Goal: Book appointment/travel/reservation

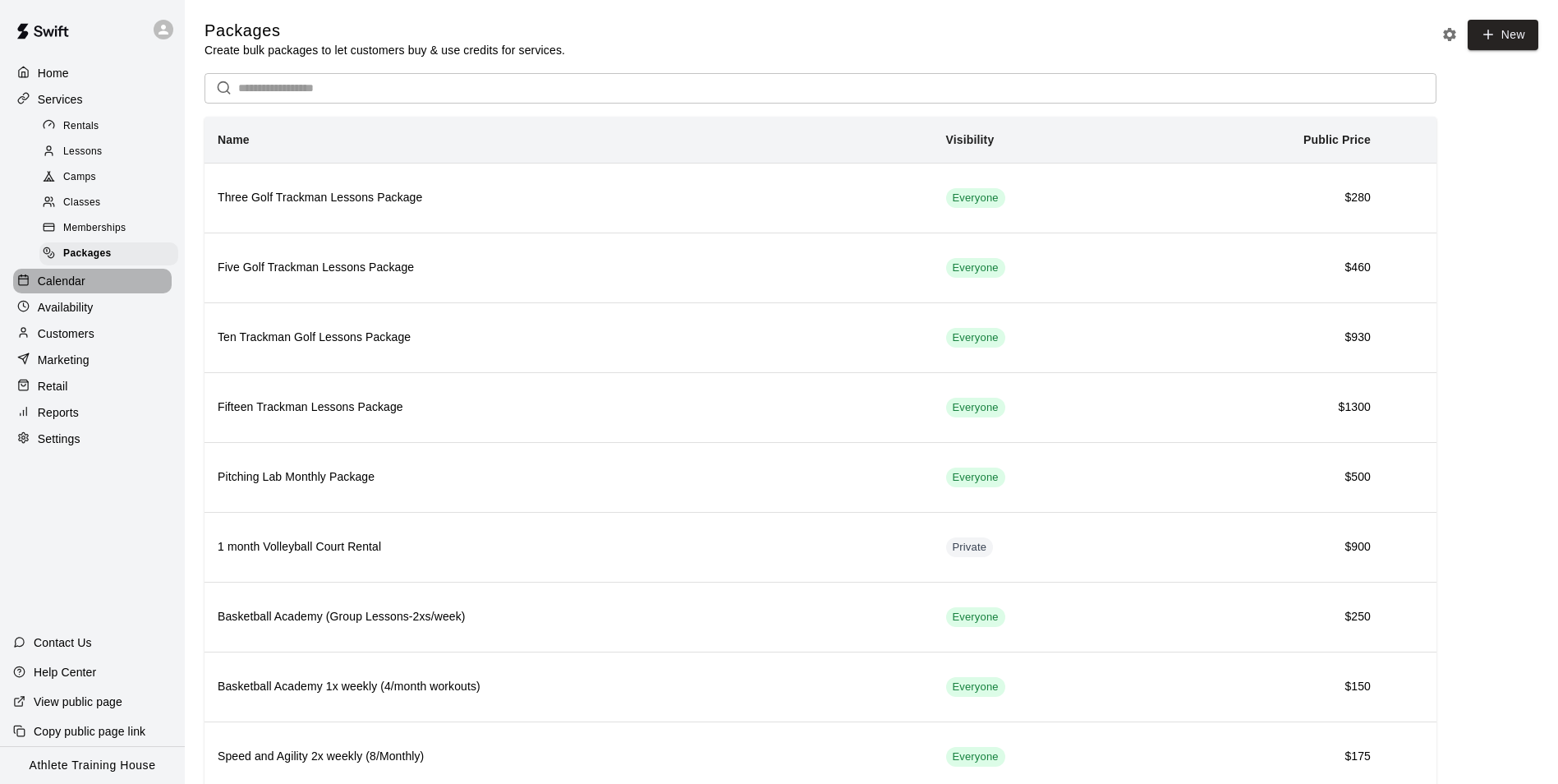
click at [54, 289] on p "Calendar" at bounding box center [61, 281] width 48 height 17
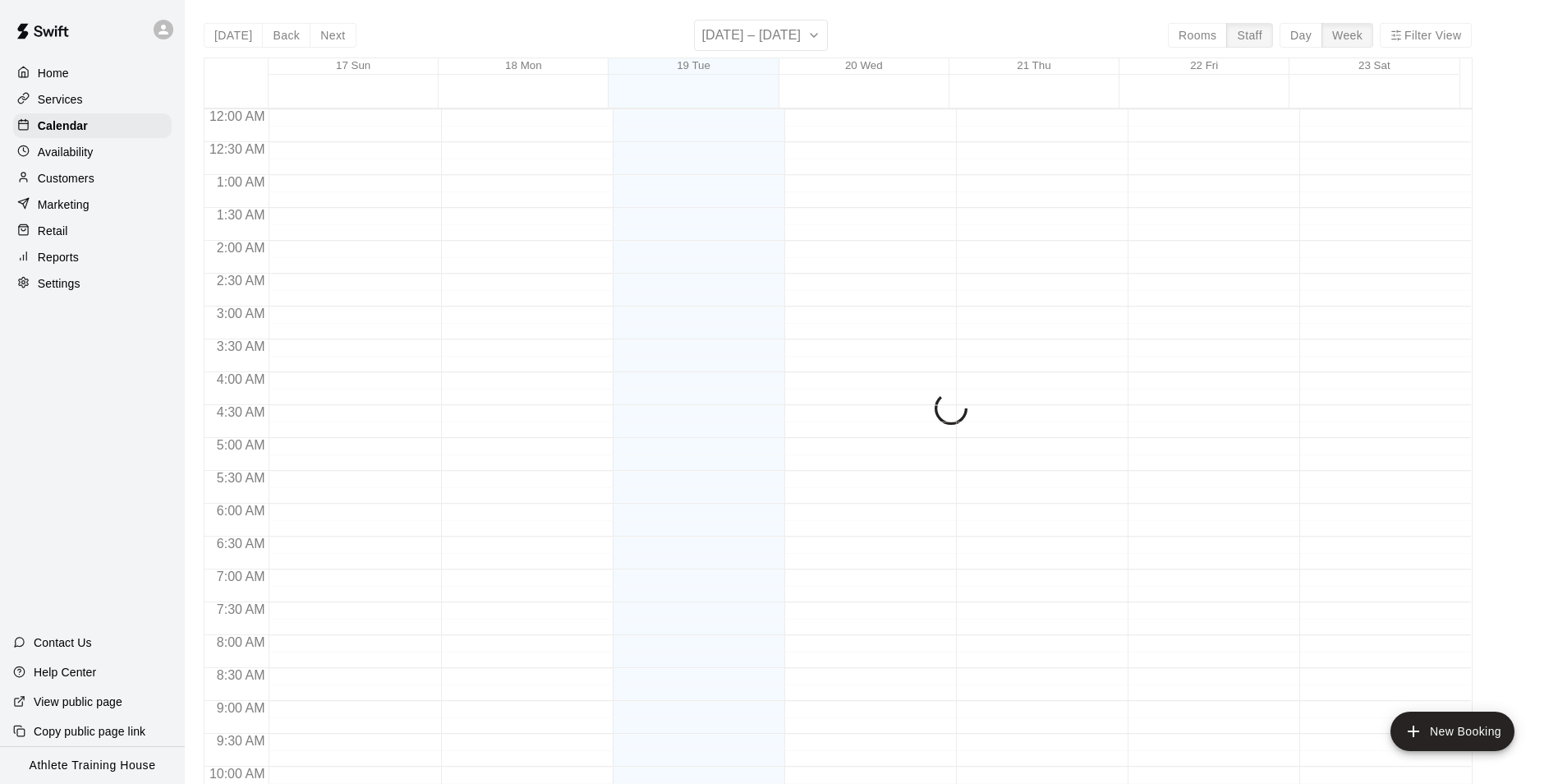
scroll to position [885, 0]
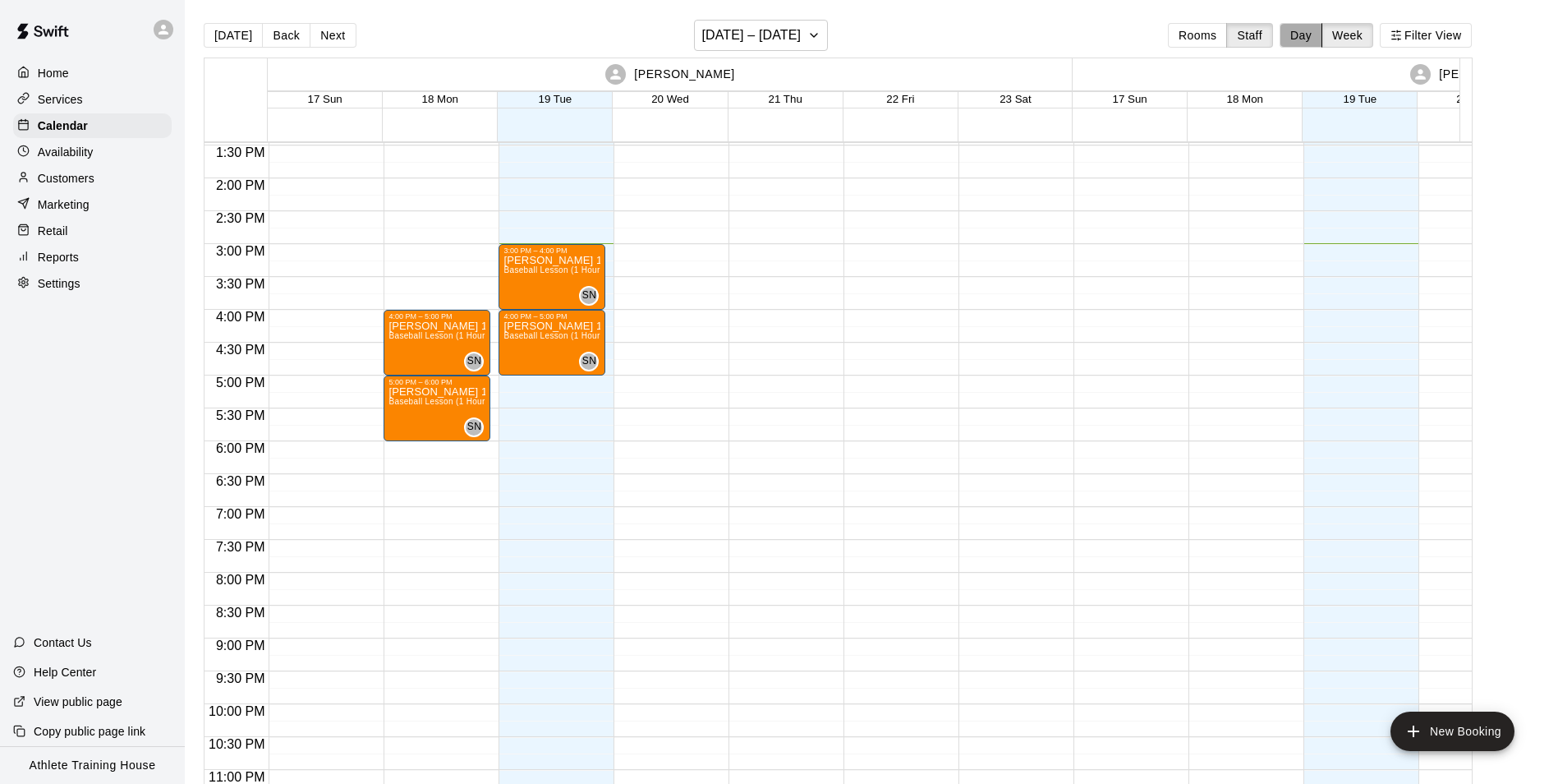
click at [1319, 40] on button "Day" at bounding box center [1301, 34] width 43 height 24
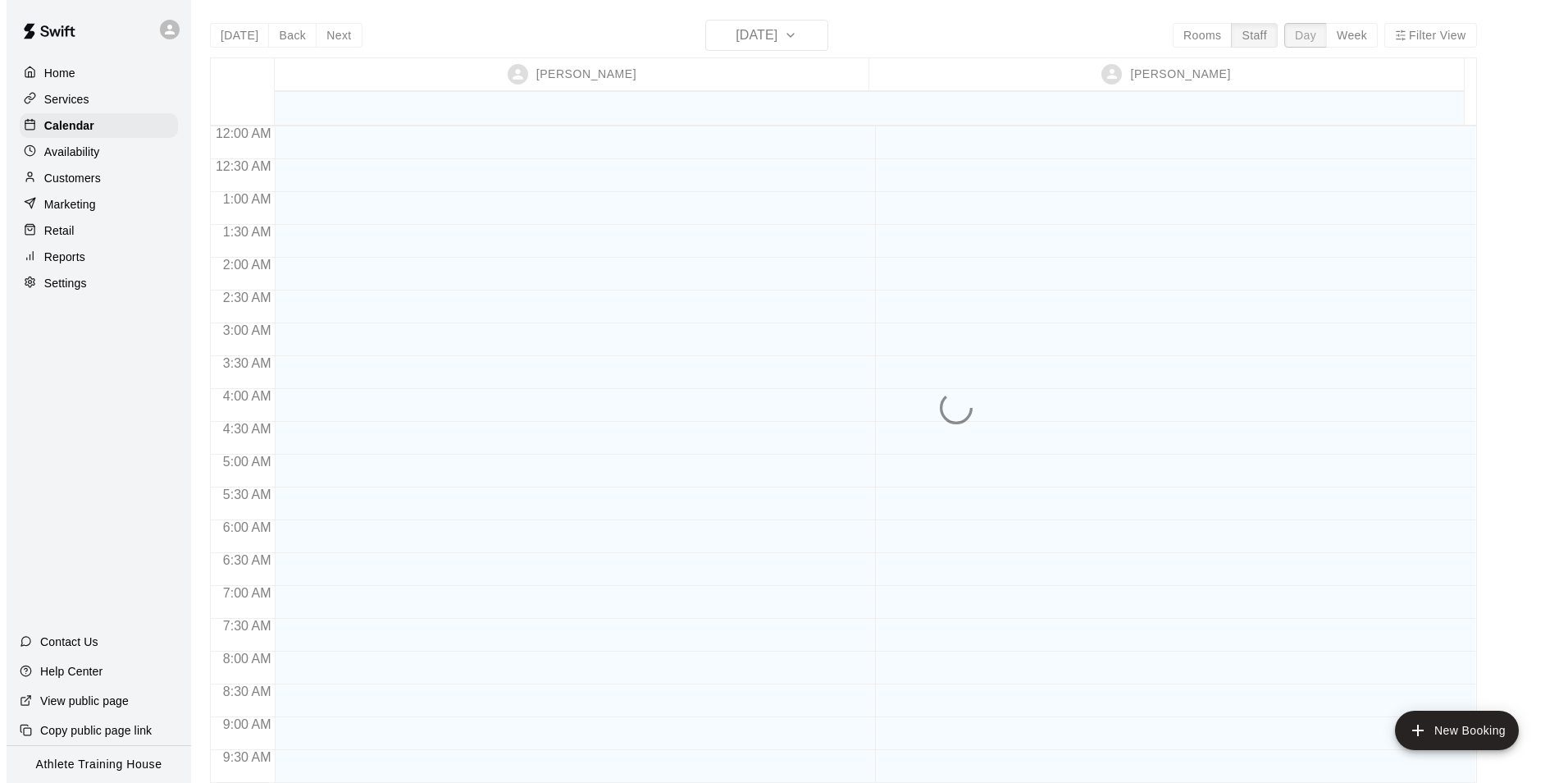
scroll to position [900, 0]
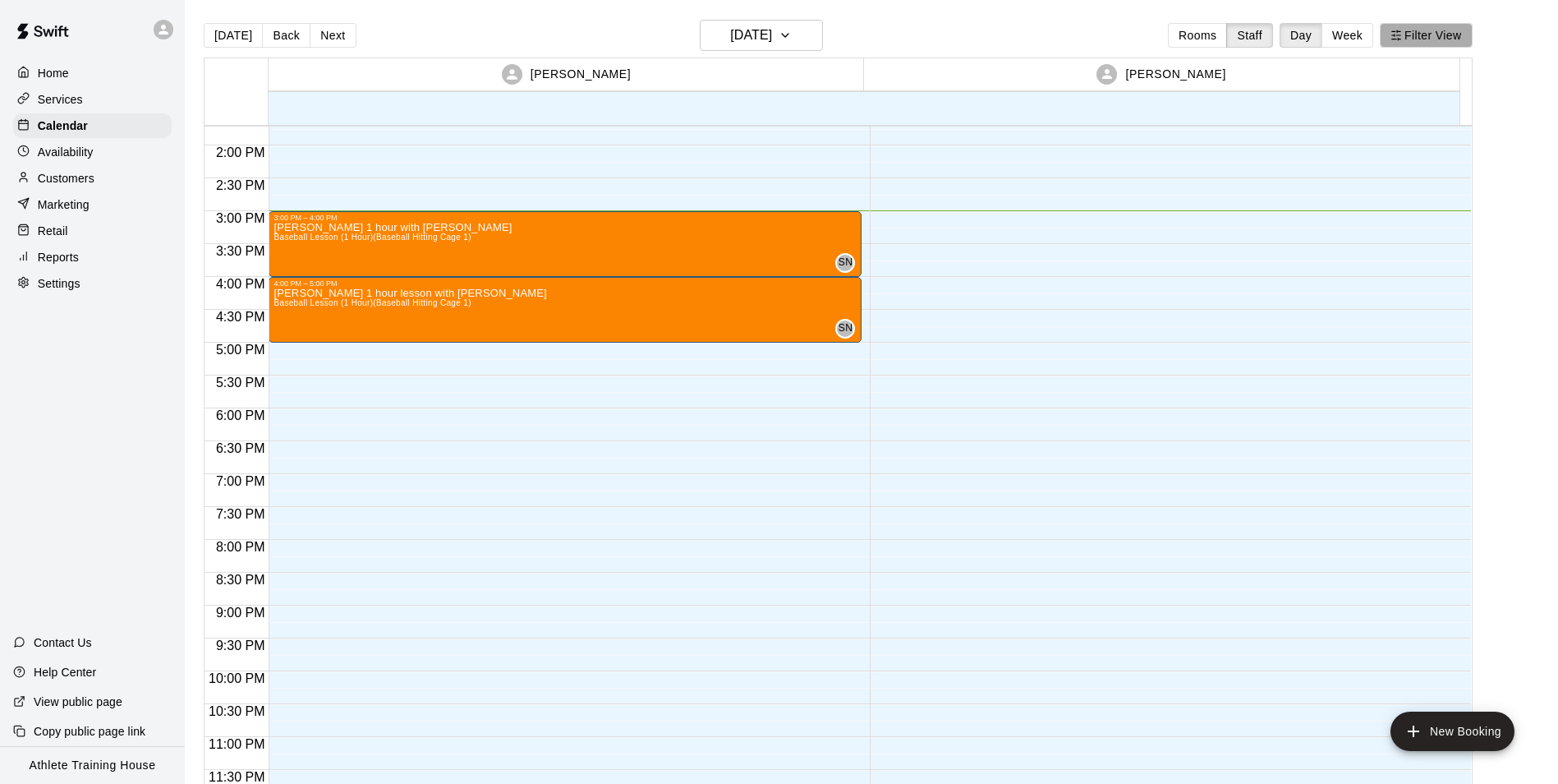
click at [1402, 37] on icon "button" at bounding box center [1396, 35] width 12 height 12
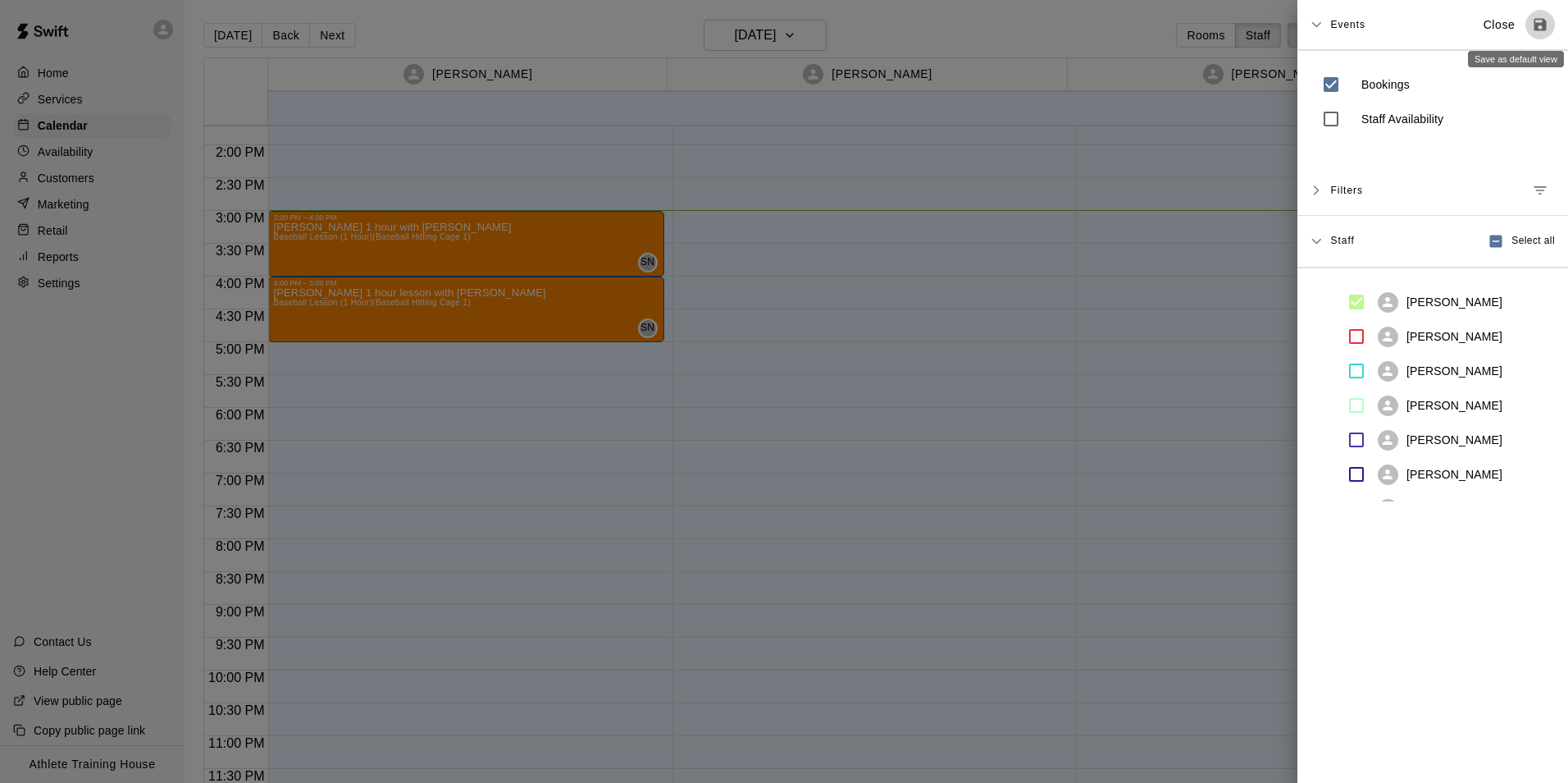
click at [1535, 24] on icon "Save as default view" at bounding box center [1540, 25] width 13 height 13
click at [1488, 28] on p "Close" at bounding box center [1499, 25] width 32 height 18
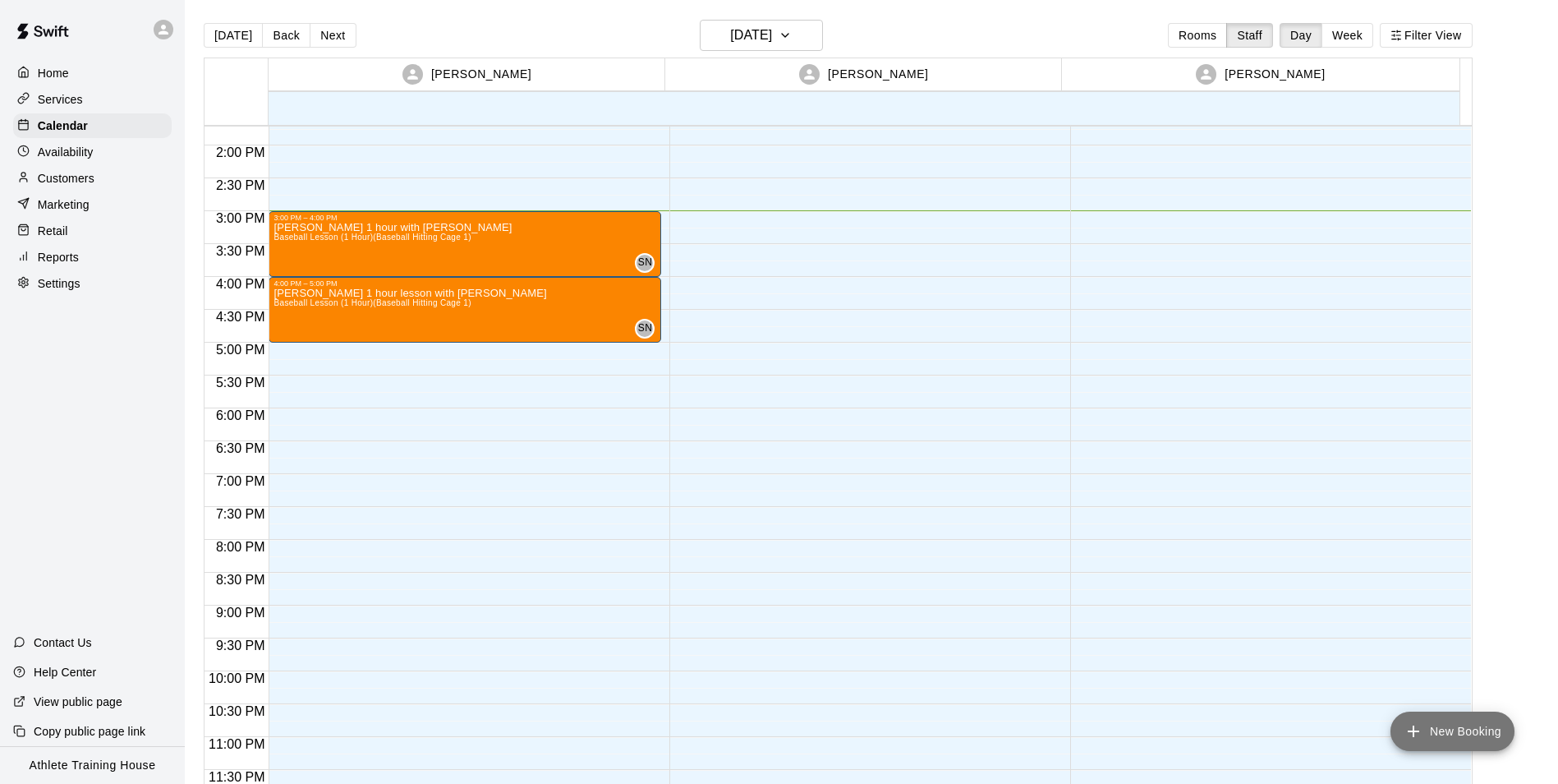
click at [1407, 735] on icon "add" at bounding box center [1414, 731] width 20 height 20
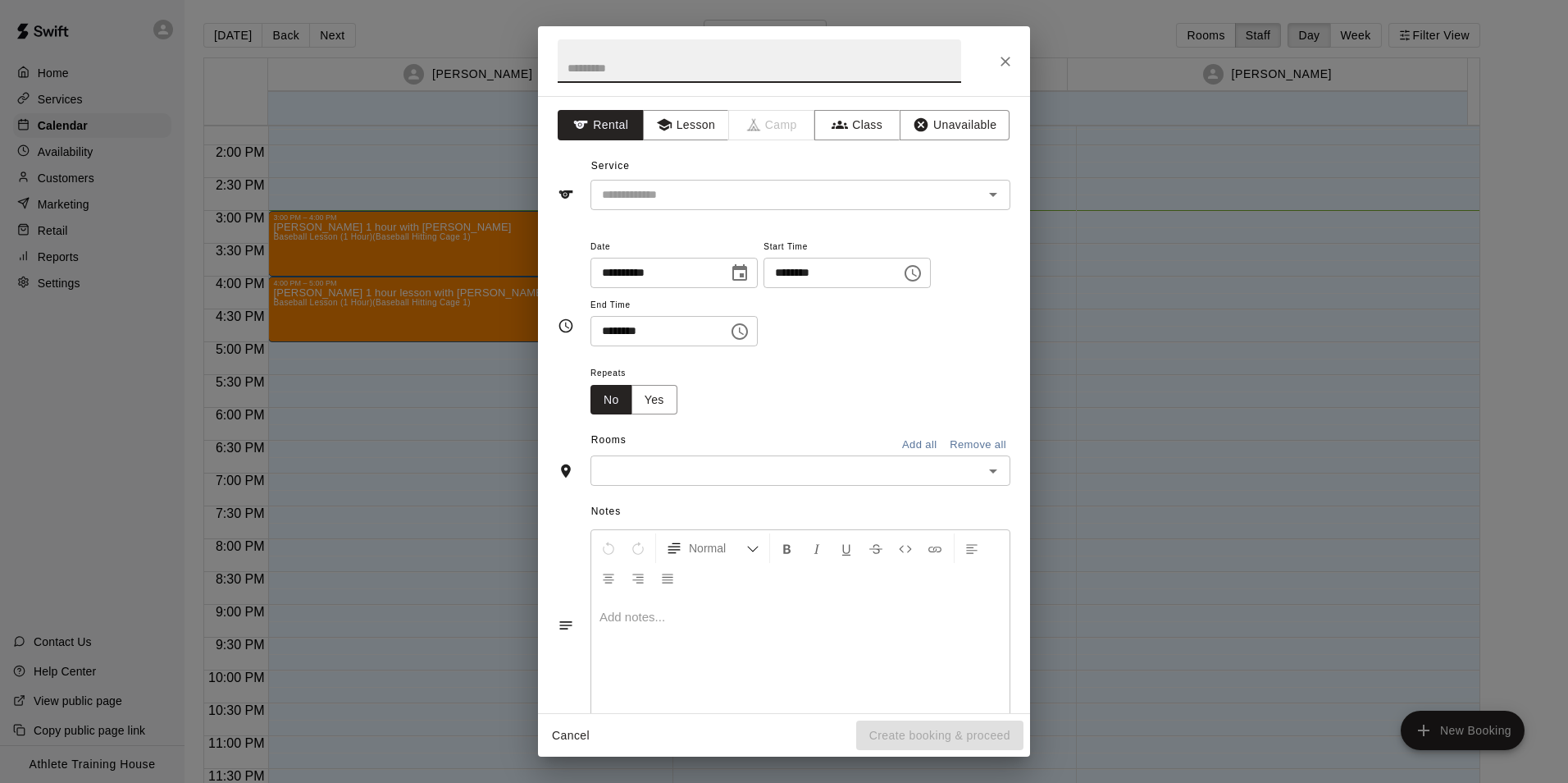
click at [672, 69] on input "text" at bounding box center [759, 61] width 403 height 44
type input "**********"
click at [698, 135] on button "Lesson" at bounding box center [686, 125] width 86 height 30
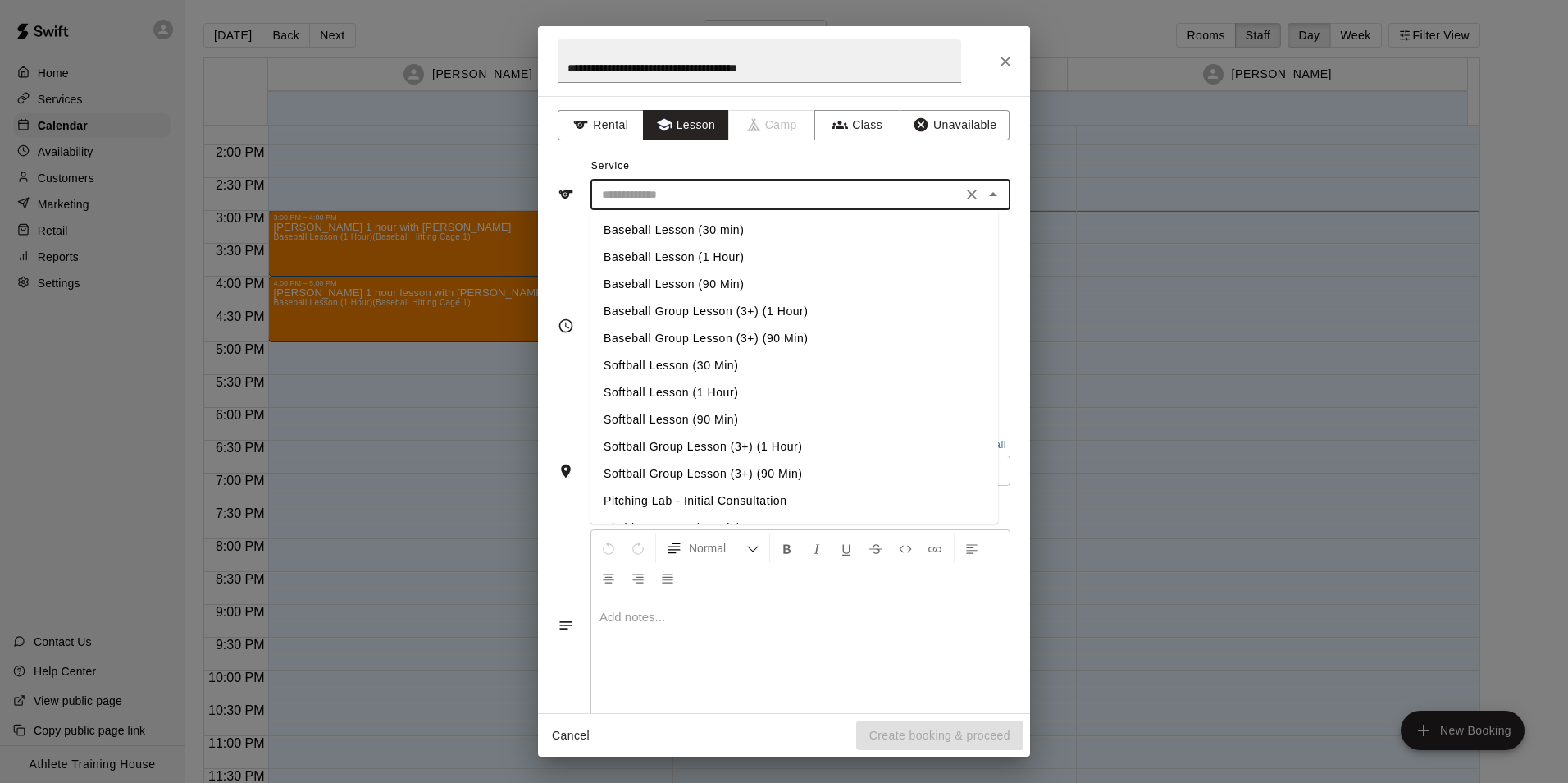
click at [775, 191] on input "text" at bounding box center [776, 195] width 361 height 21
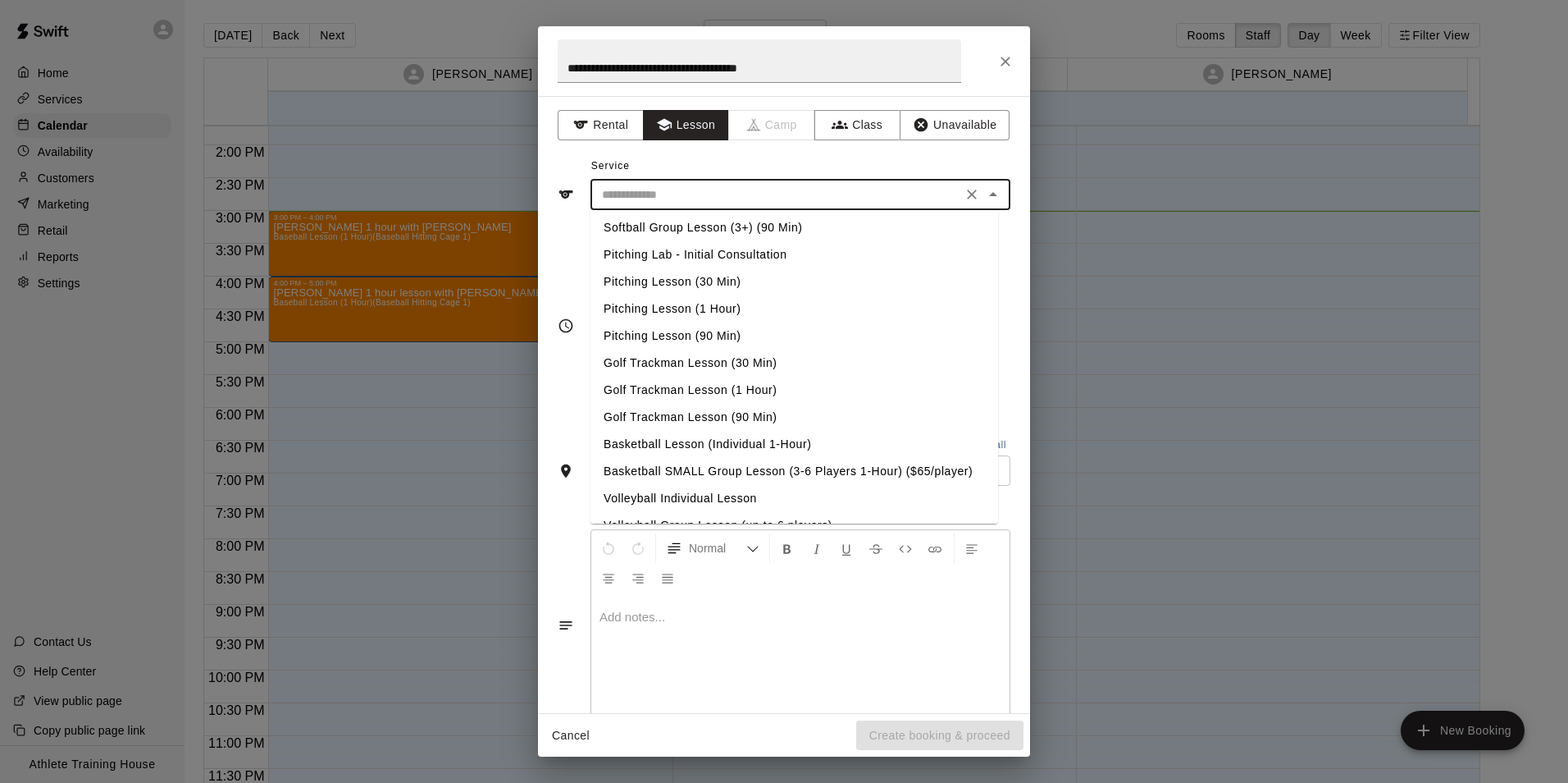
click at [706, 311] on li "Pitching Lesson (1 Hour)" at bounding box center [794, 309] width 407 height 27
type input "**********"
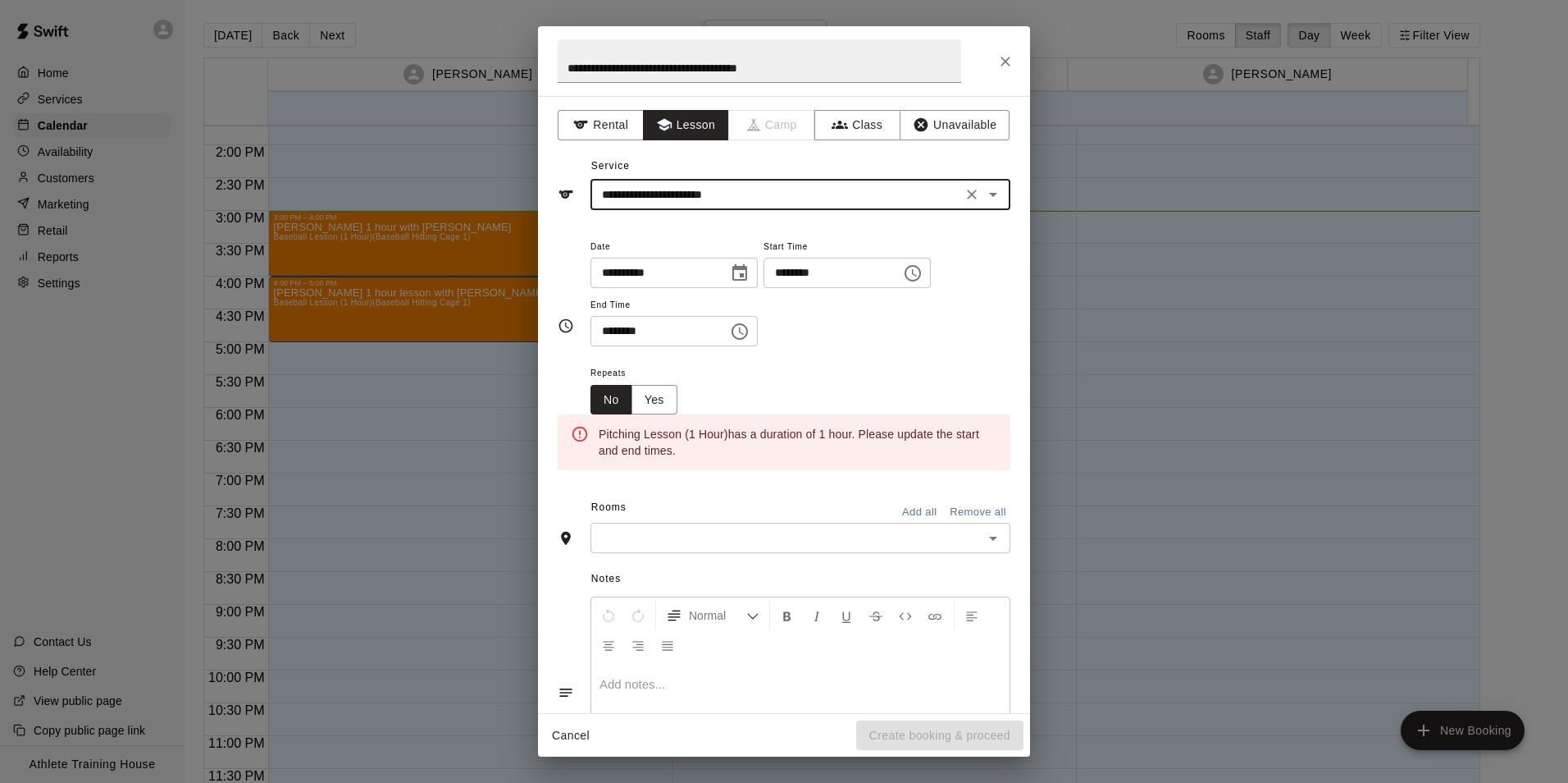
click at [803, 274] on input "********" at bounding box center [826, 273] width 126 height 30
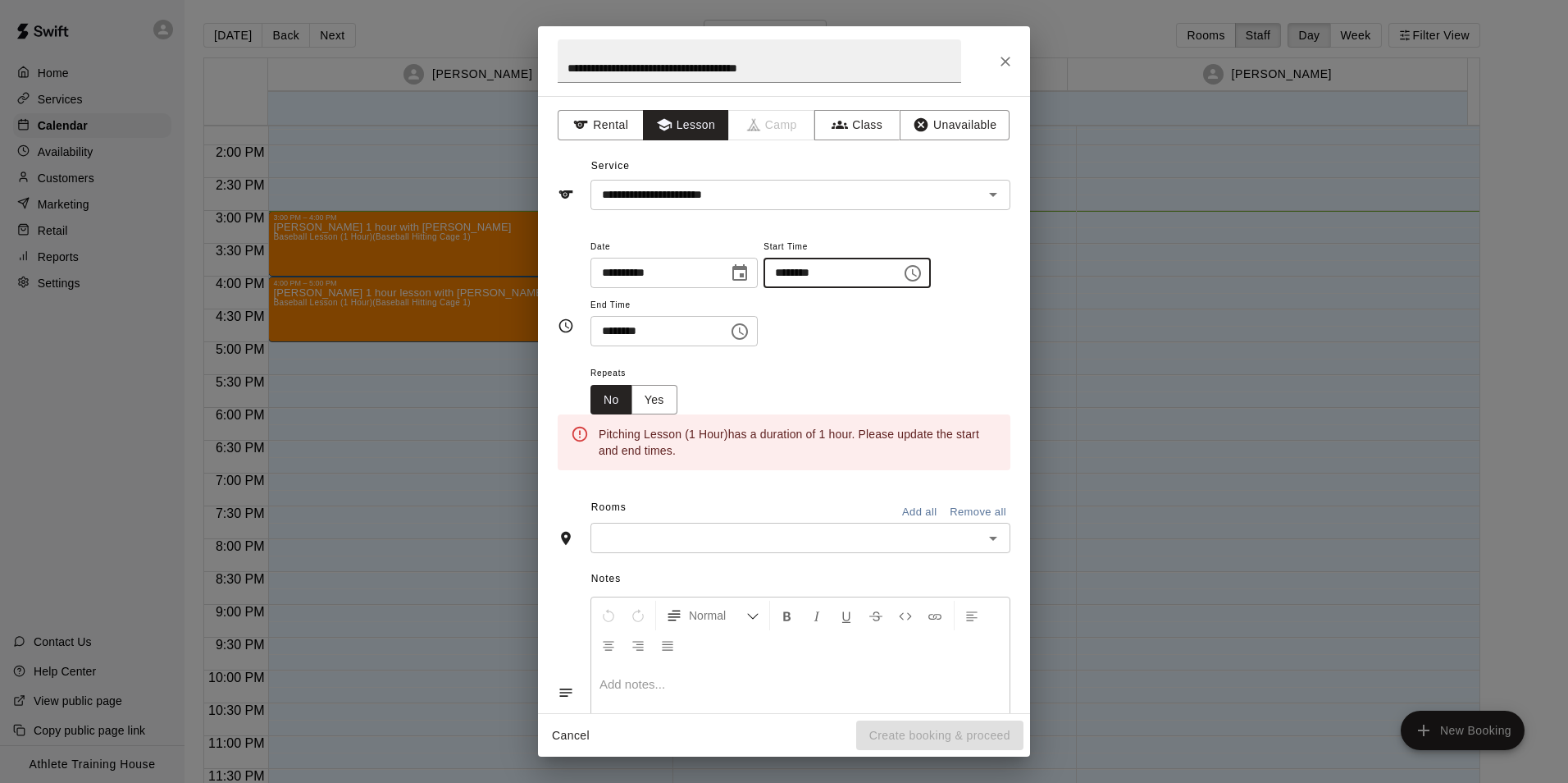
click at [614, 331] on input "********" at bounding box center [653, 331] width 126 height 30
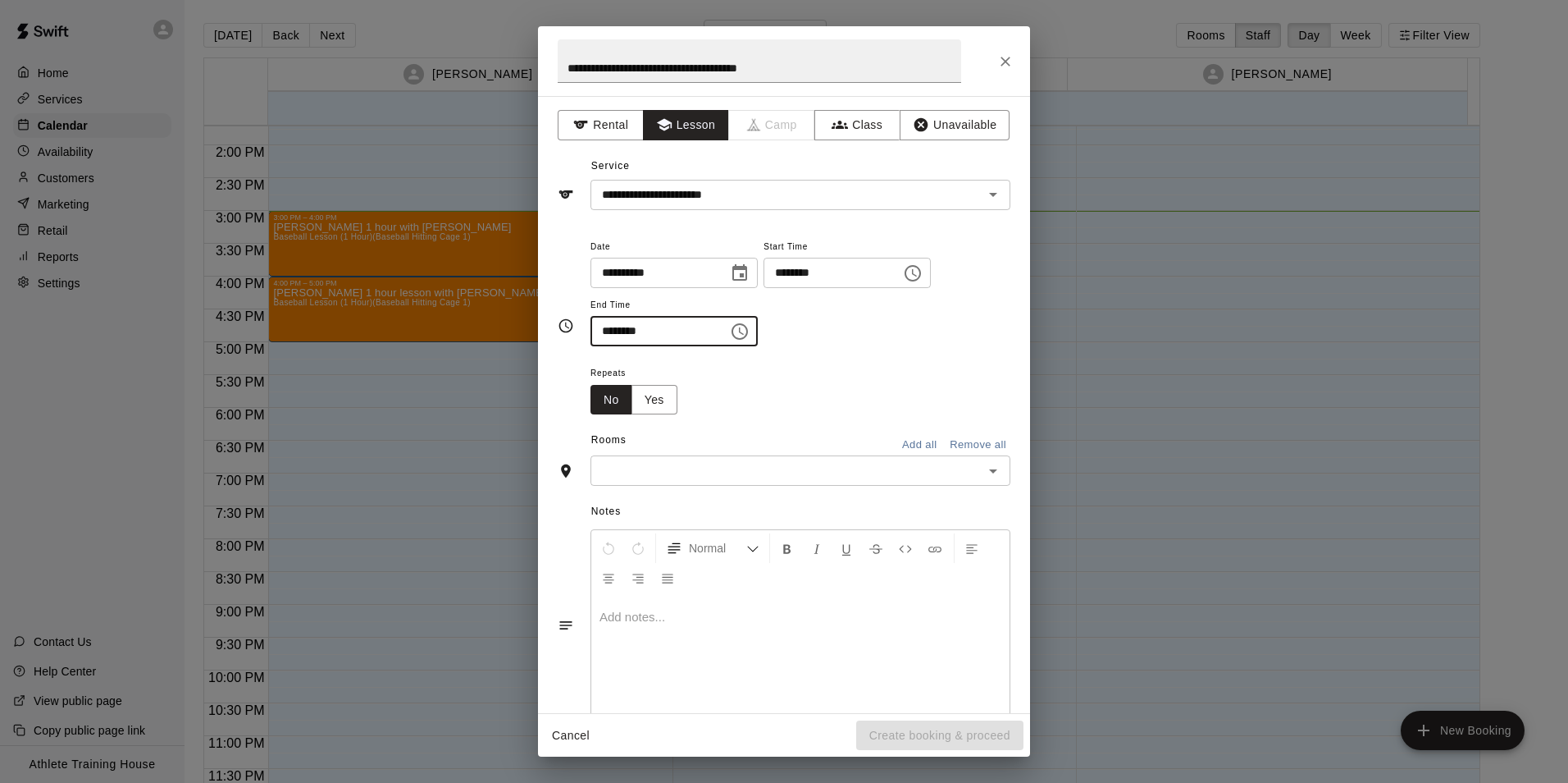
type input "********"
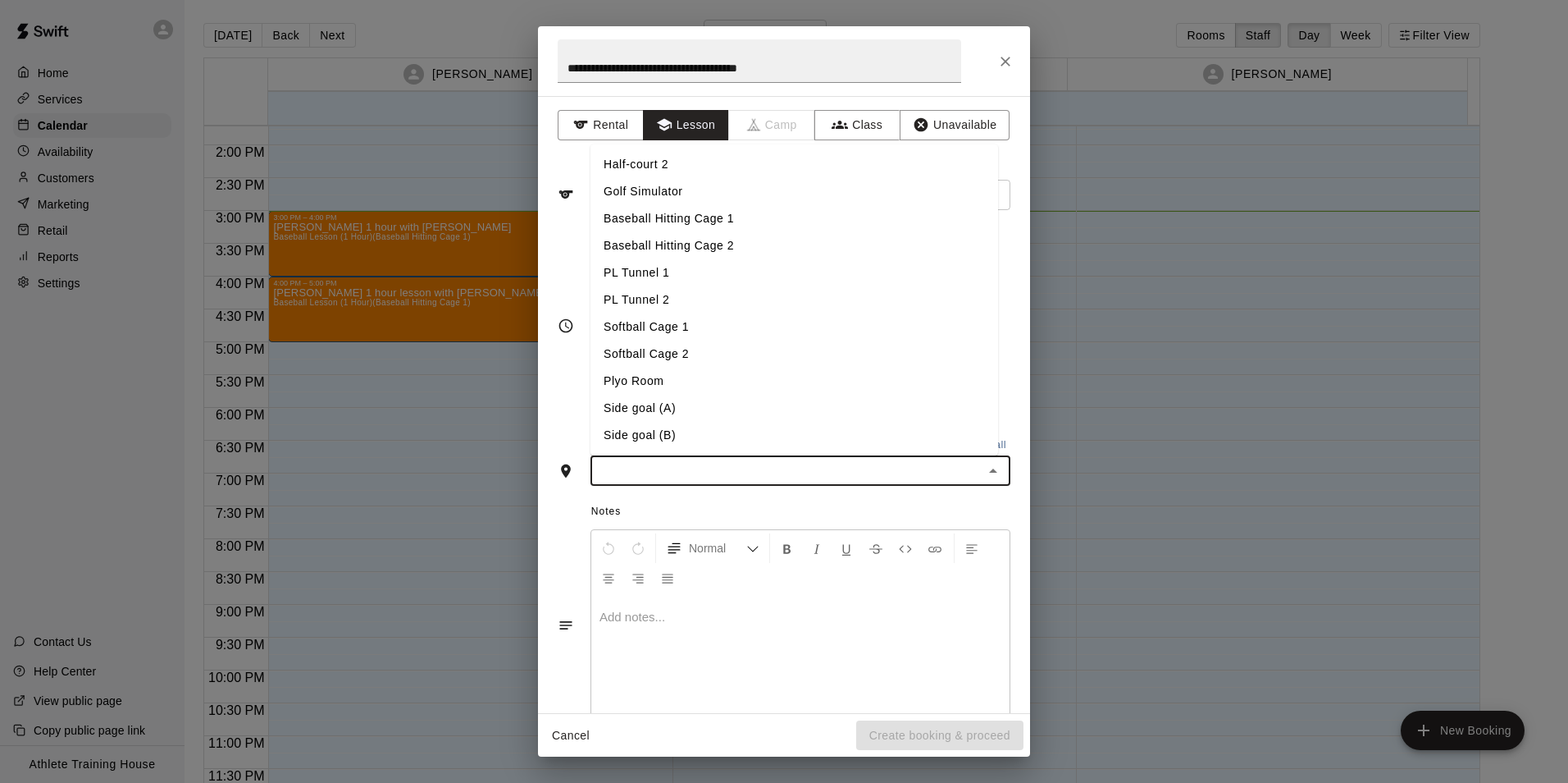
click at [749, 468] on input "text" at bounding box center [787, 470] width 383 height 21
click at [651, 268] on li "PL Tunnel 1" at bounding box center [794, 273] width 407 height 27
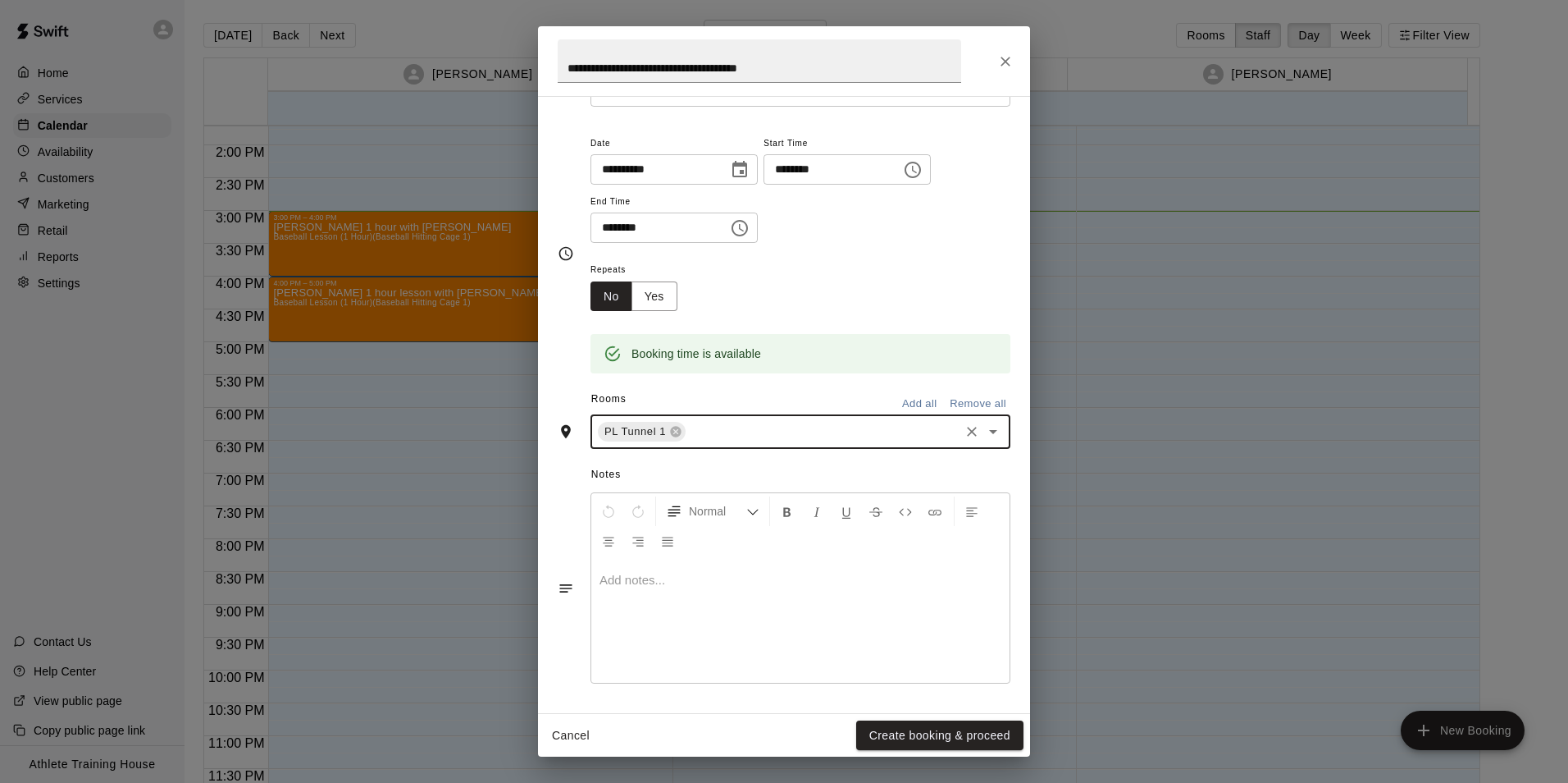
scroll to position [105, 0]
click at [678, 601] on div at bounding box center [800, 620] width 418 height 123
click at [896, 730] on button "Create booking & proceed" at bounding box center [940, 735] width 167 height 30
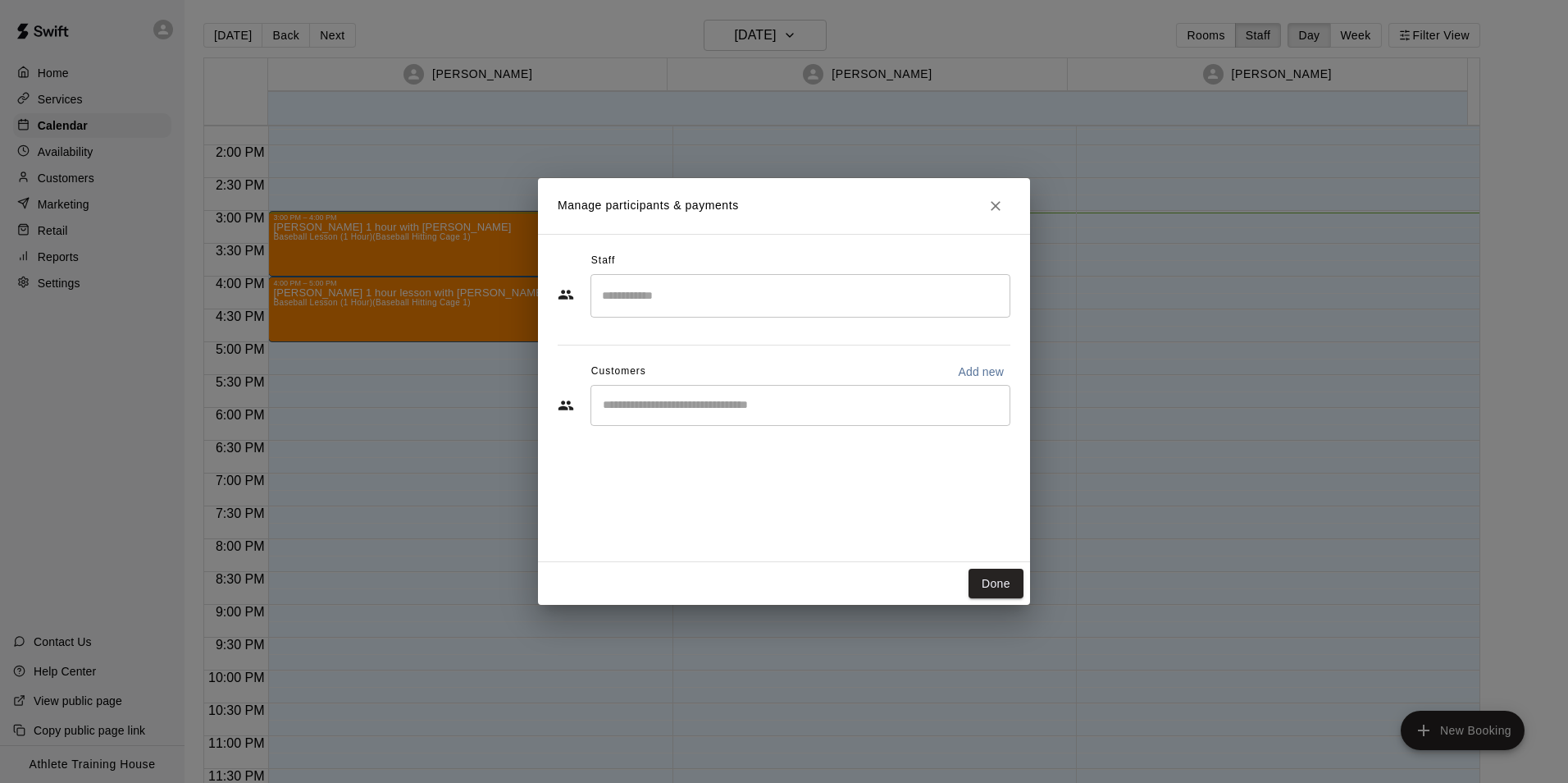
click at [739, 294] on input "Search staff" at bounding box center [800, 295] width 405 height 28
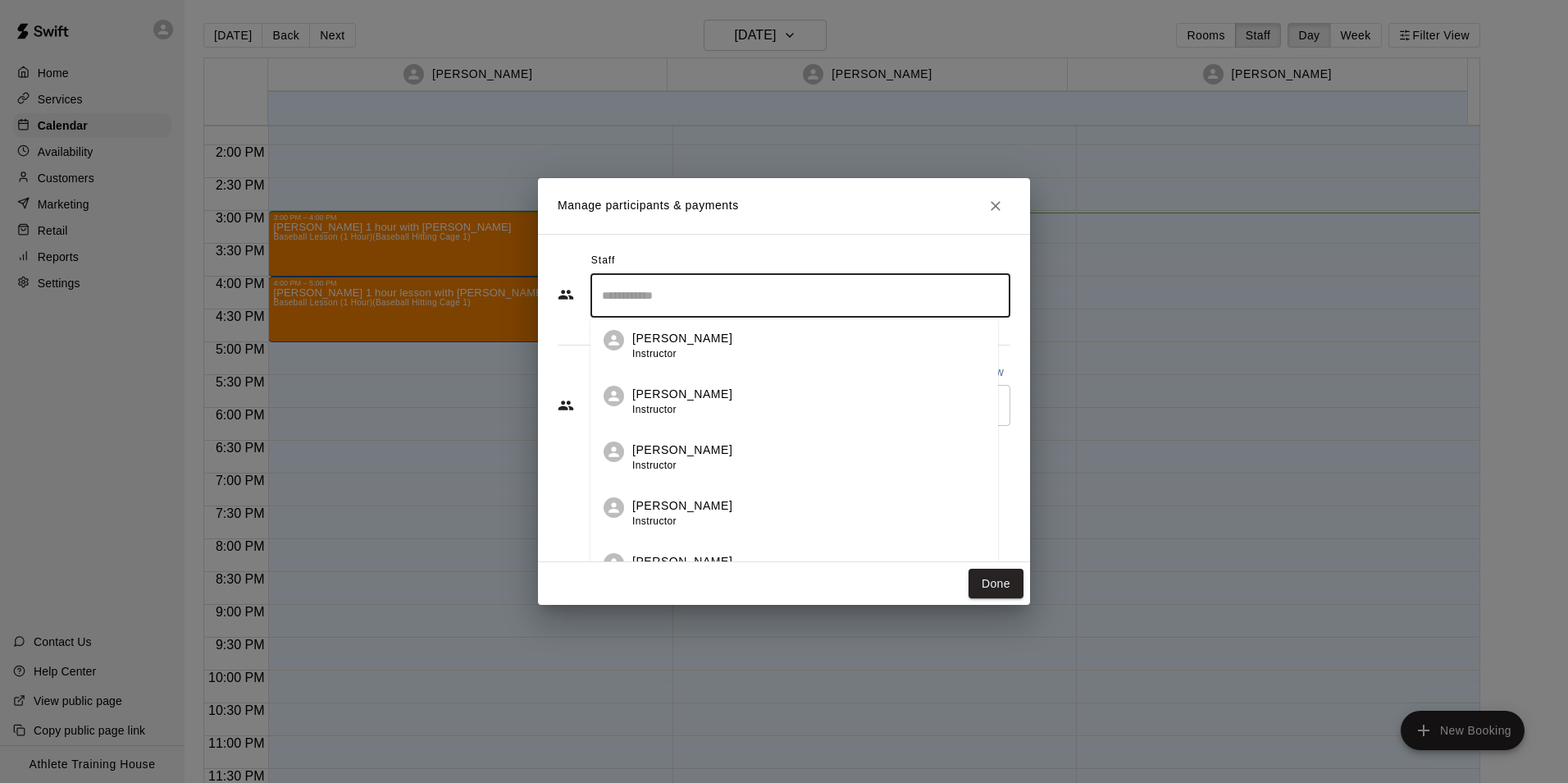
scroll to position [419, 0]
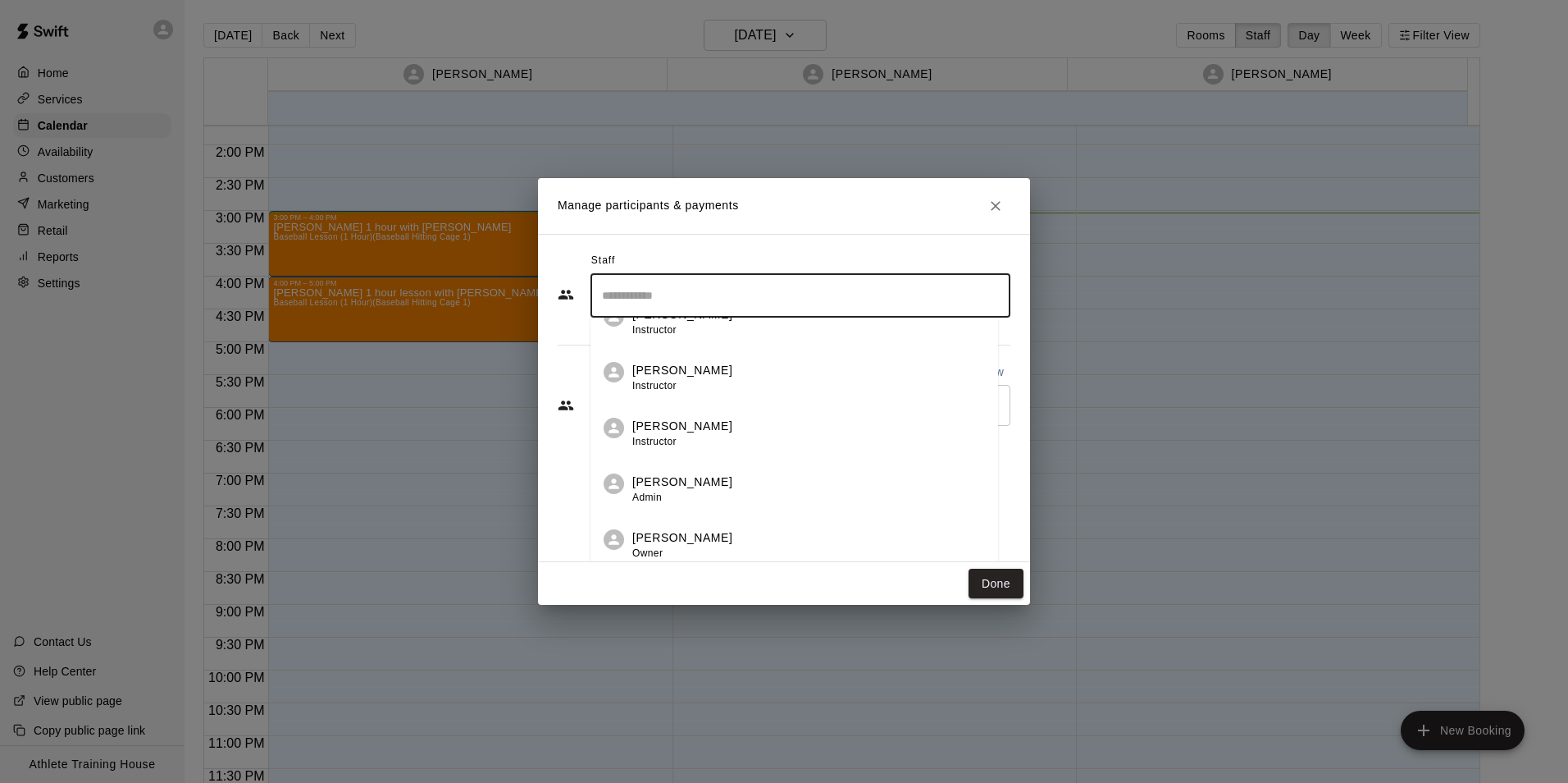
click at [700, 436] on div "[PERSON_NAME] Instructor" at bounding box center [682, 433] width 100 height 32
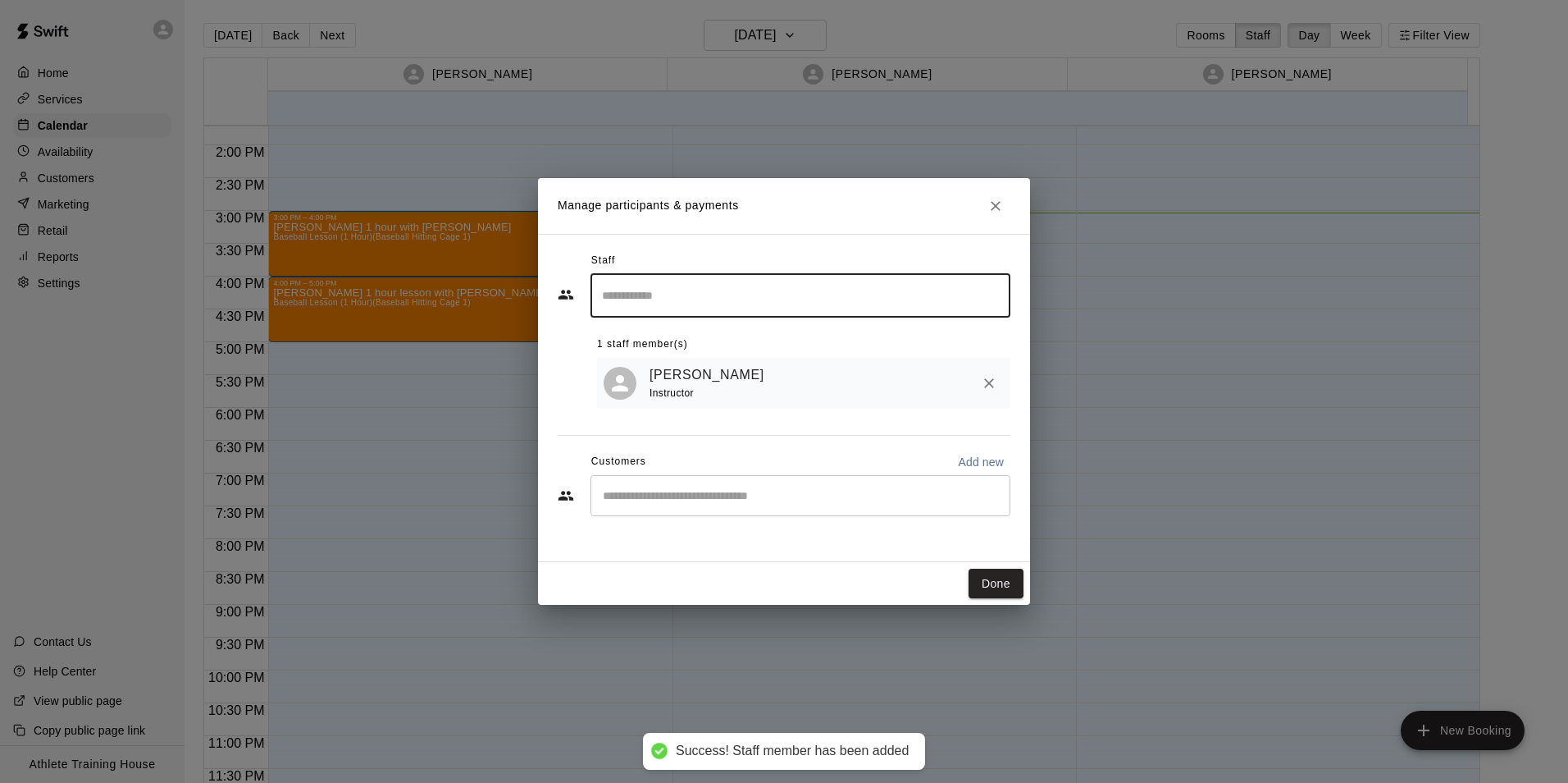
click at [988, 580] on button "Done" at bounding box center [996, 584] width 55 height 30
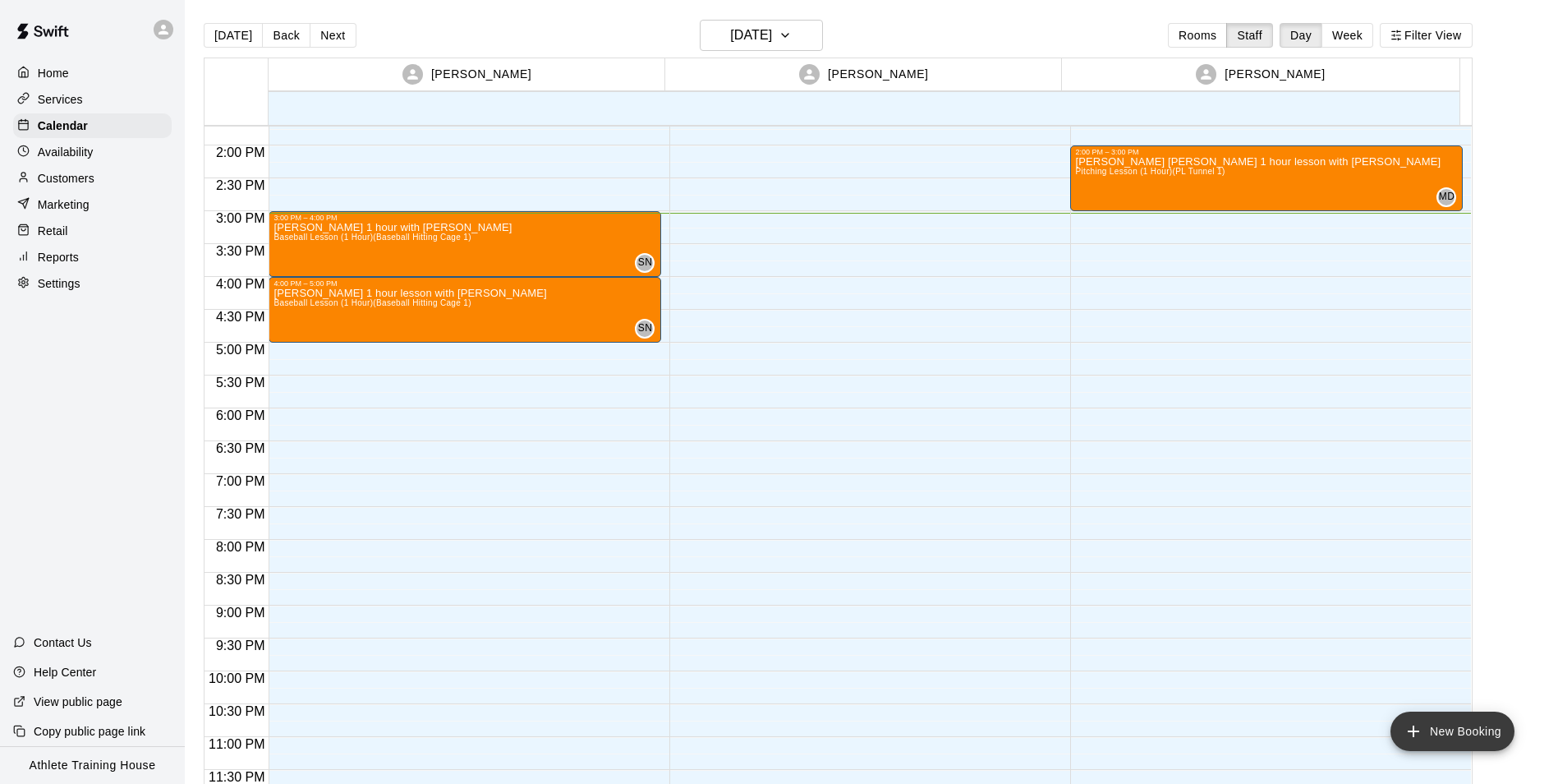
click at [1420, 725] on icon "add" at bounding box center [1414, 731] width 20 height 20
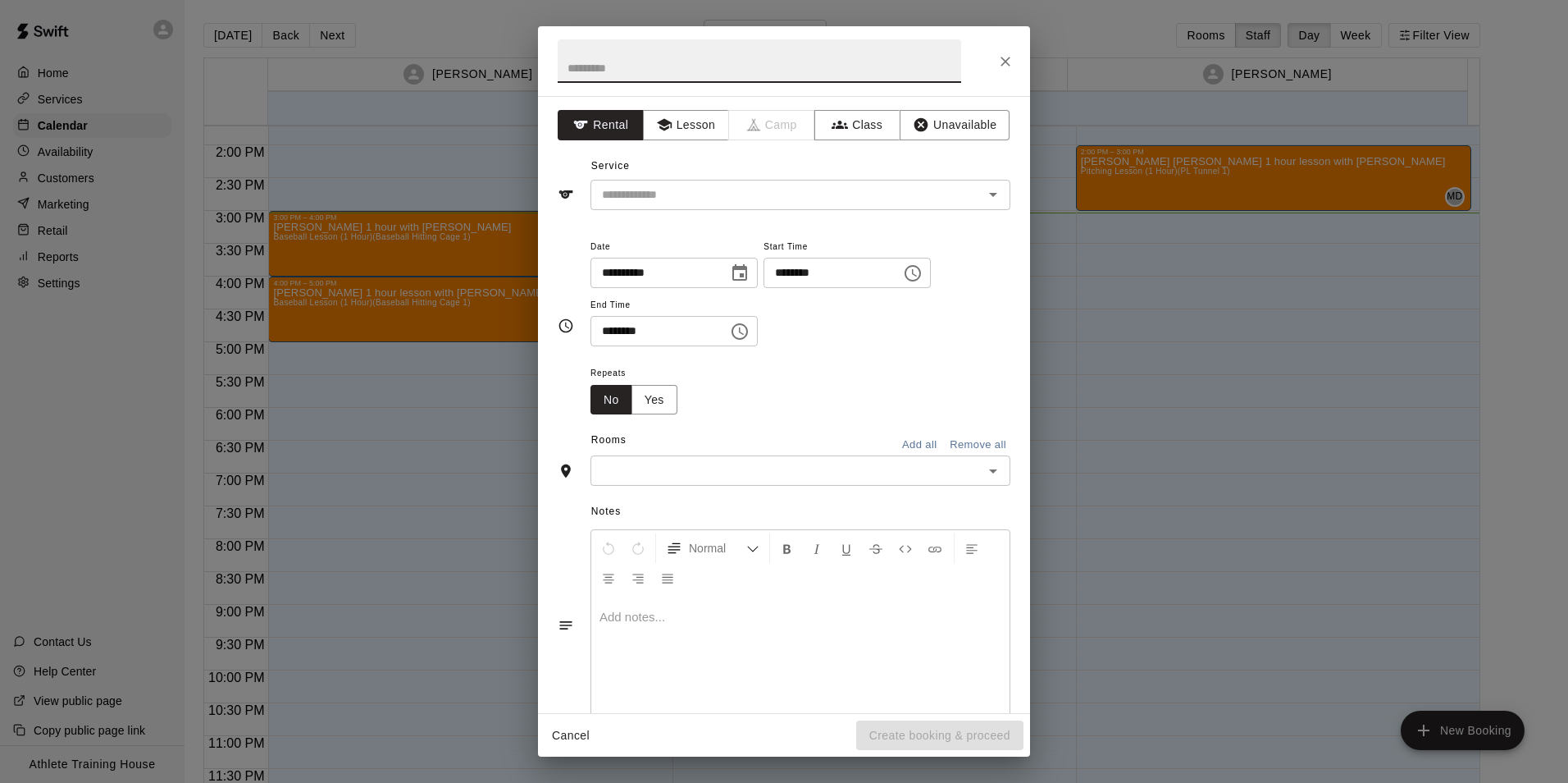
click at [748, 71] on input "text" at bounding box center [759, 61] width 403 height 44
type input "**********"
click at [695, 125] on button "Lesson" at bounding box center [686, 125] width 86 height 30
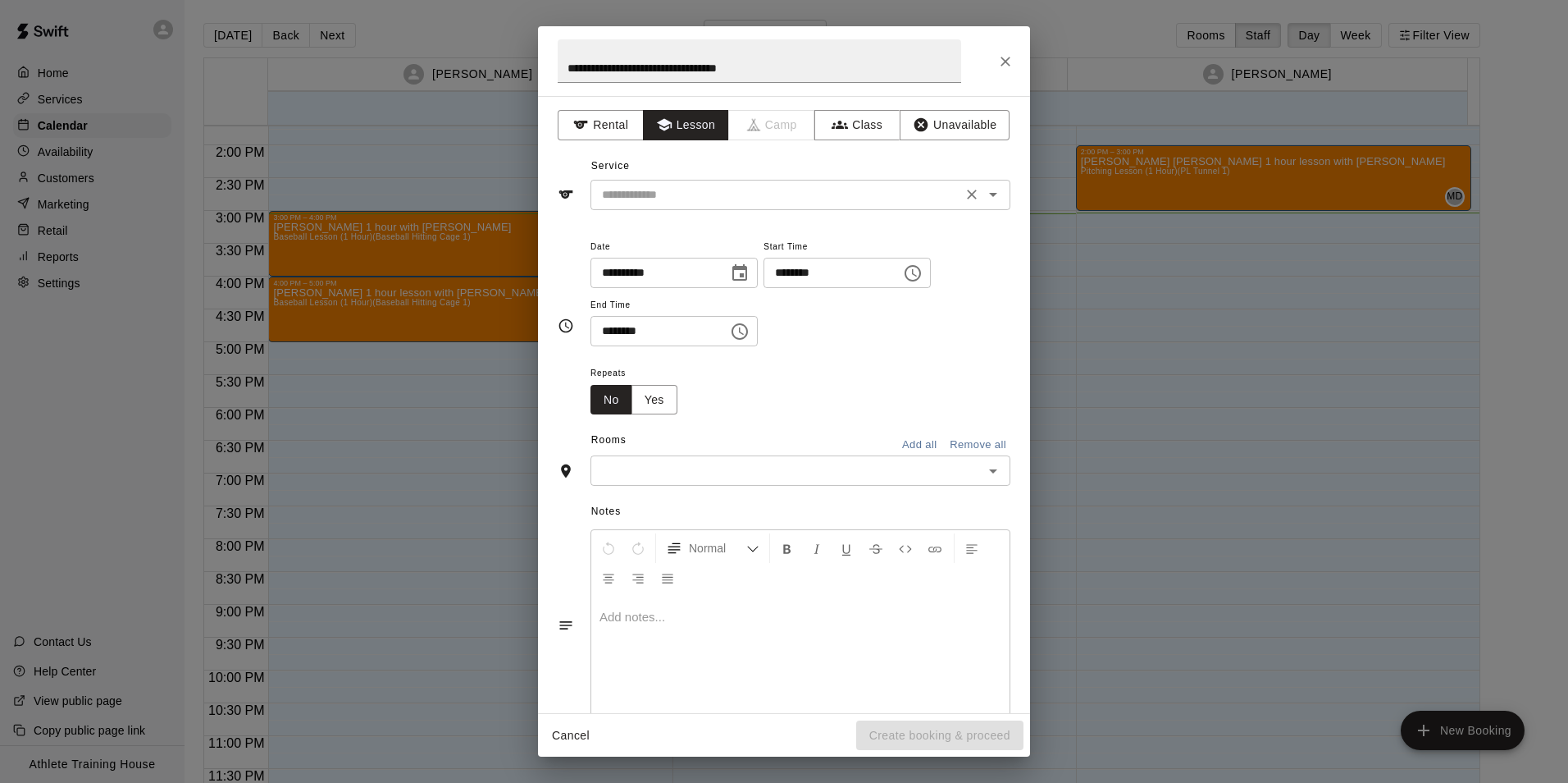
click at [689, 191] on input "text" at bounding box center [776, 195] width 361 height 21
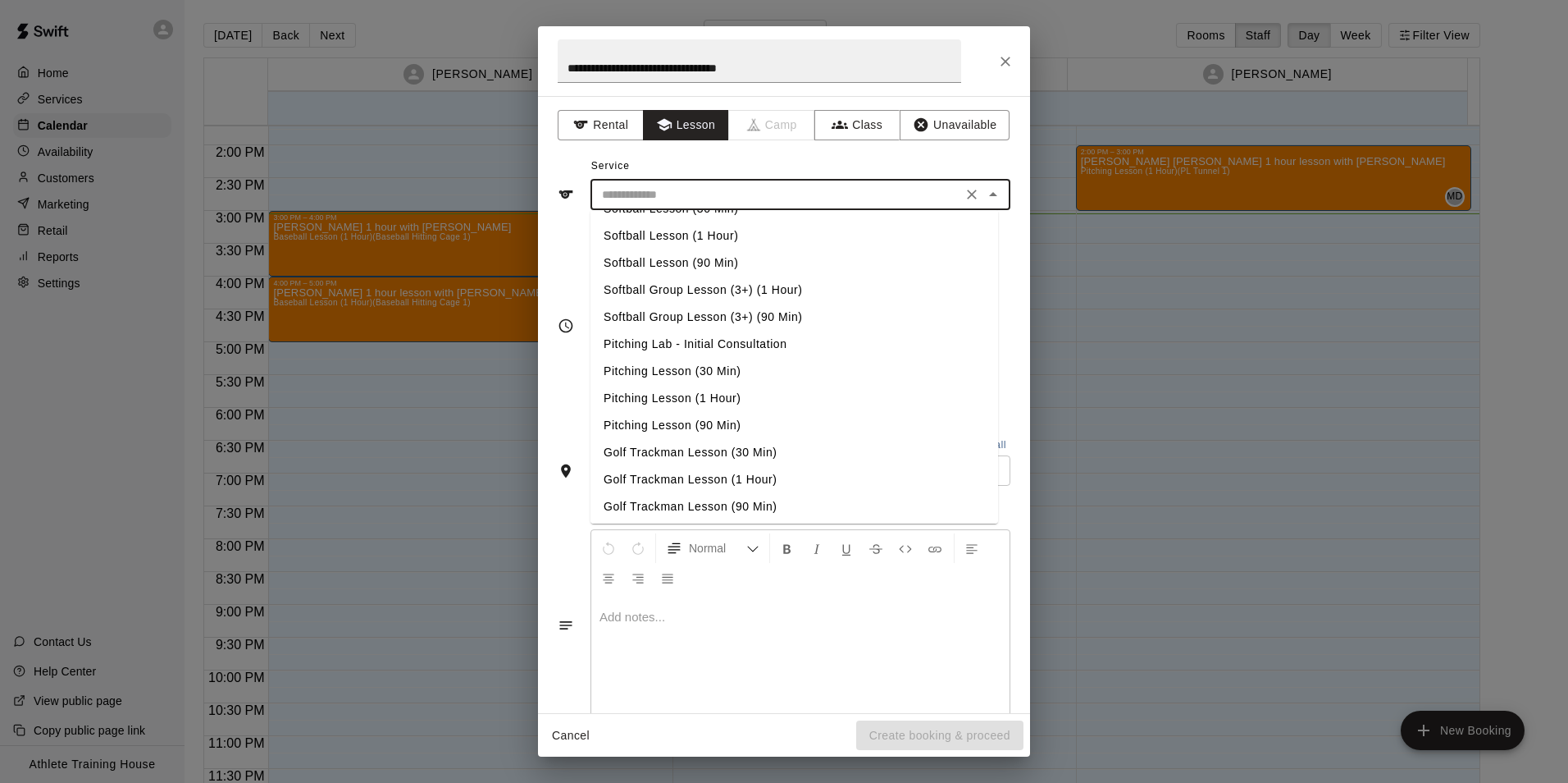
scroll to position [164, 0]
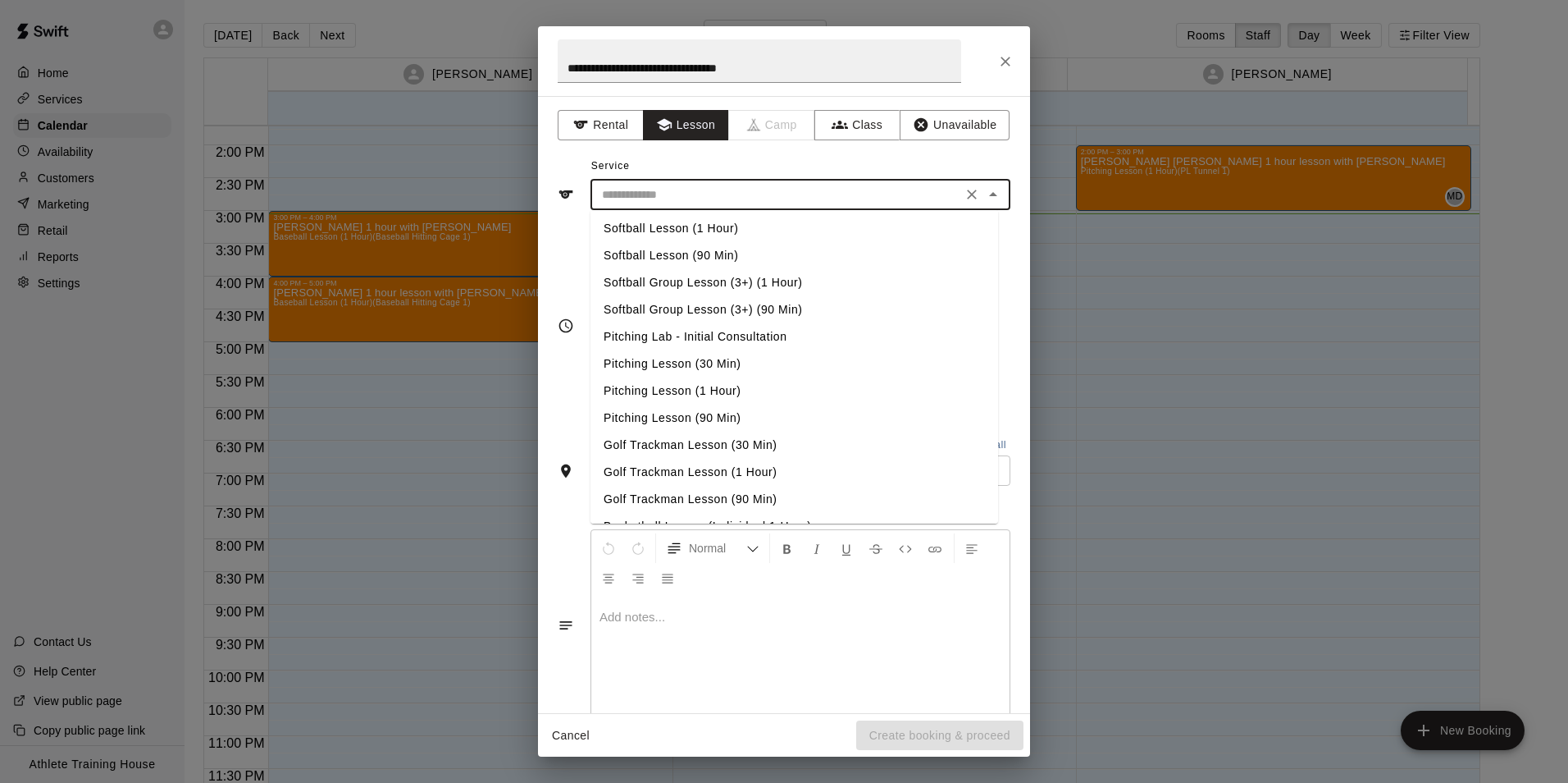
click at [718, 397] on li "Pitching Lesson (1 Hour)" at bounding box center [794, 391] width 407 height 27
type input "**********"
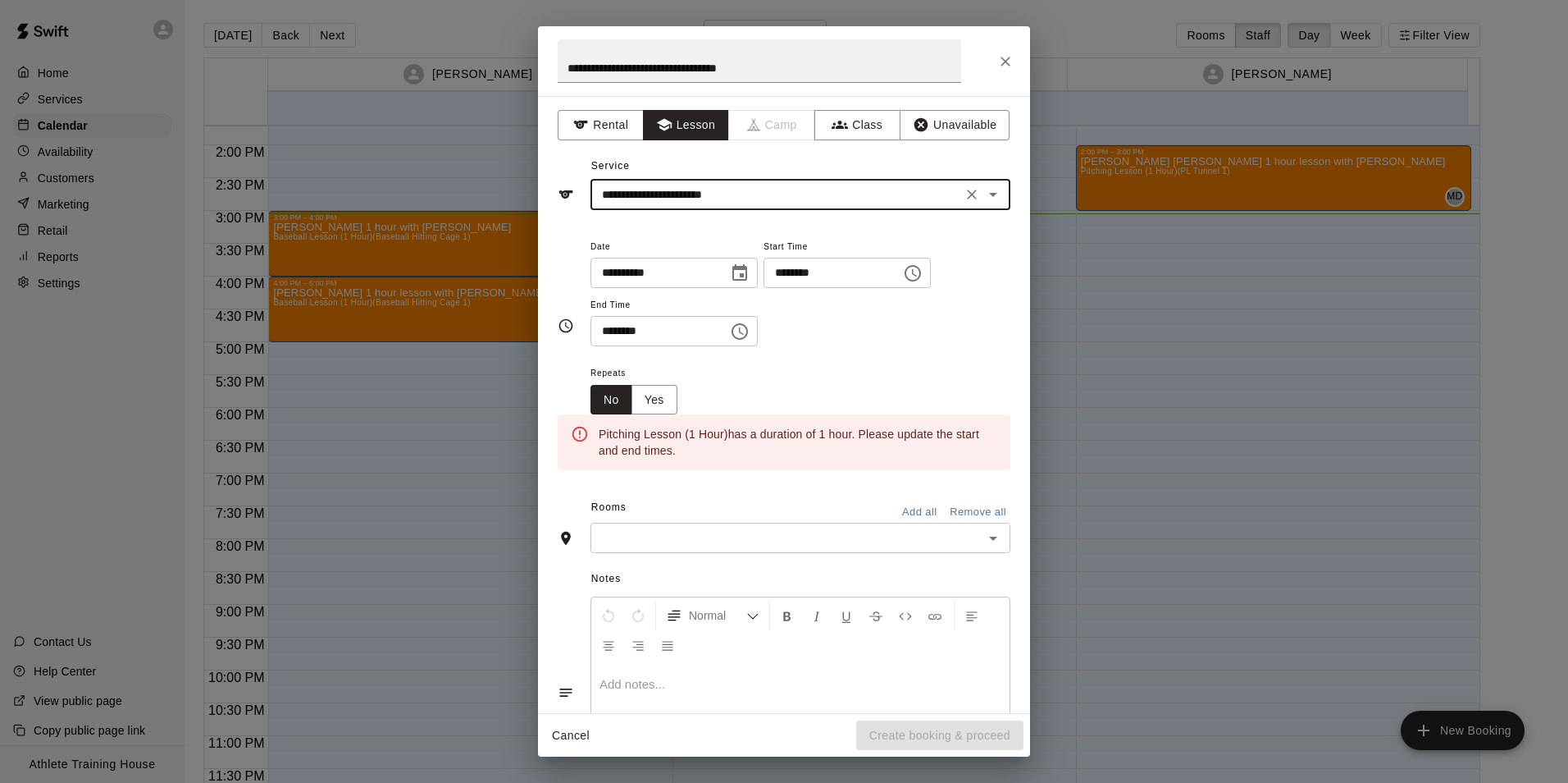
click at [798, 280] on input "********" at bounding box center [826, 273] width 126 height 30
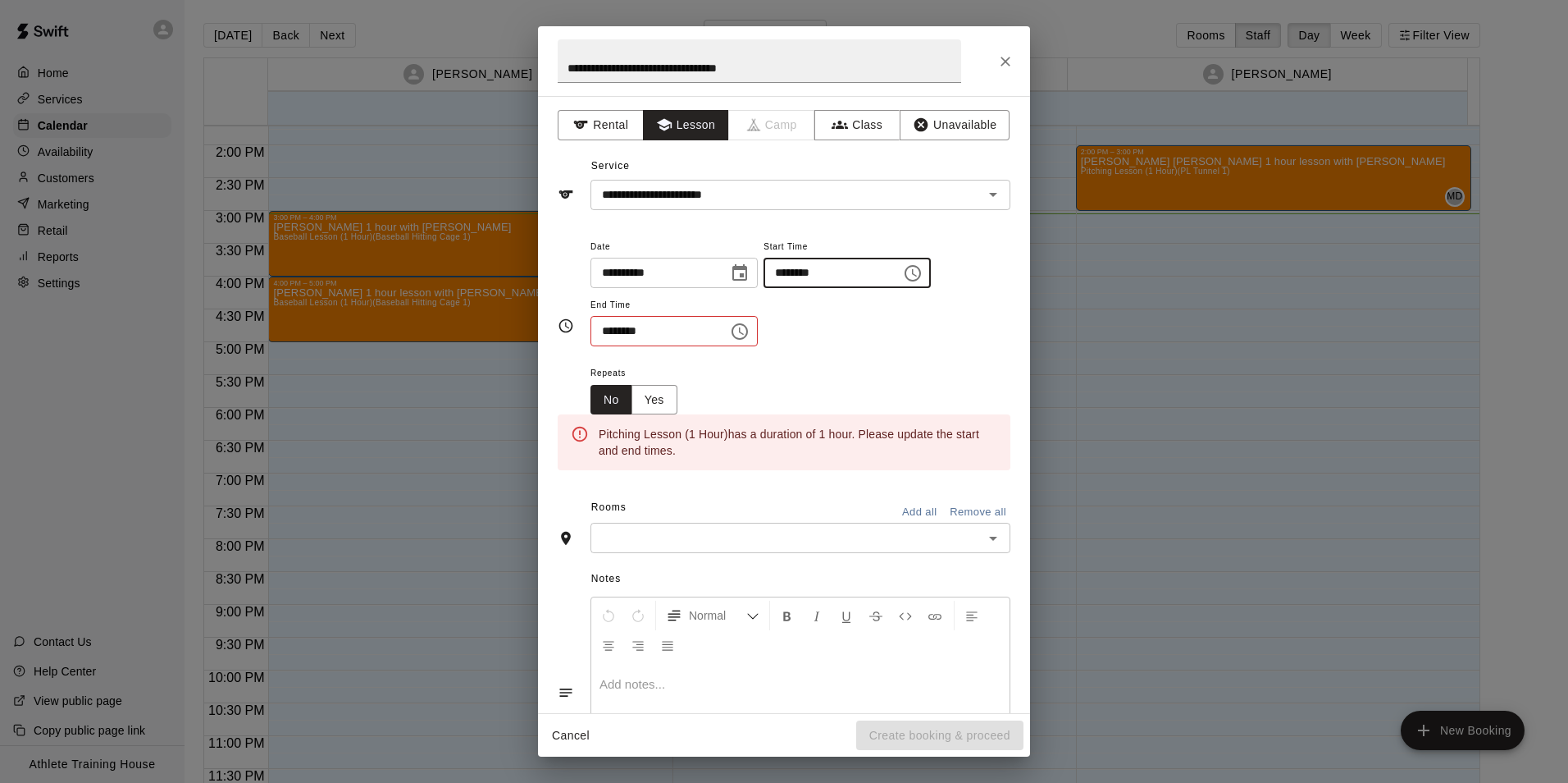
type input "********"
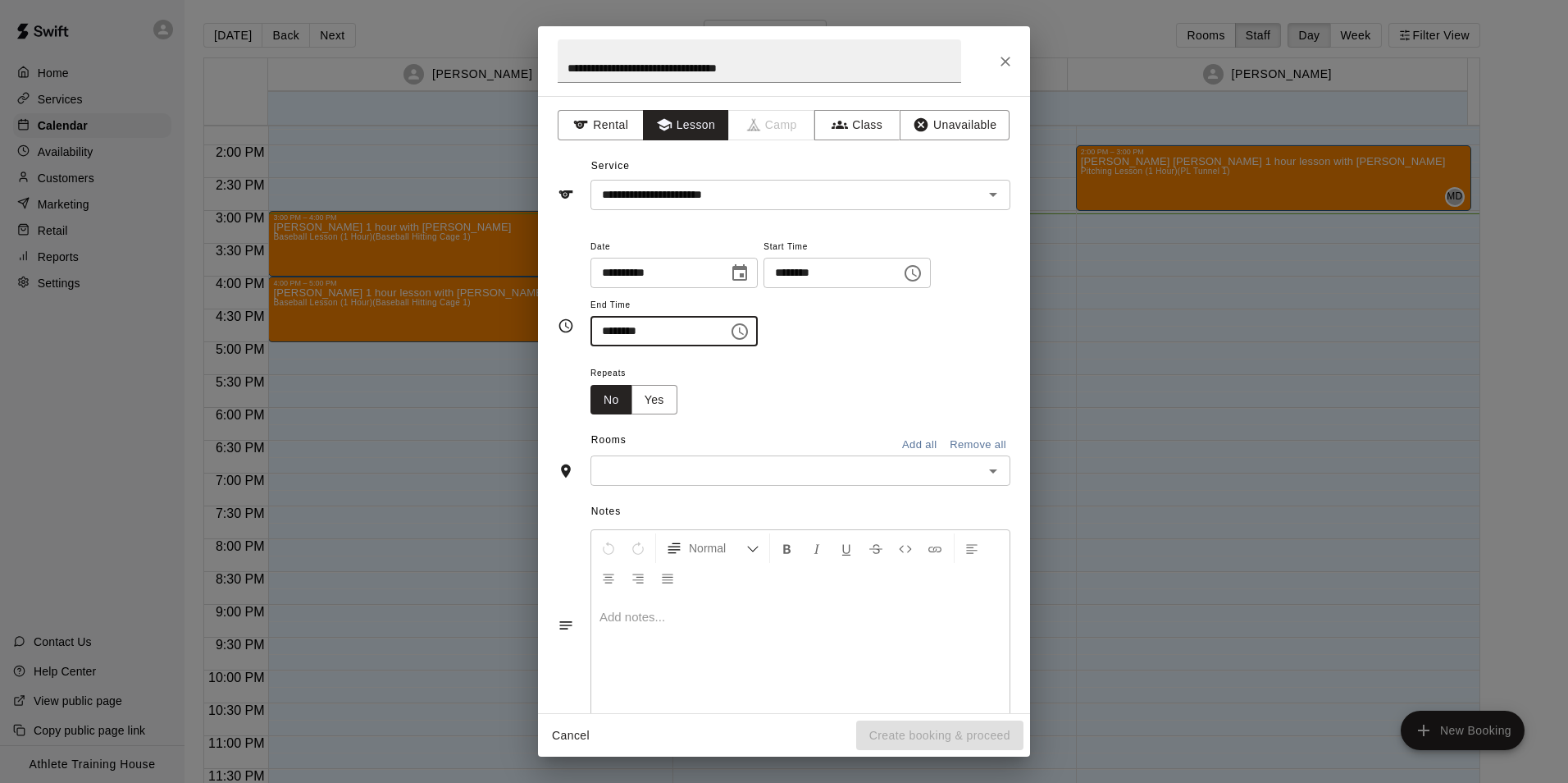
type input "********"
click at [671, 476] on input "text" at bounding box center [787, 470] width 383 height 21
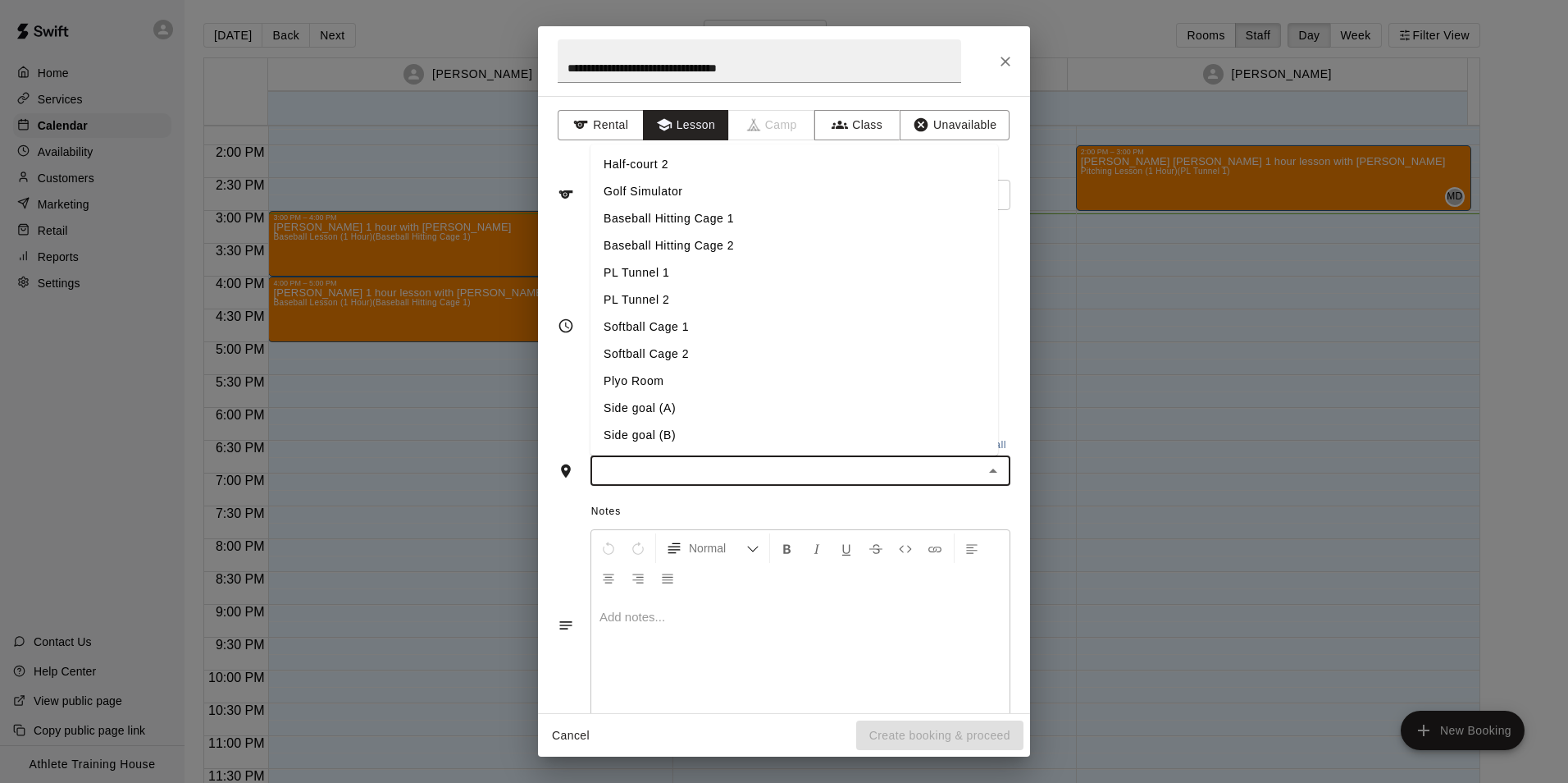
click at [682, 276] on li "PL Tunnel 1" at bounding box center [794, 273] width 407 height 27
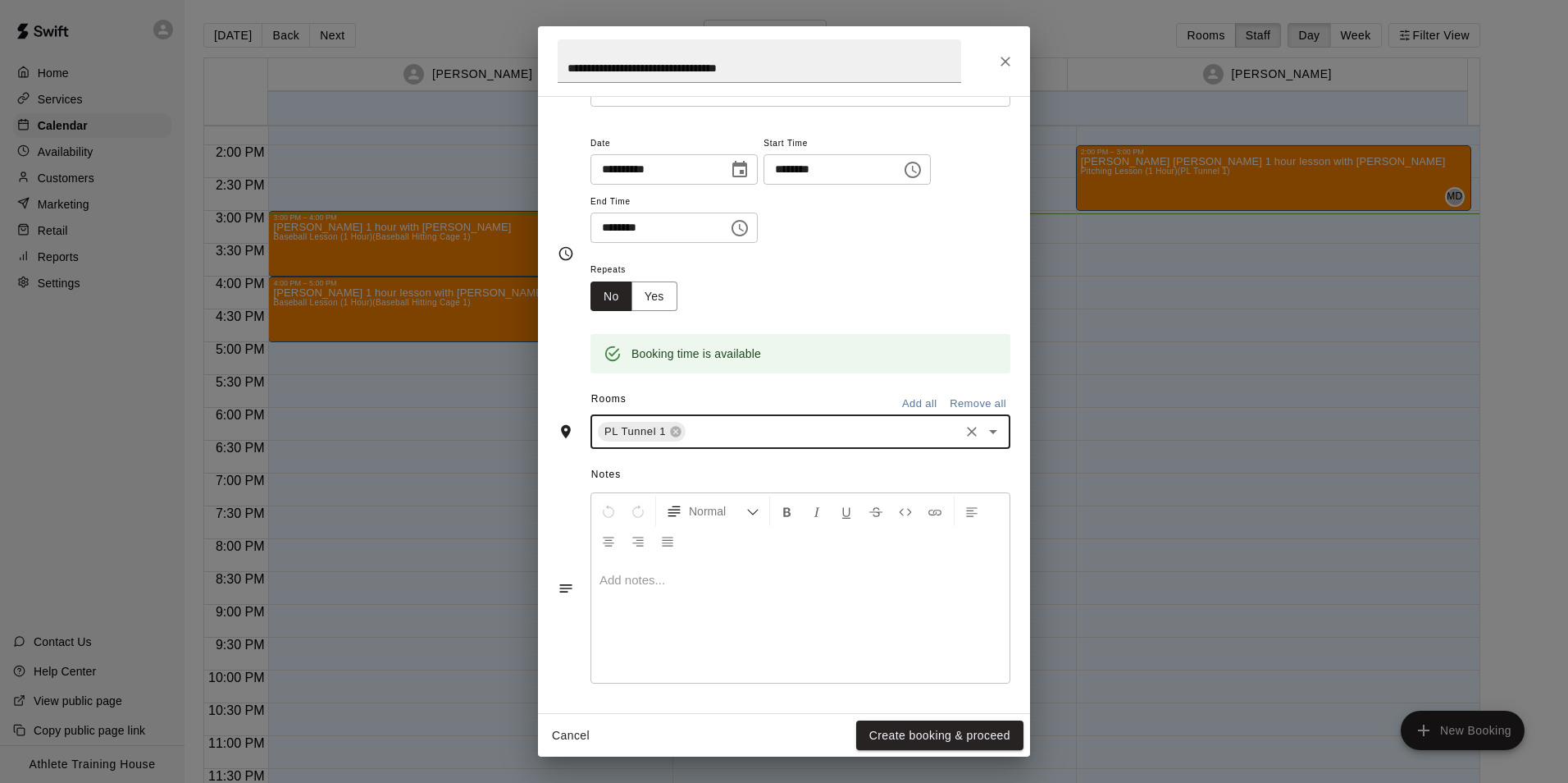
scroll to position [105, 0]
drag, startPoint x: 718, startPoint y: 554, endPoint x: 728, endPoint y: 591, distance: 38.3
click at [718, 568] on div "Normal Add notes..." at bounding box center [800, 586] width 420 height 191
click at [729, 592] on div at bounding box center [800, 620] width 418 height 123
click at [695, 591] on div at bounding box center [800, 620] width 418 height 123
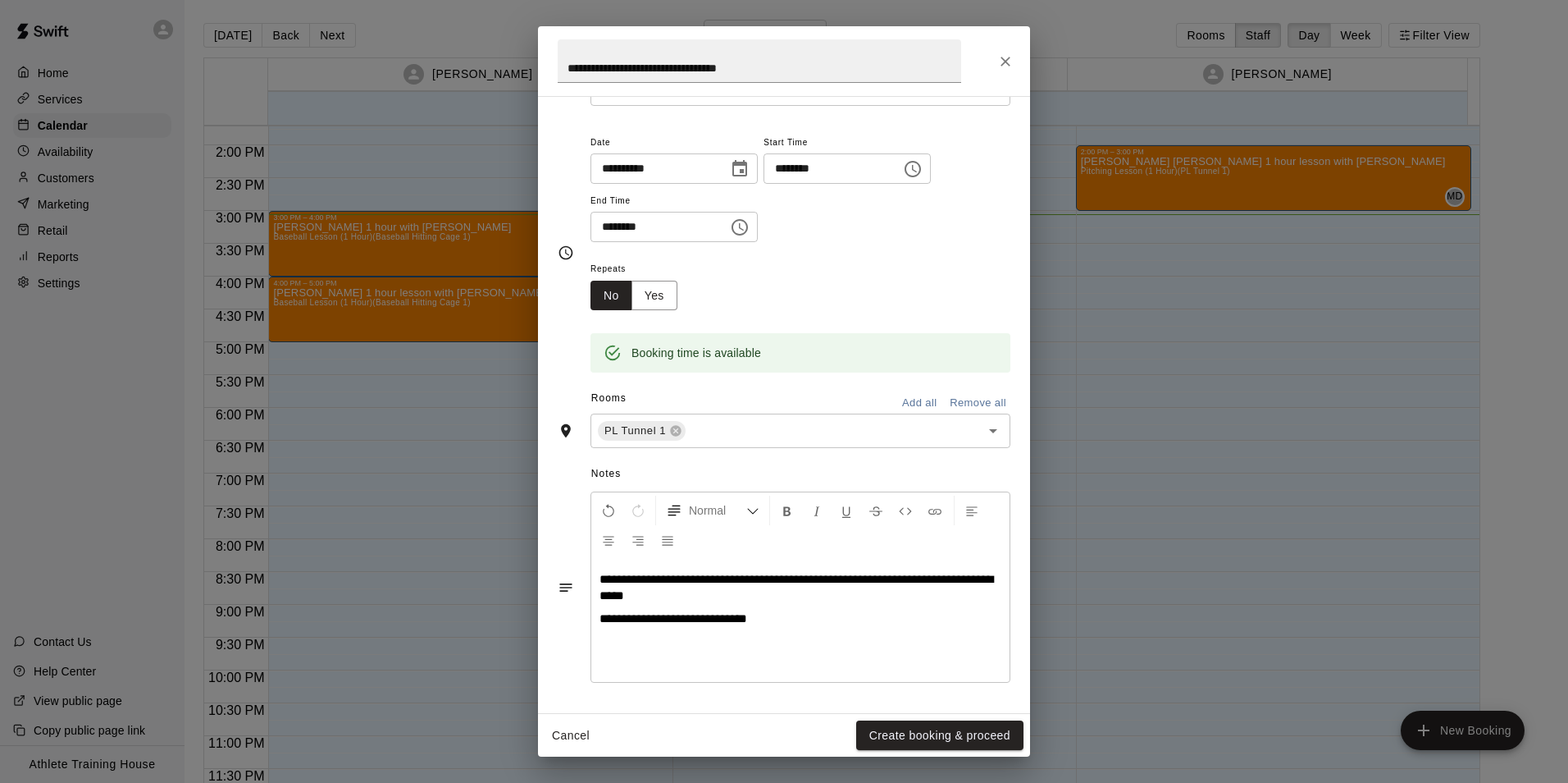
click at [796, 625] on p "**********" at bounding box center [800, 619] width 402 height 17
click at [937, 724] on button "Create booking & proceed" at bounding box center [940, 735] width 167 height 30
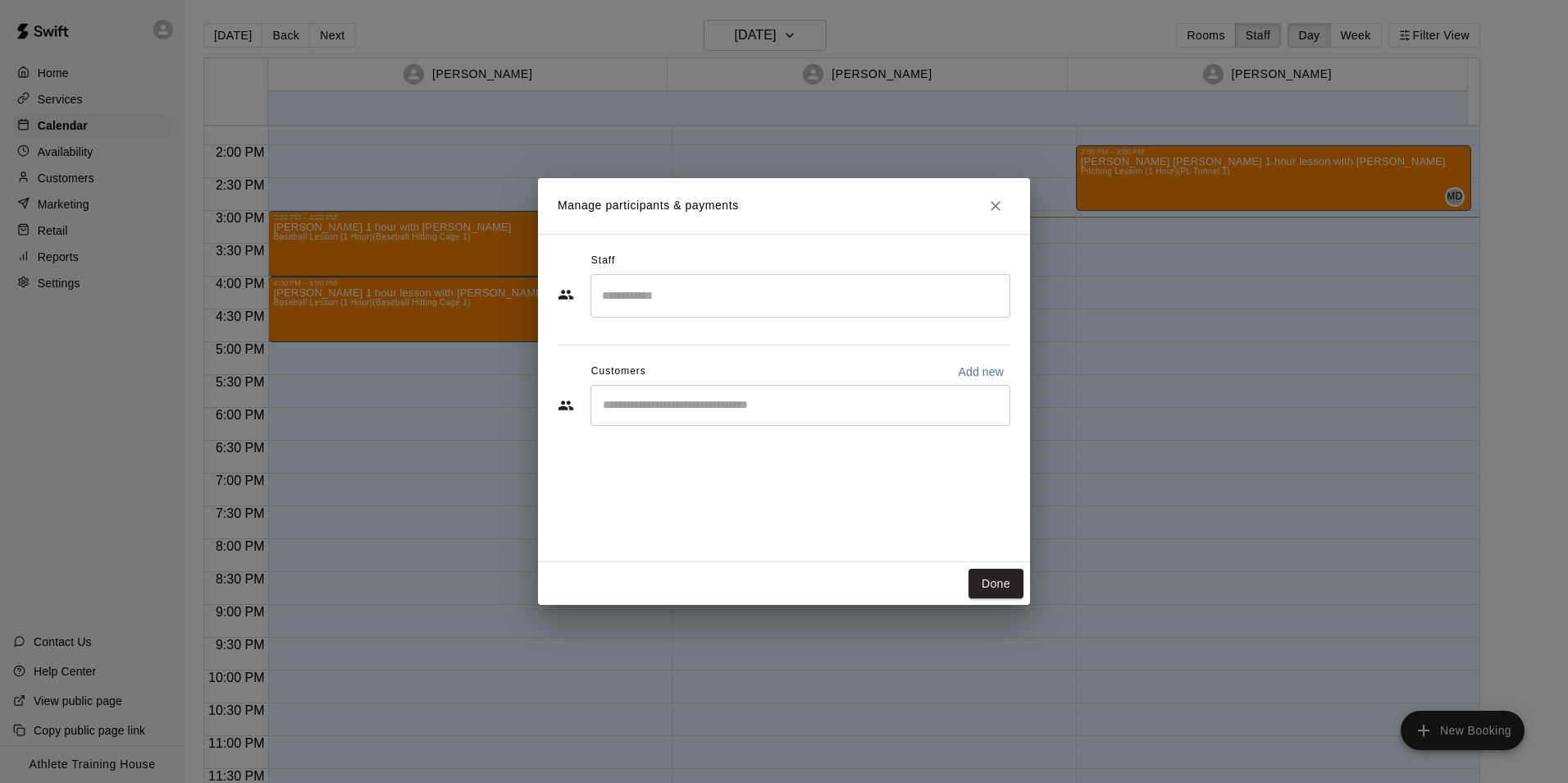
click at [731, 289] on input "Search staff" at bounding box center [800, 295] width 405 height 28
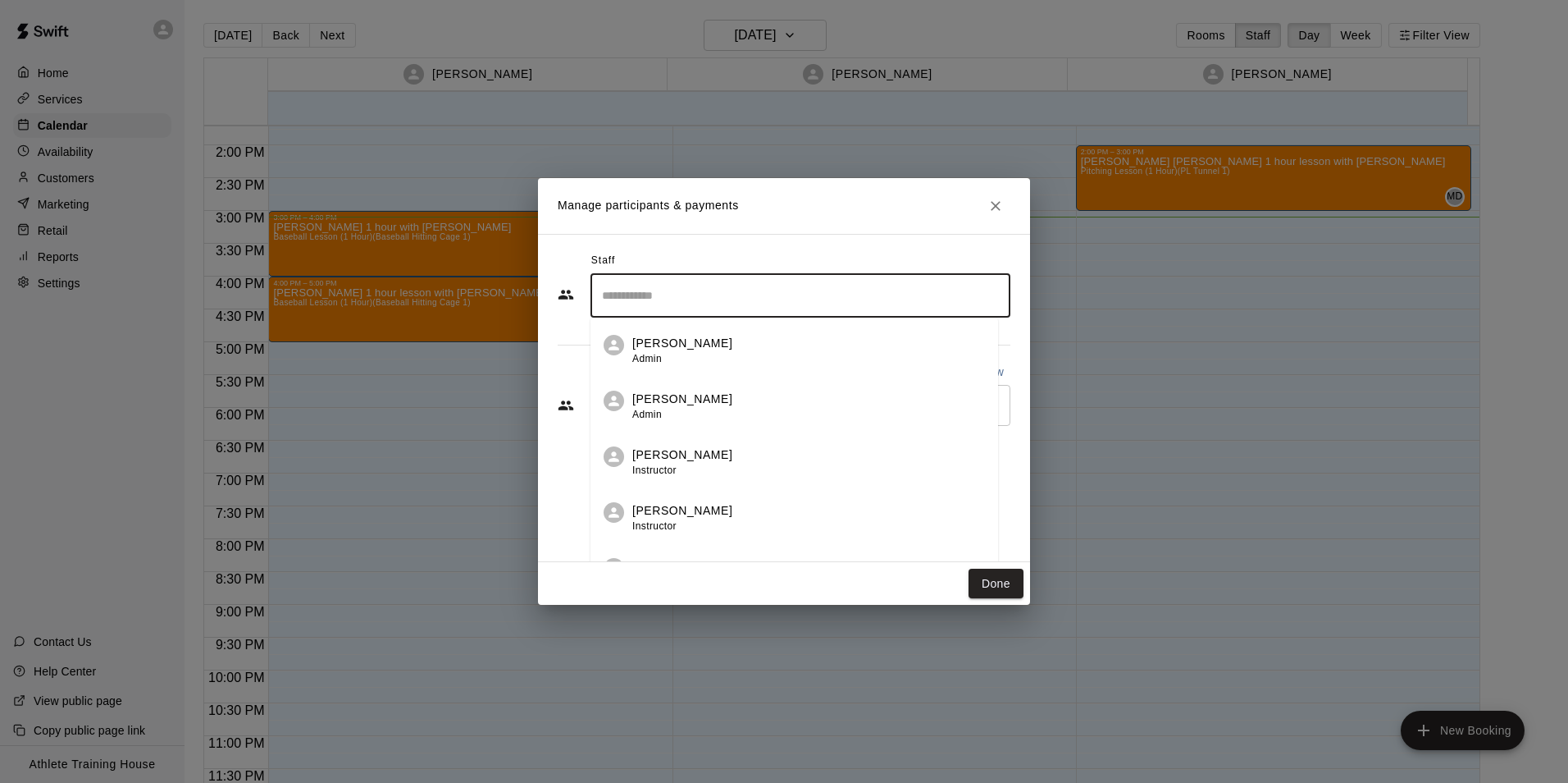
scroll to position [419, 0]
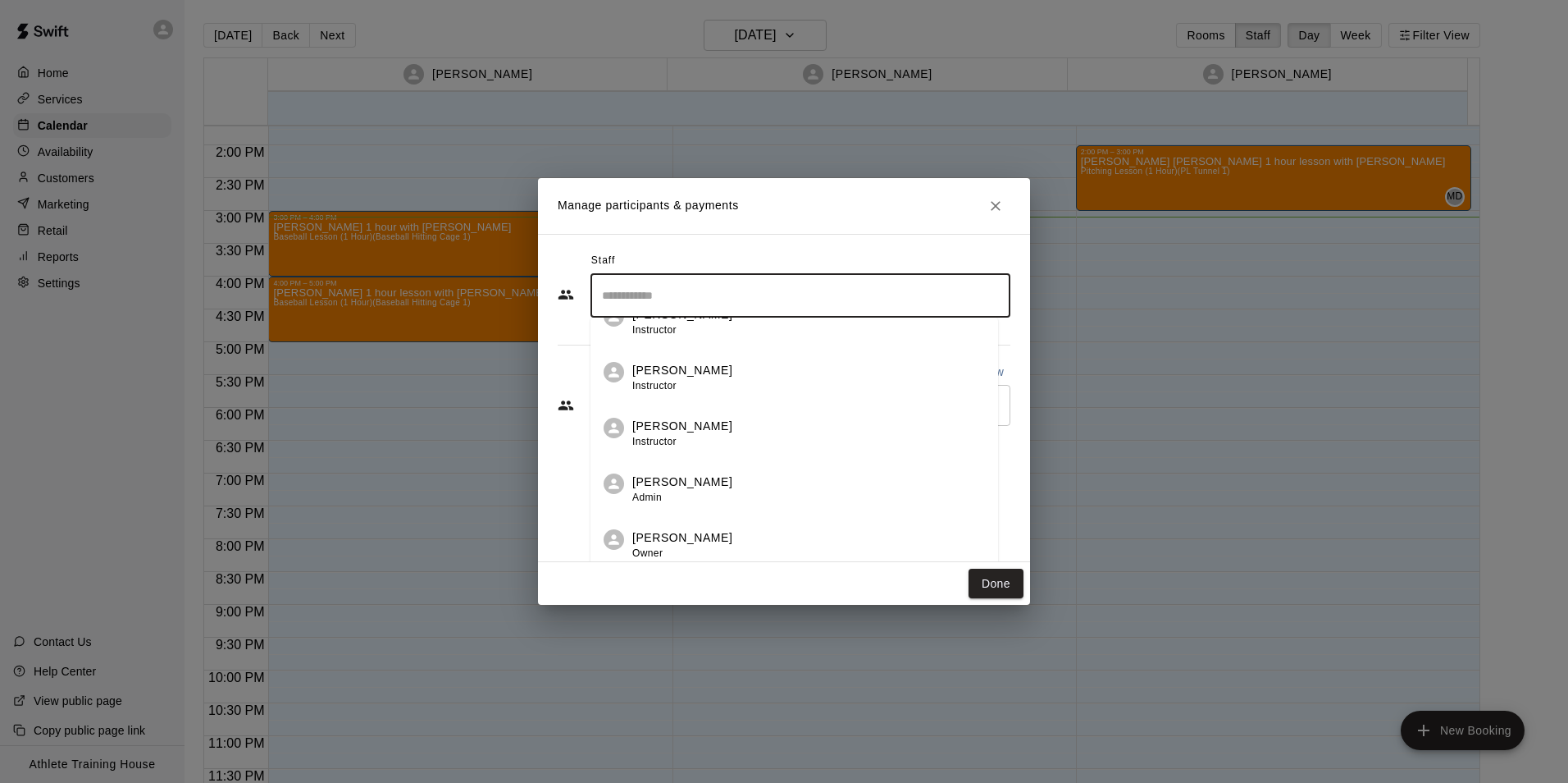
click at [689, 429] on p "[PERSON_NAME]" at bounding box center [682, 426] width 100 height 18
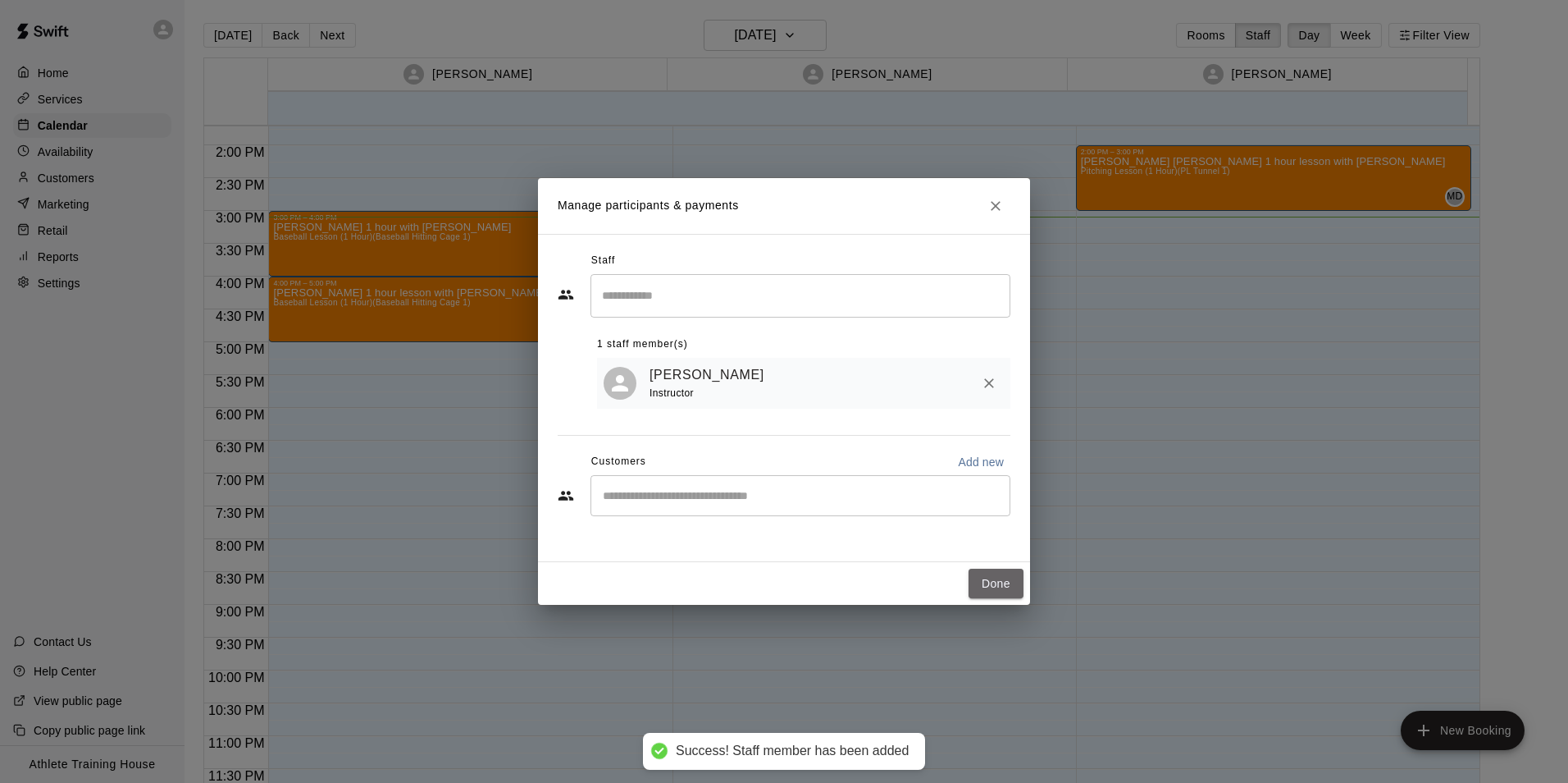
click at [1005, 586] on button "Done" at bounding box center [996, 584] width 55 height 30
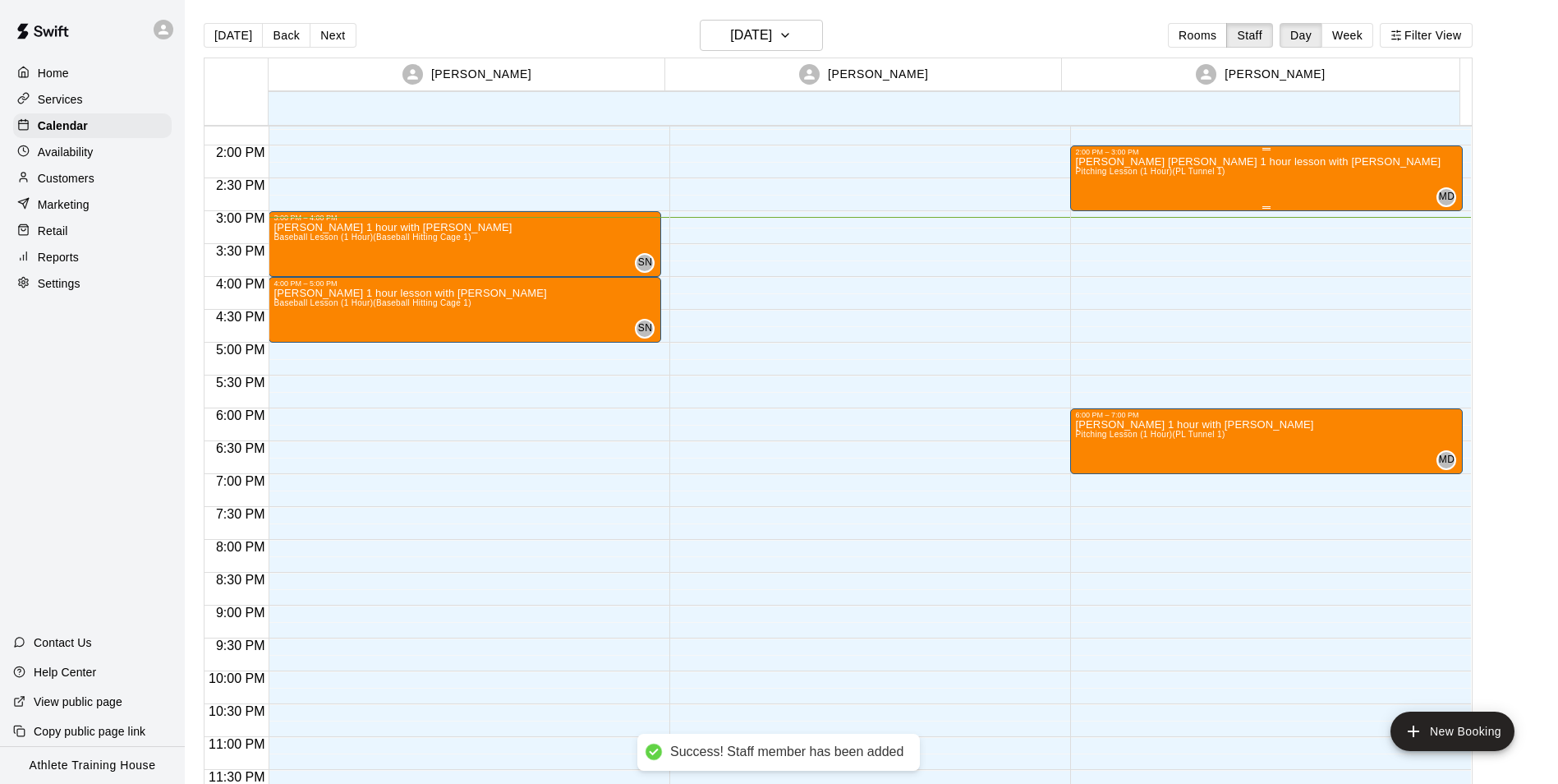
click at [1162, 168] on span "Pitching Lesson (1 Hour) (PL Tunnel 1)" at bounding box center [1150, 171] width 149 height 9
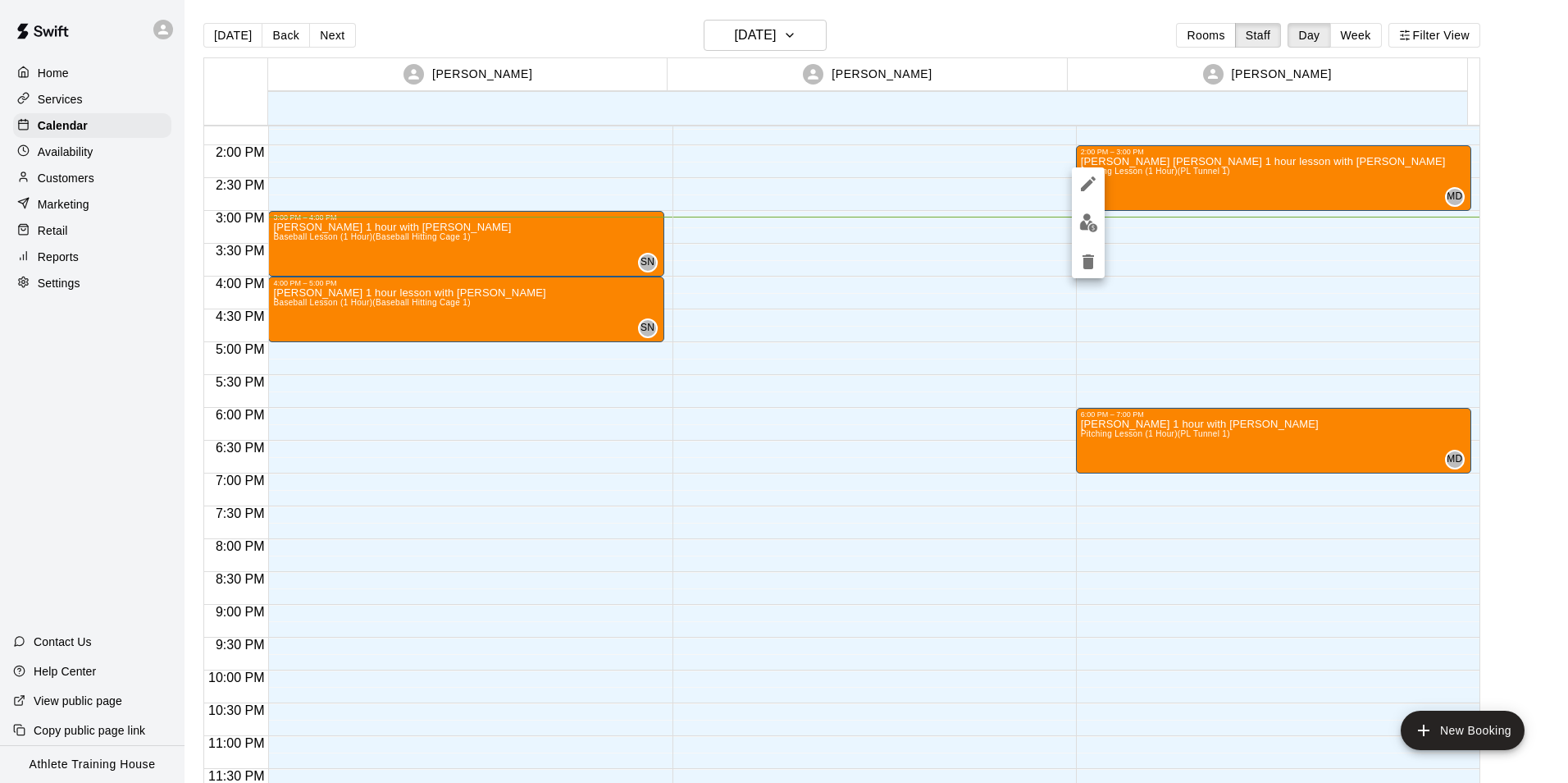
drag, startPoint x: 1111, startPoint y: 153, endPoint x: 1121, endPoint y: 243, distance: 90.6
click at [1121, 243] on div at bounding box center [784, 392] width 1568 height 783
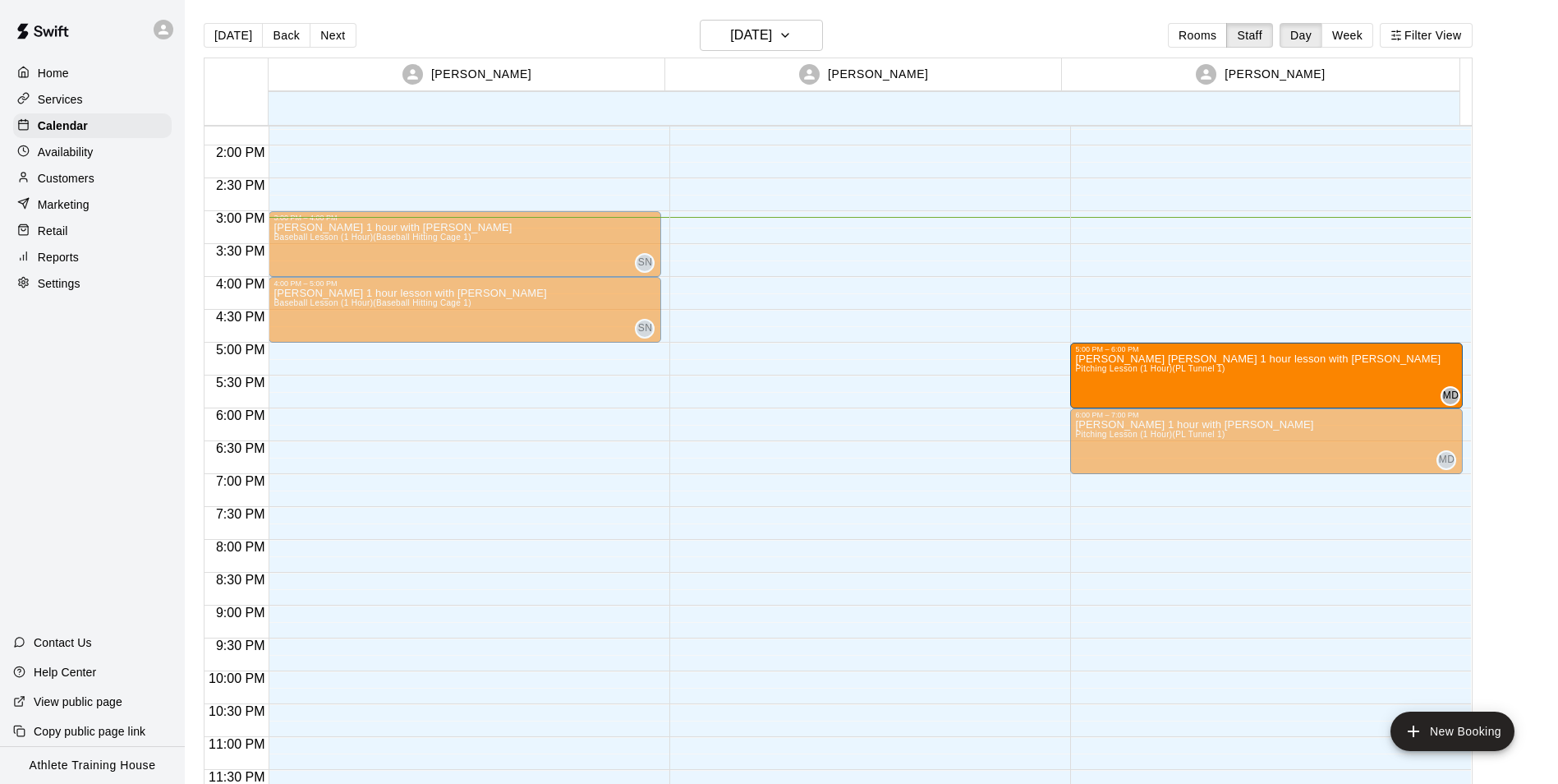
drag, startPoint x: 1118, startPoint y: 152, endPoint x: 1126, endPoint y: 352, distance: 200.2
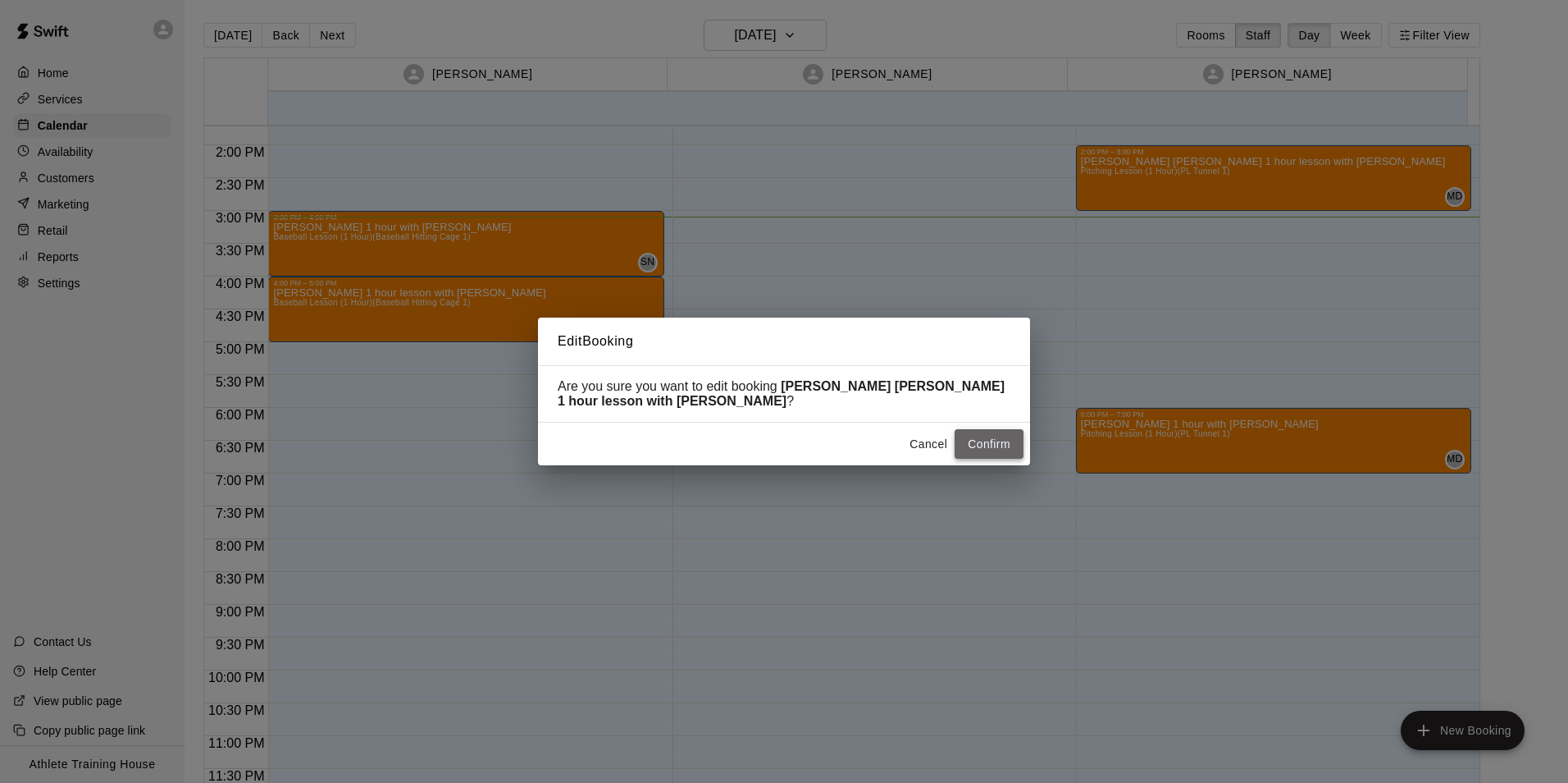
click at [969, 445] on button "Confirm" at bounding box center [988, 444] width 69 height 30
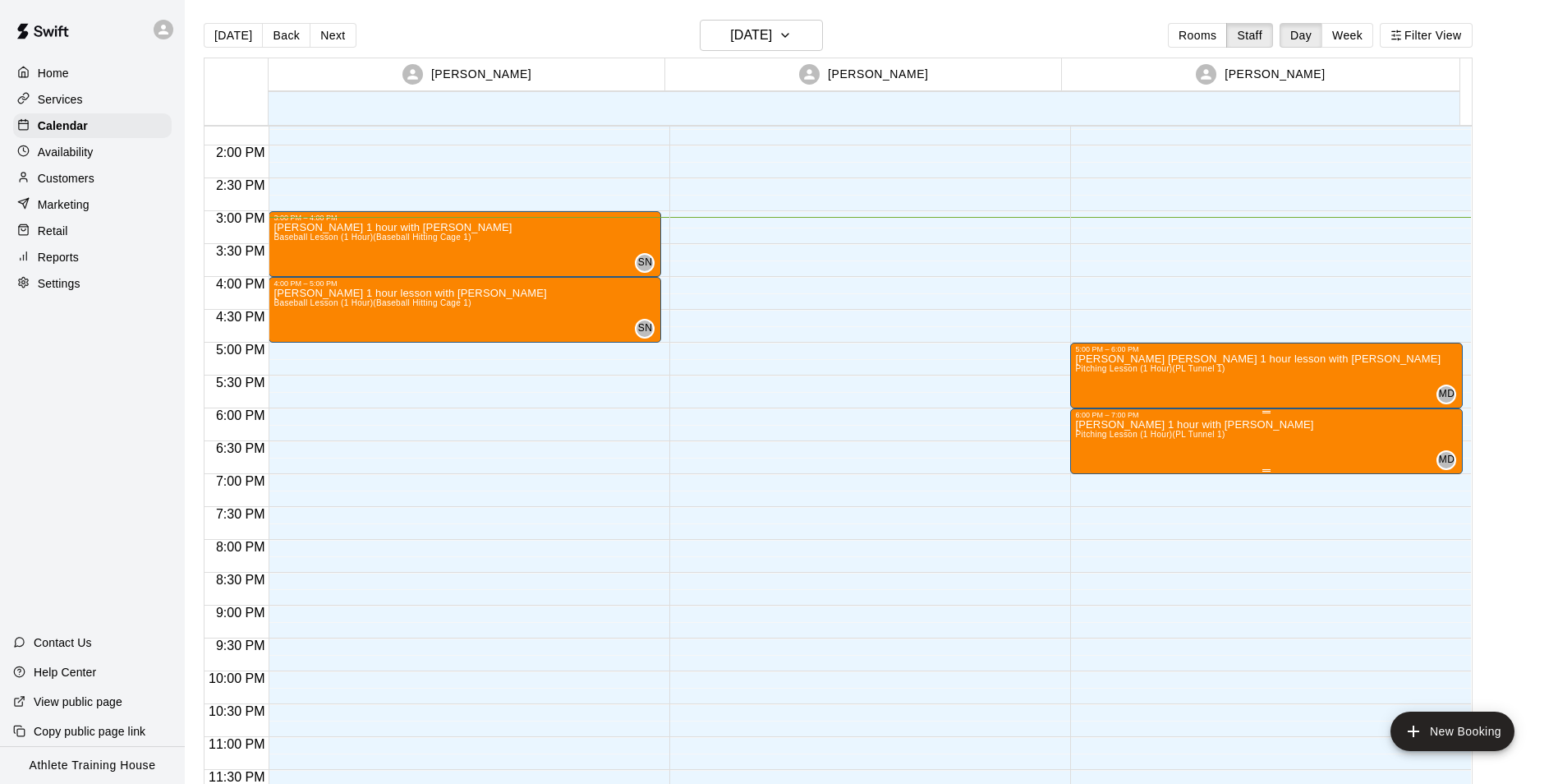
click at [1114, 425] on p "[PERSON_NAME] 1 hour with [PERSON_NAME]" at bounding box center [1194, 425] width 238 height 0
click at [1091, 443] on icon "edit" at bounding box center [1090, 443] width 15 height 15
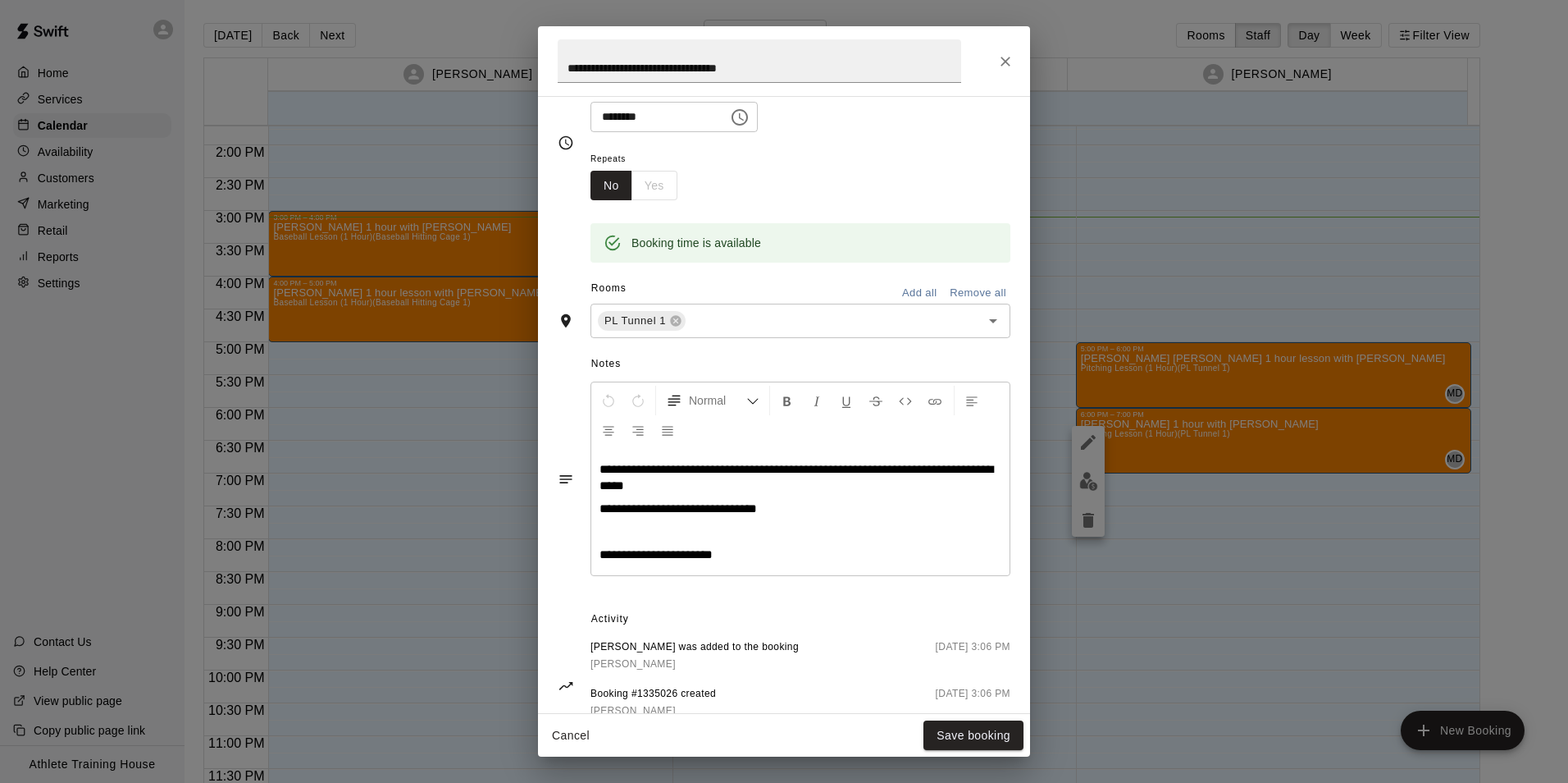
scroll to position [228, 0]
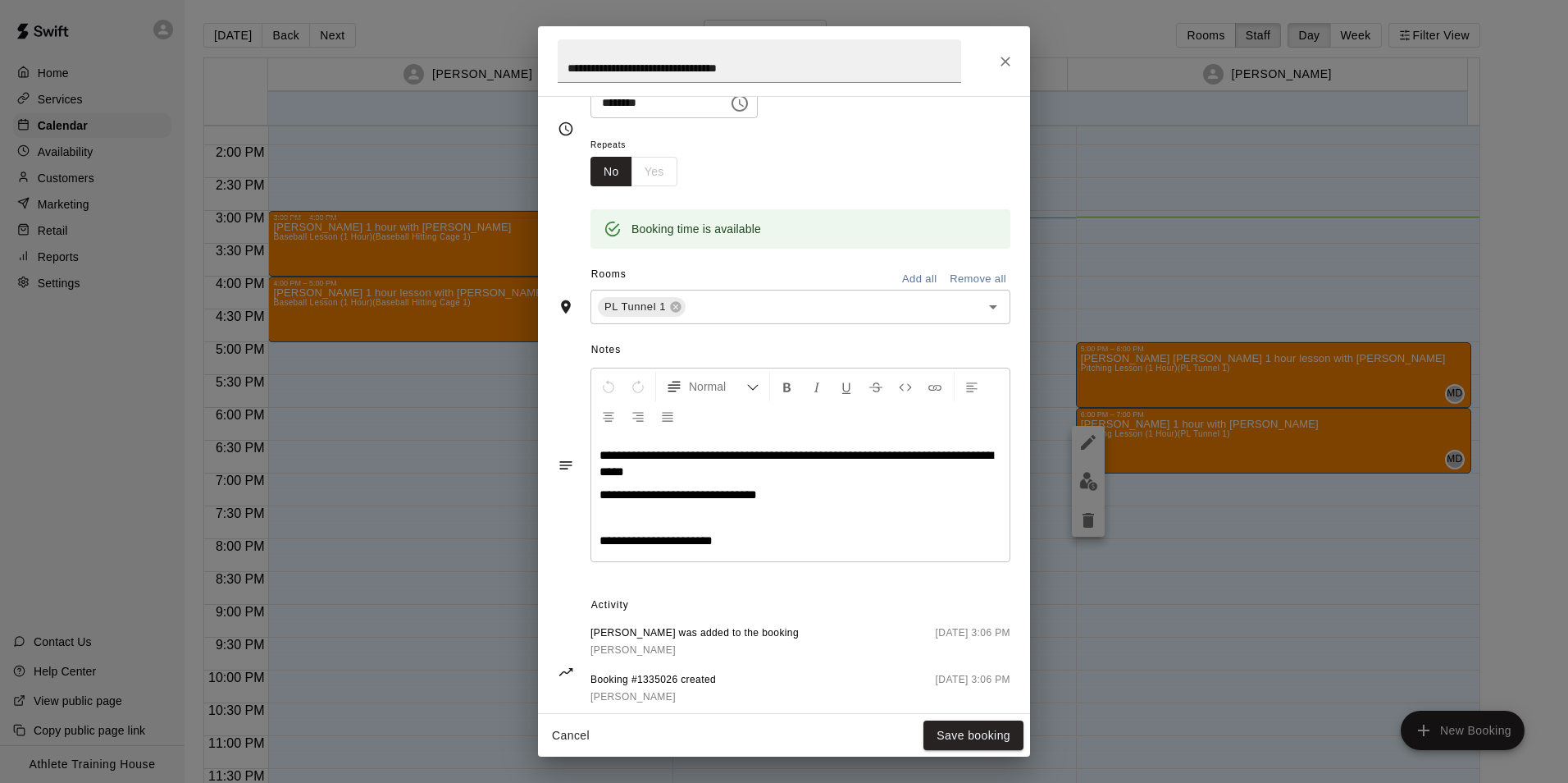
click at [454, 494] on div "**********" at bounding box center [784, 392] width 1568 height 783
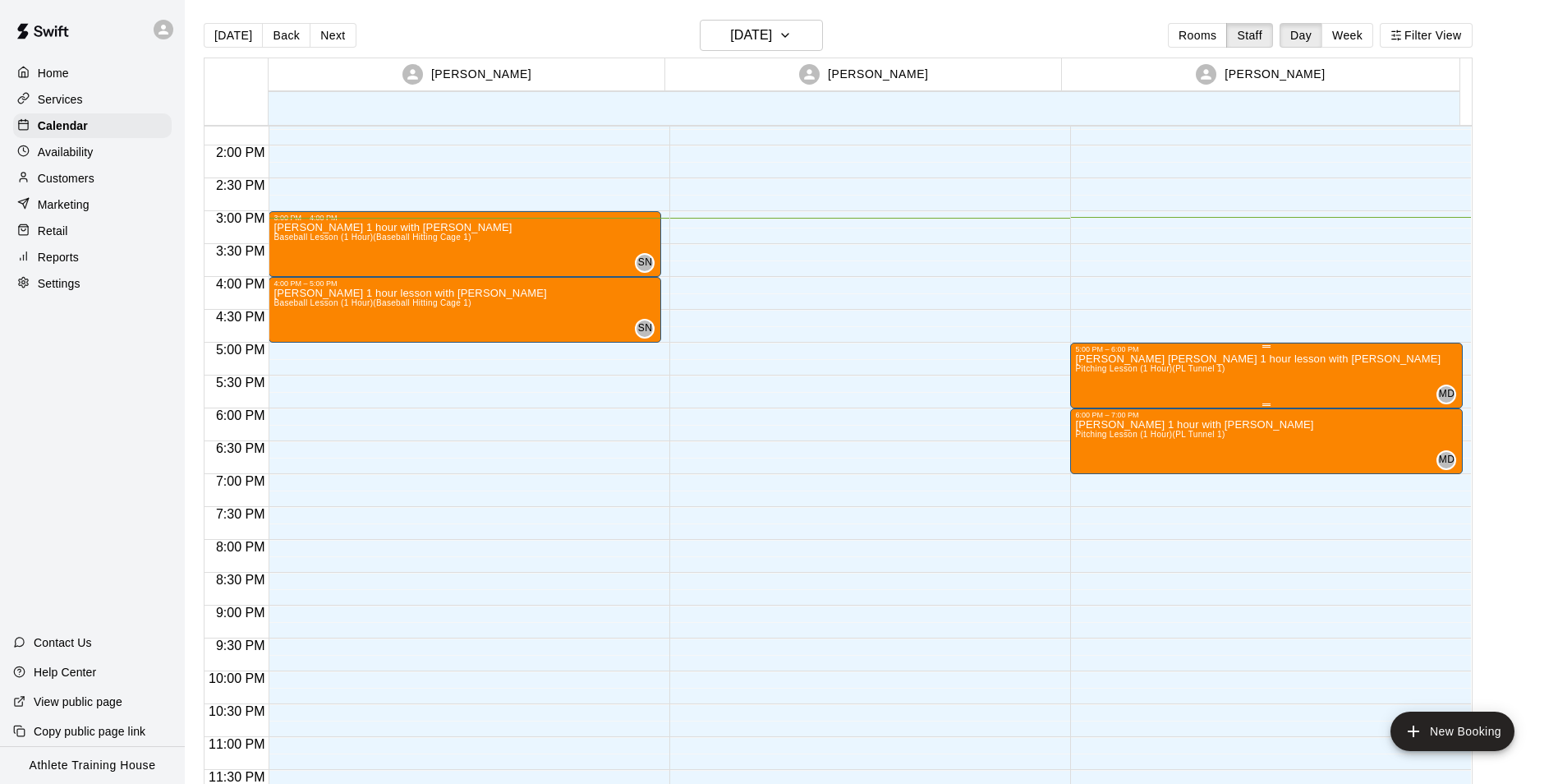
click at [1096, 365] on span "Pitching Lesson (1 Hour) (PL Tunnel 1)" at bounding box center [1150, 368] width 149 height 9
click at [1082, 372] on icon "edit" at bounding box center [1091, 381] width 20 height 20
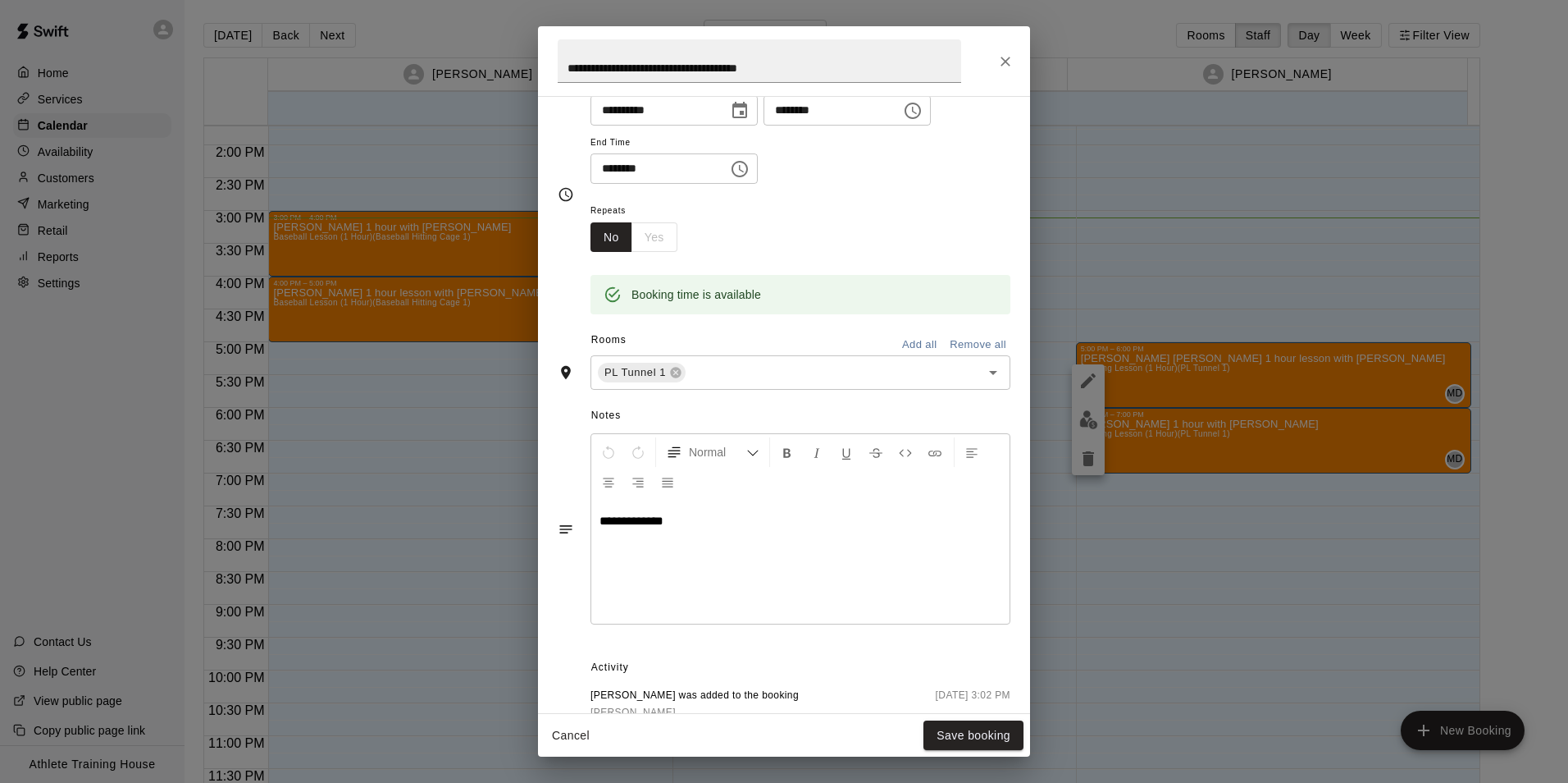
scroll to position [164, 0]
click at [963, 739] on button "Save booking" at bounding box center [973, 735] width 100 height 30
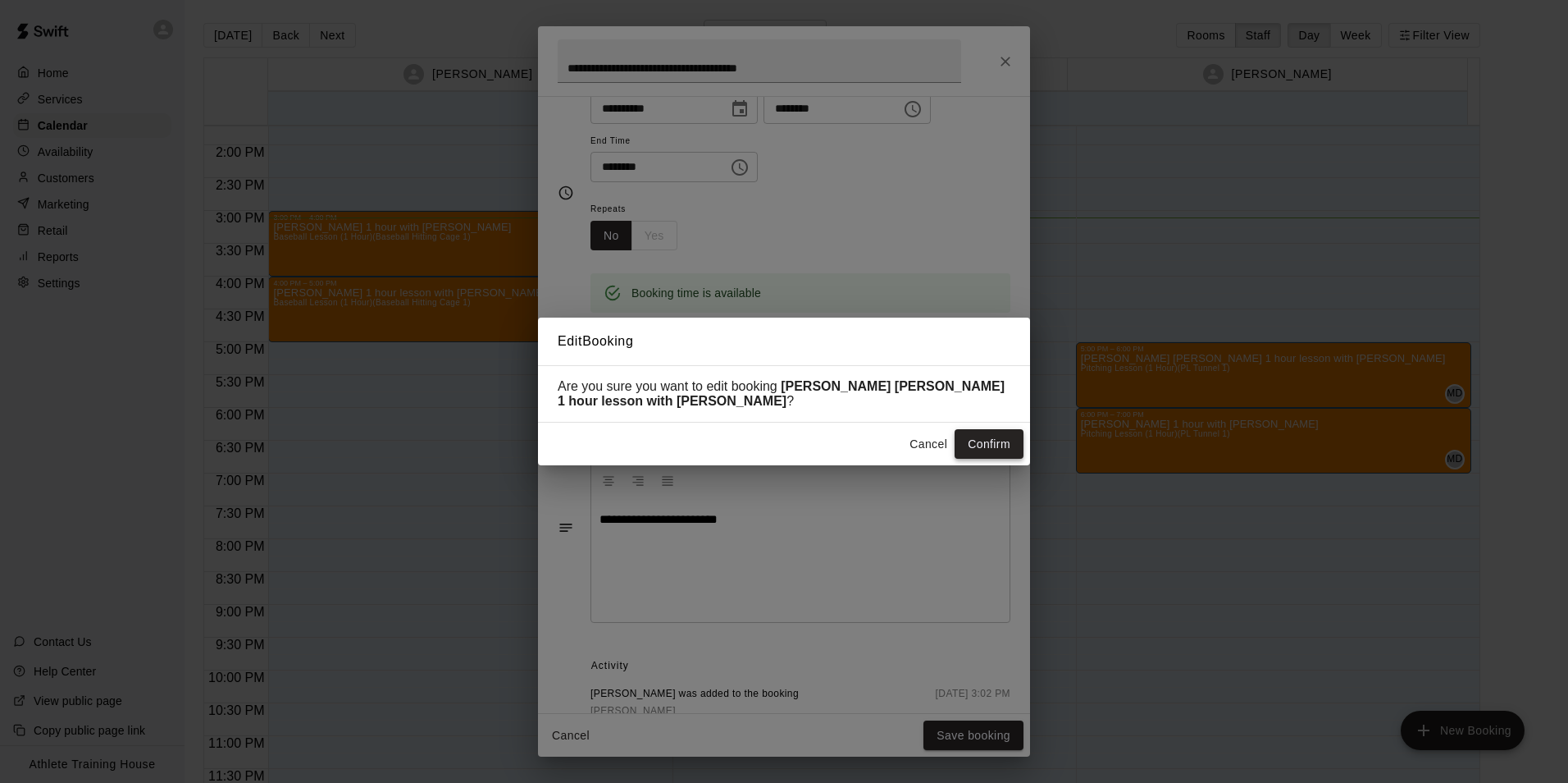
click at [988, 449] on button "Confirm" at bounding box center [988, 444] width 69 height 30
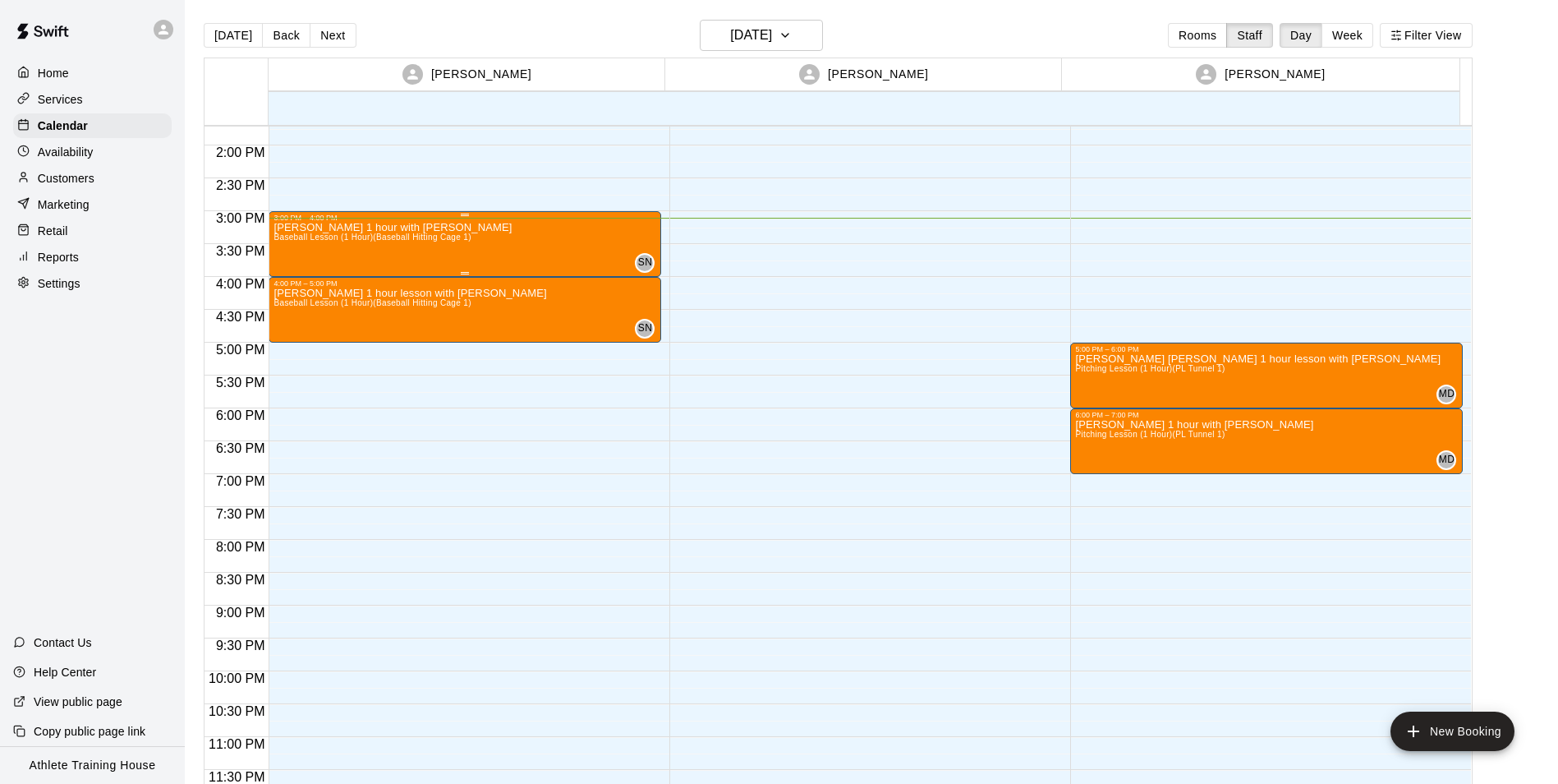
click at [297, 222] on div "3:00 PM – 4:00 PM" at bounding box center [465, 218] width 383 height 8
click at [345, 363] on div at bounding box center [785, 392] width 1571 height 784
click at [361, 293] on p "[PERSON_NAME] 1 hour lesson with [PERSON_NAME]" at bounding box center [410, 293] width 273 height 0
click at [289, 315] on icon "edit" at bounding box center [289, 312] width 20 height 20
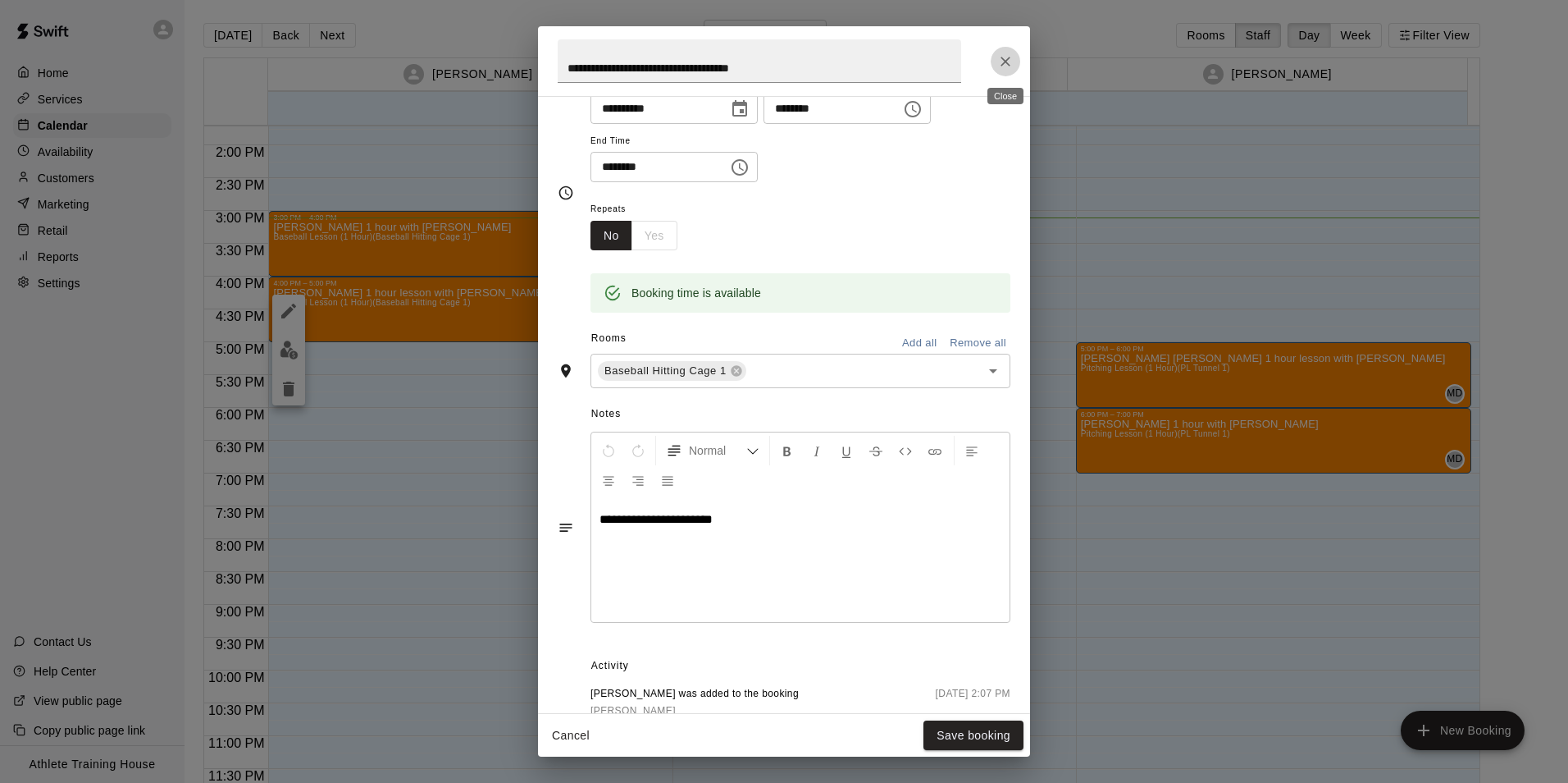
click at [1004, 65] on icon "Close" at bounding box center [1005, 62] width 17 height 17
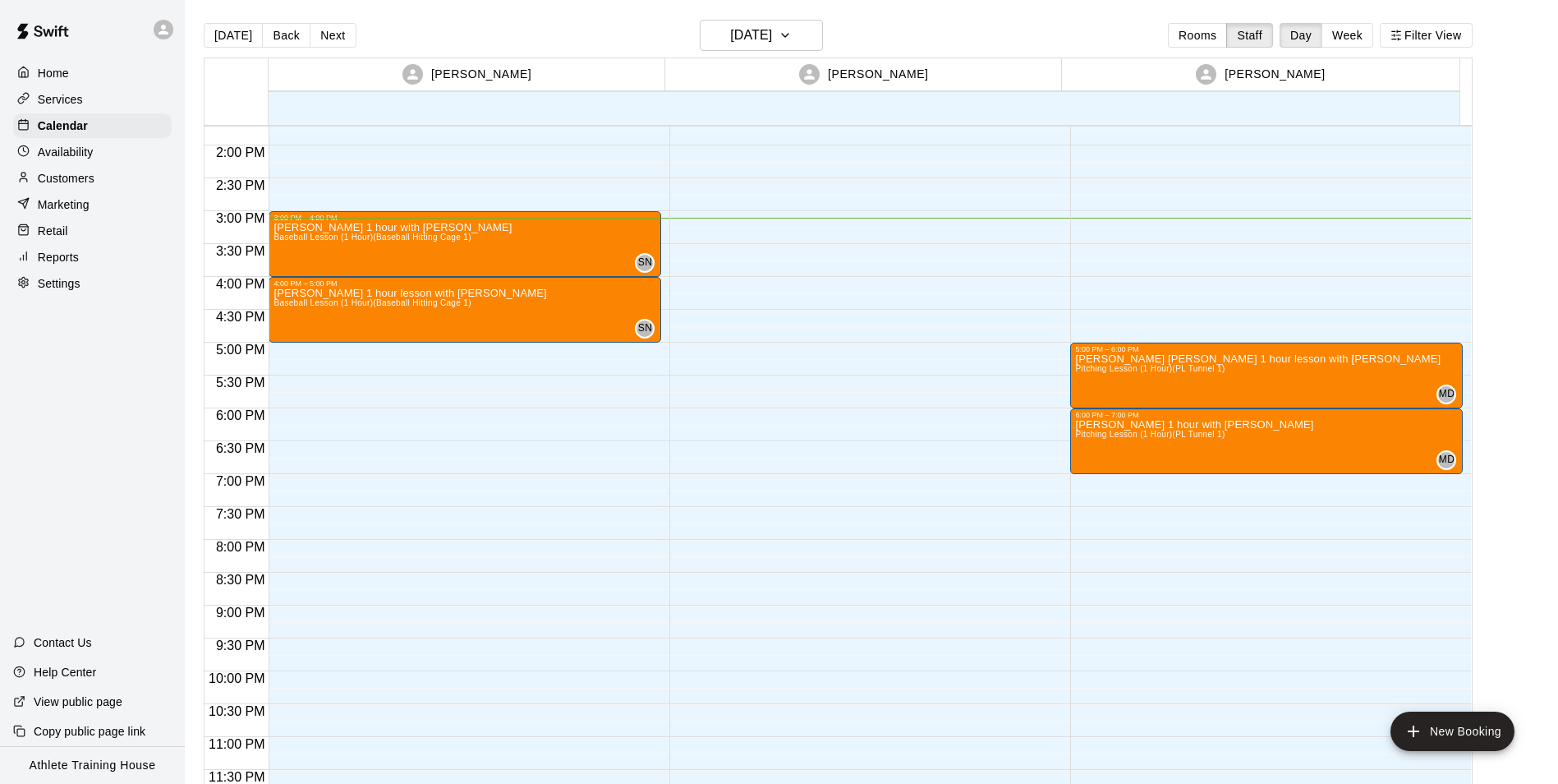
click at [56, 232] on p "Retail" at bounding box center [53, 231] width 30 height 17
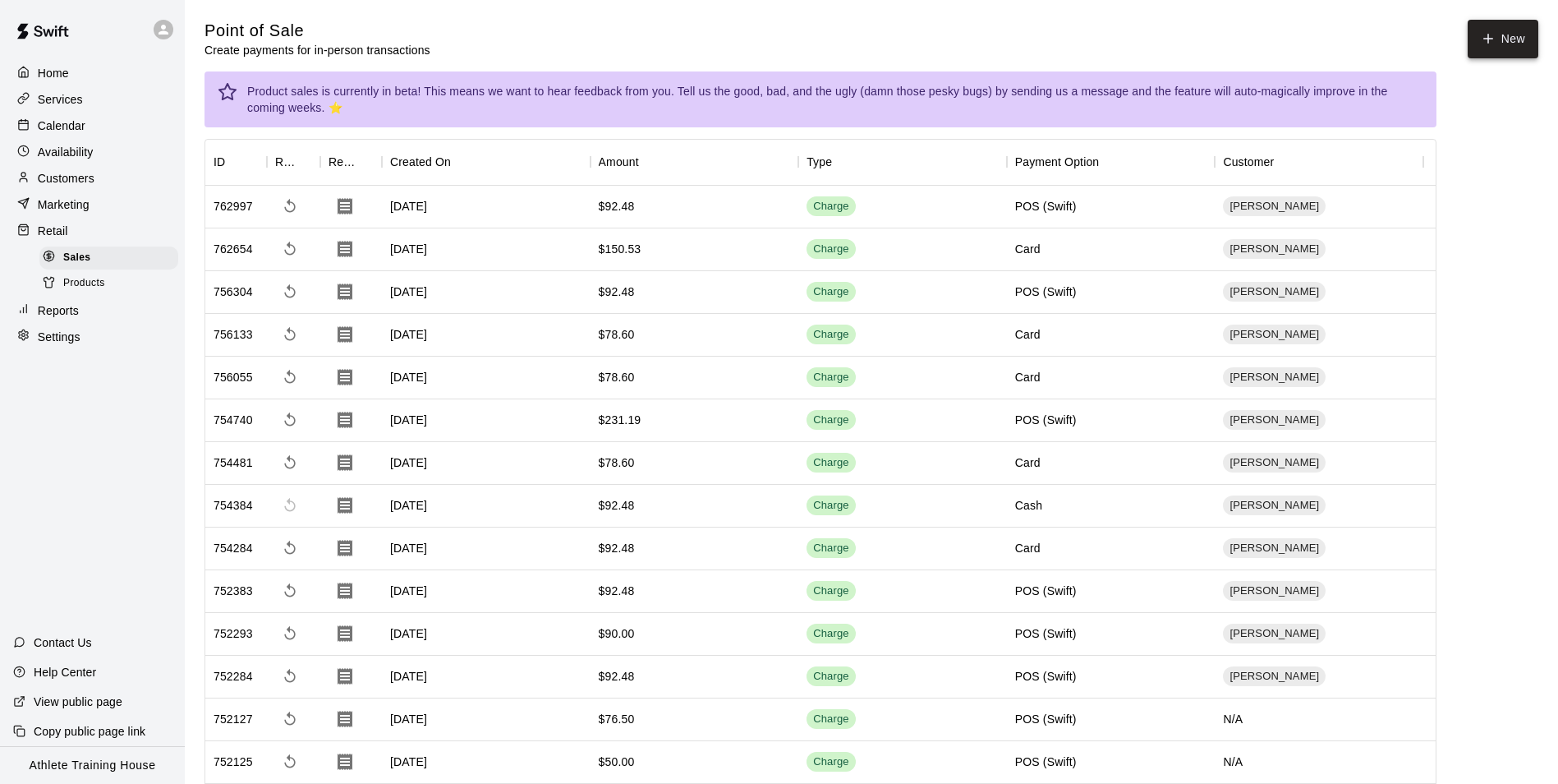
click at [1508, 42] on button "New" at bounding box center [1503, 39] width 70 height 39
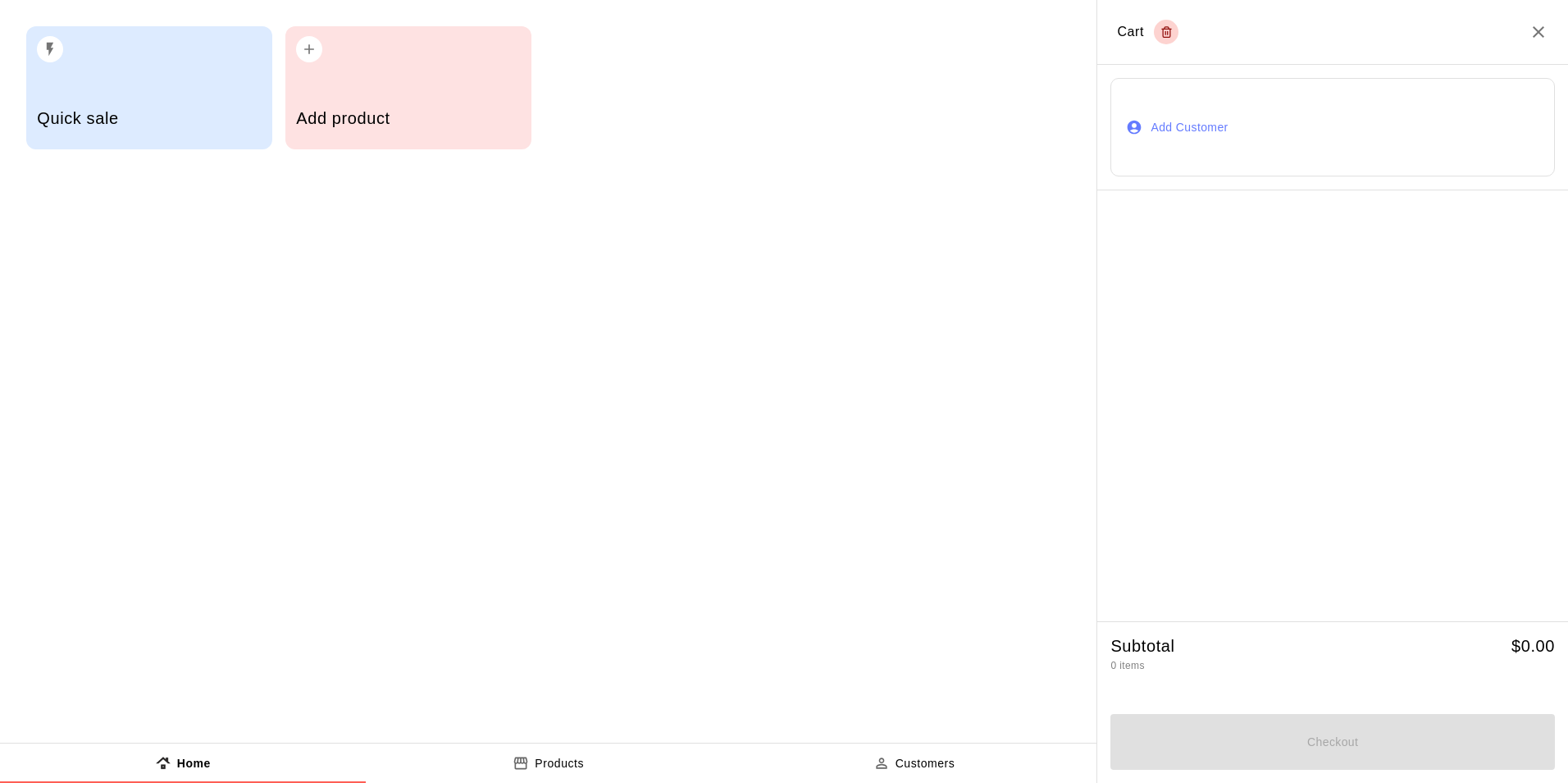
click at [1188, 118] on button "Add Customer" at bounding box center [1333, 127] width 445 height 99
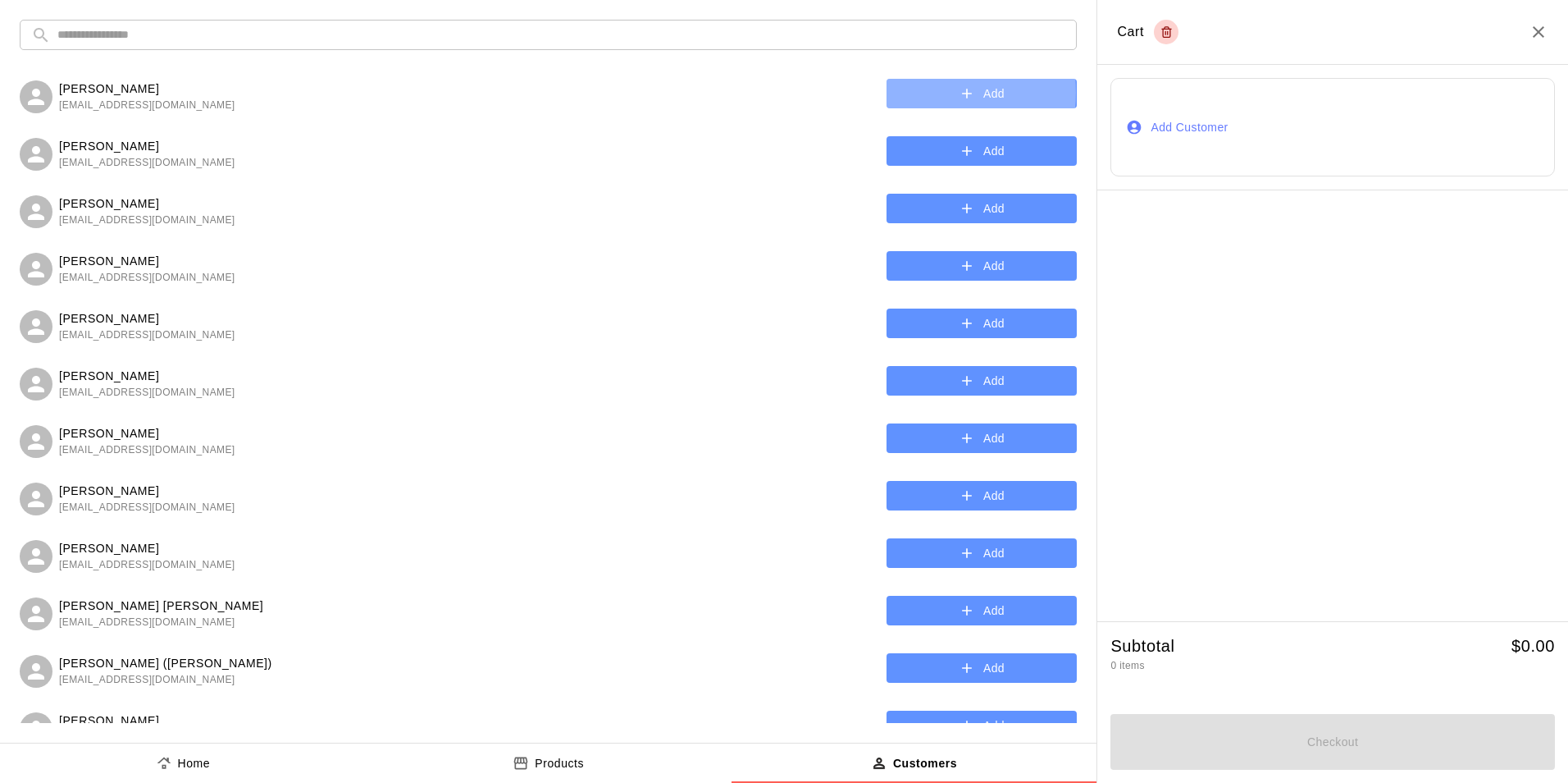
click at [901, 93] on button "Add" at bounding box center [982, 94] width 191 height 30
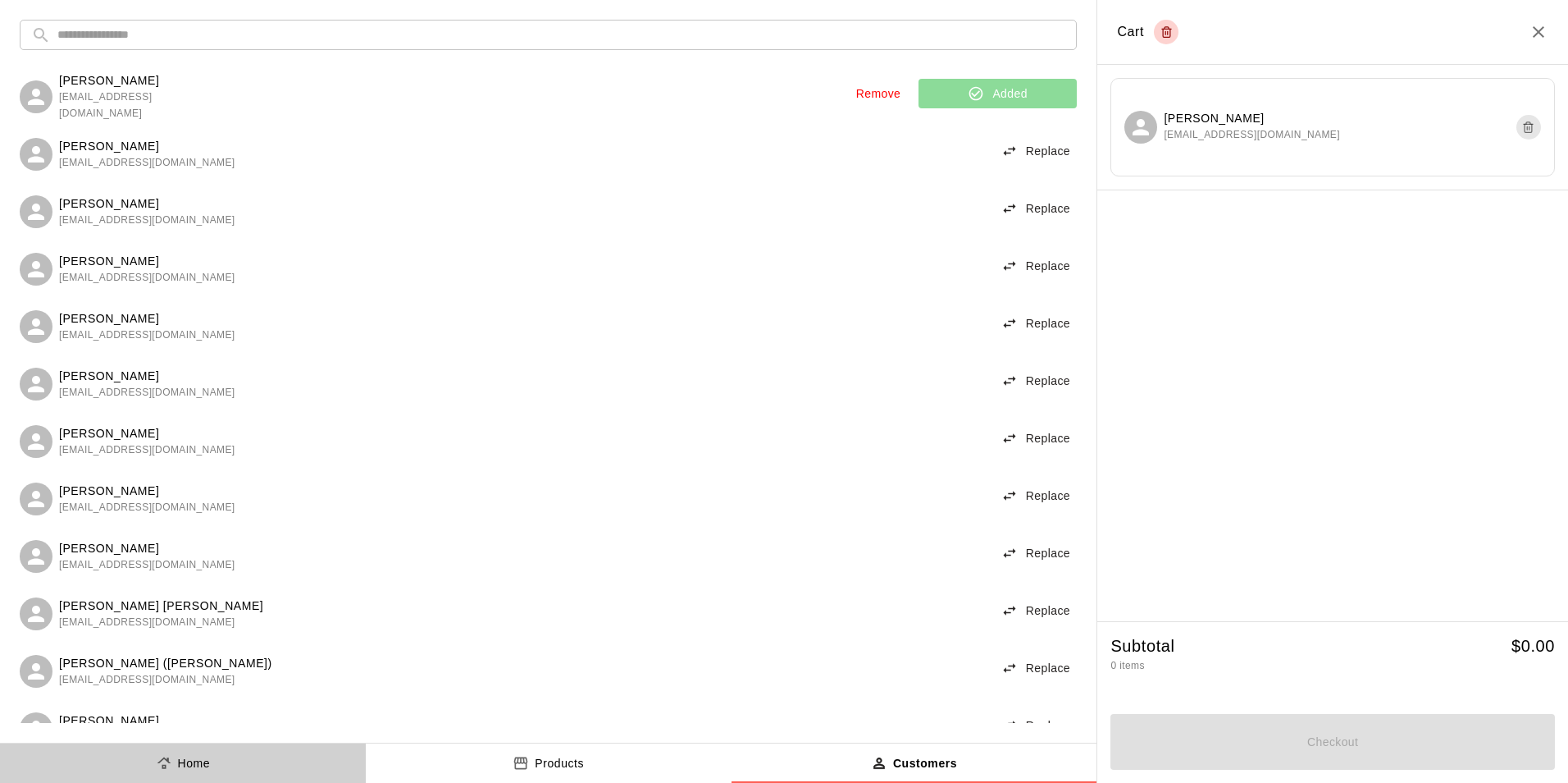
click at [202, 767] on p "Home" at bounding box center [194, 763] width 33 height 18
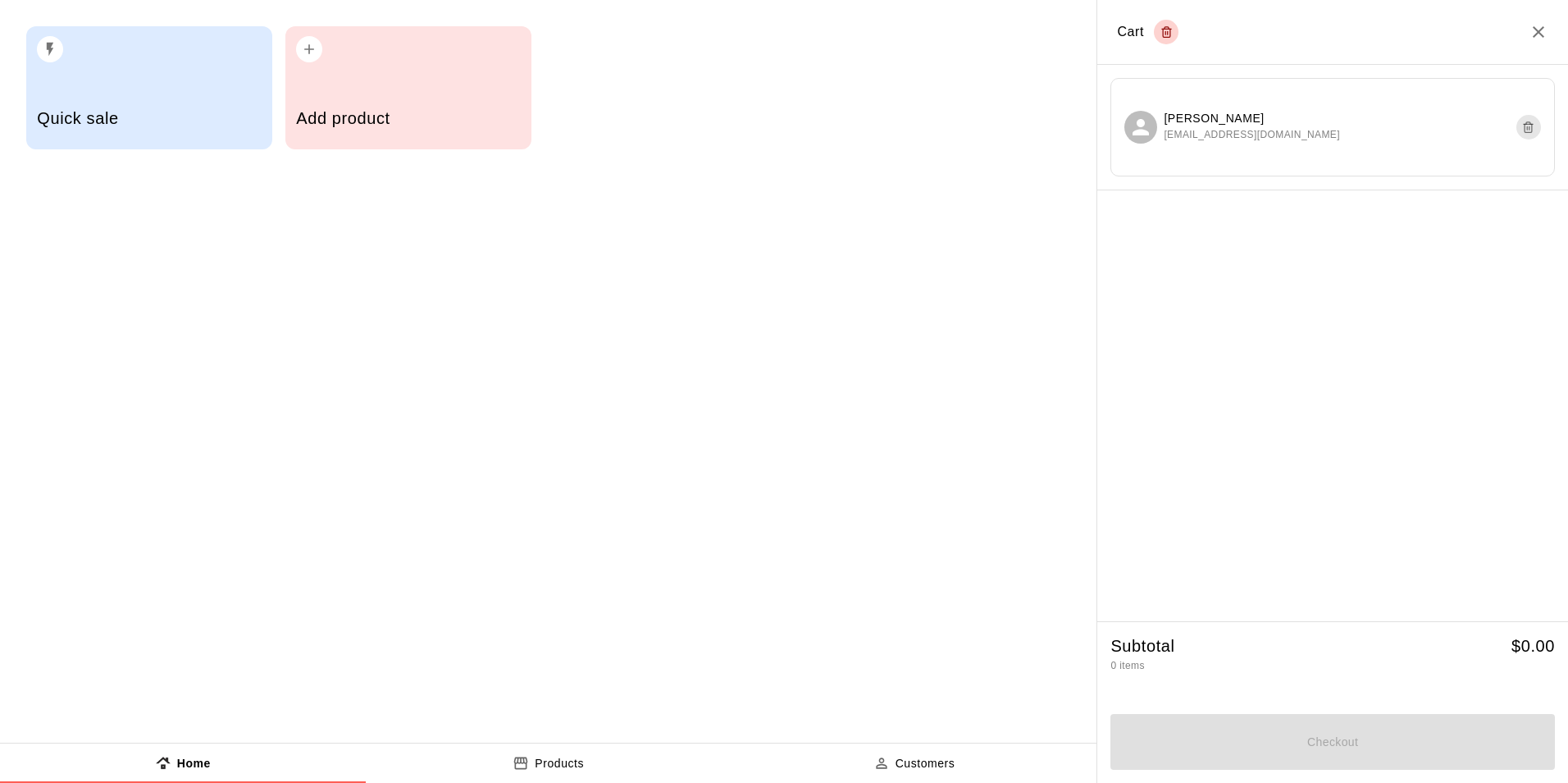
click at [140, 124] on h5 "Quick sale" at bounding box center [149, 118] width 224 height 22
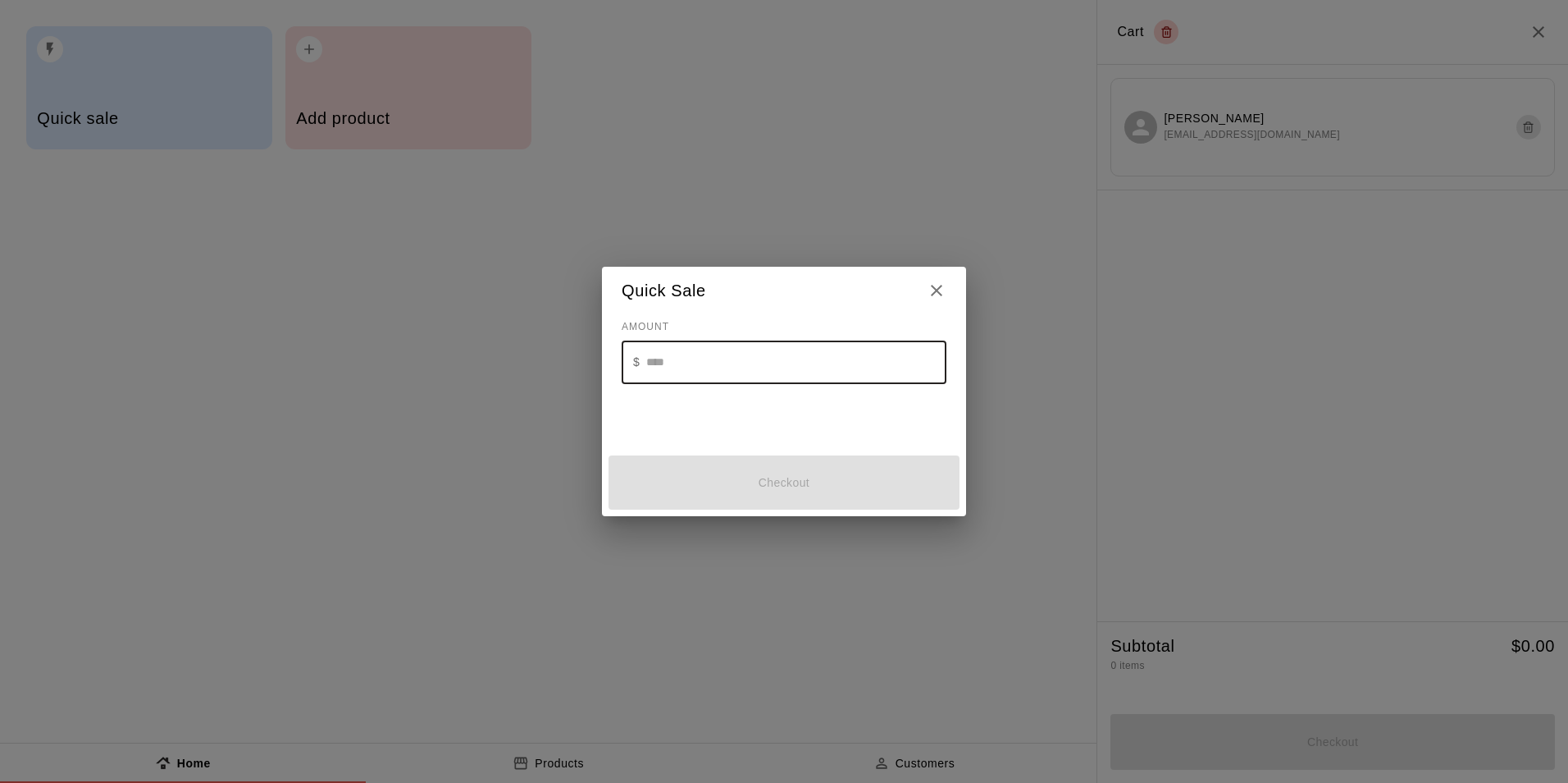
click at [856, 358] on input "text" at bounding box center [796, 362] width 300 height 44
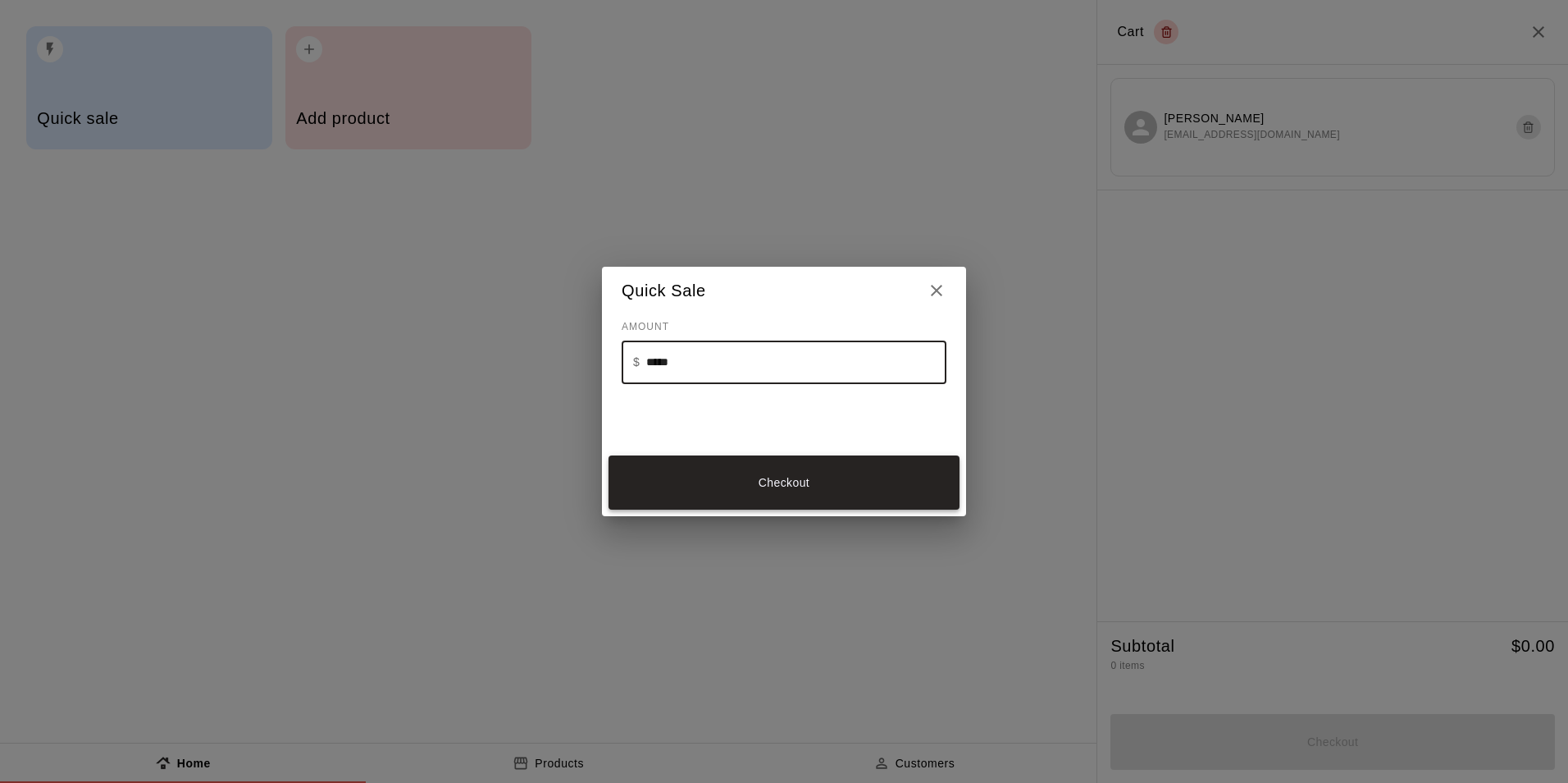
type input "*****"
click at [804, 497] on button "Checkout" at bounding box center [784, 483] width 351 height 55
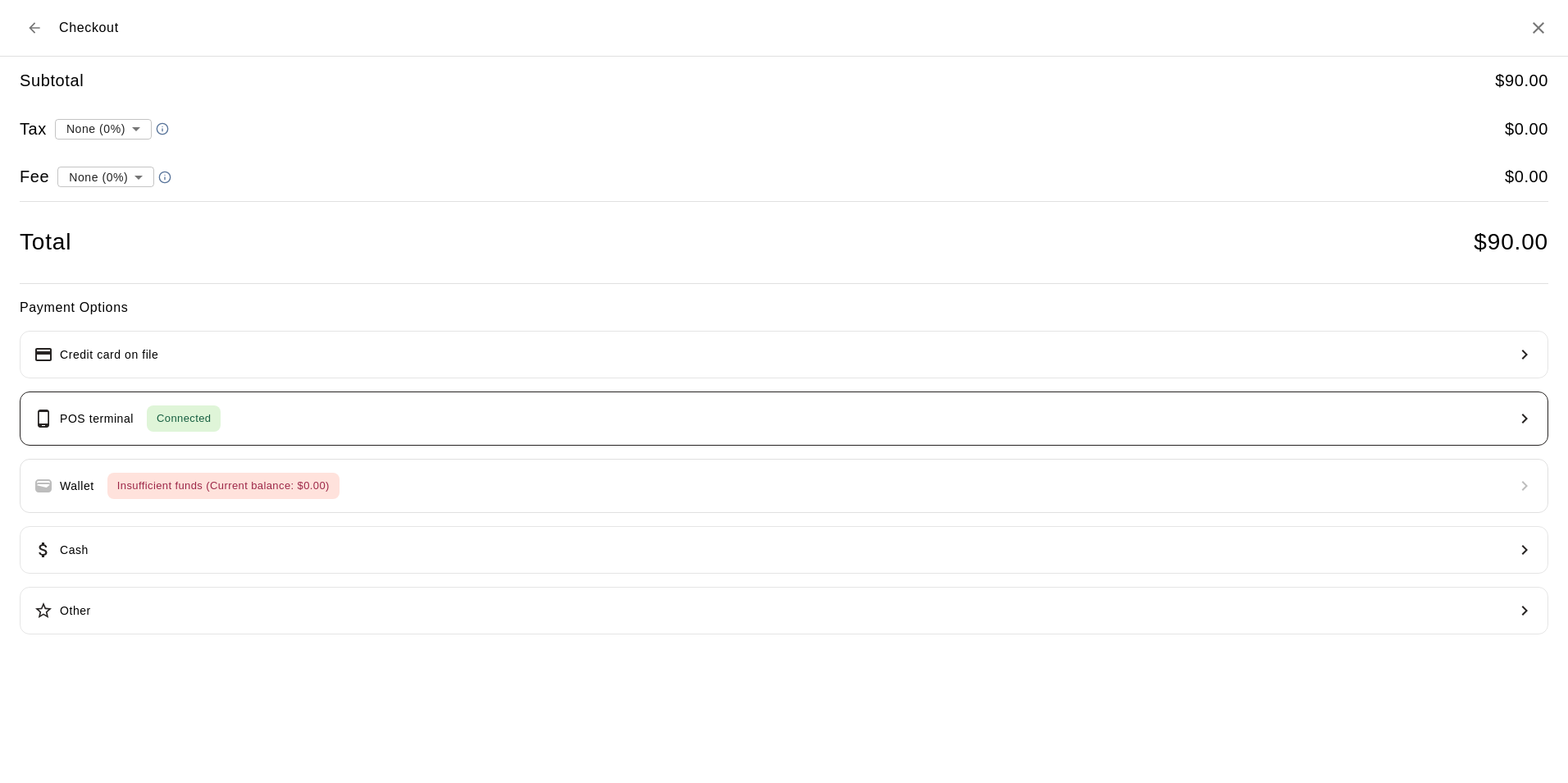
click at [249, 414] on button "POS terminal Connected" at bounding box center [784, 418] width 1529 height 54
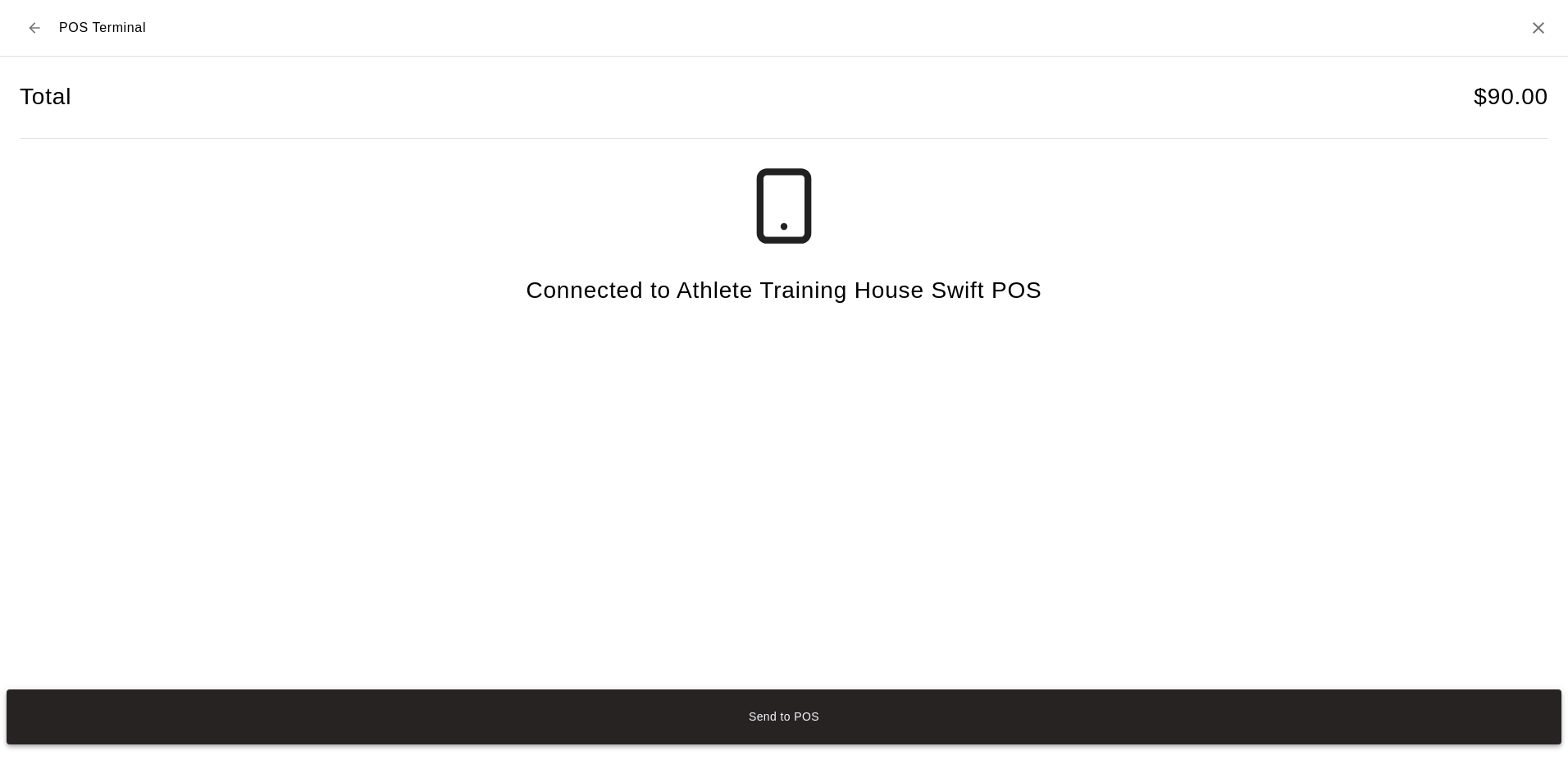
click at [784, 711] on button "Send to POS" at bounding box center [784, 717] width 1555 height 55
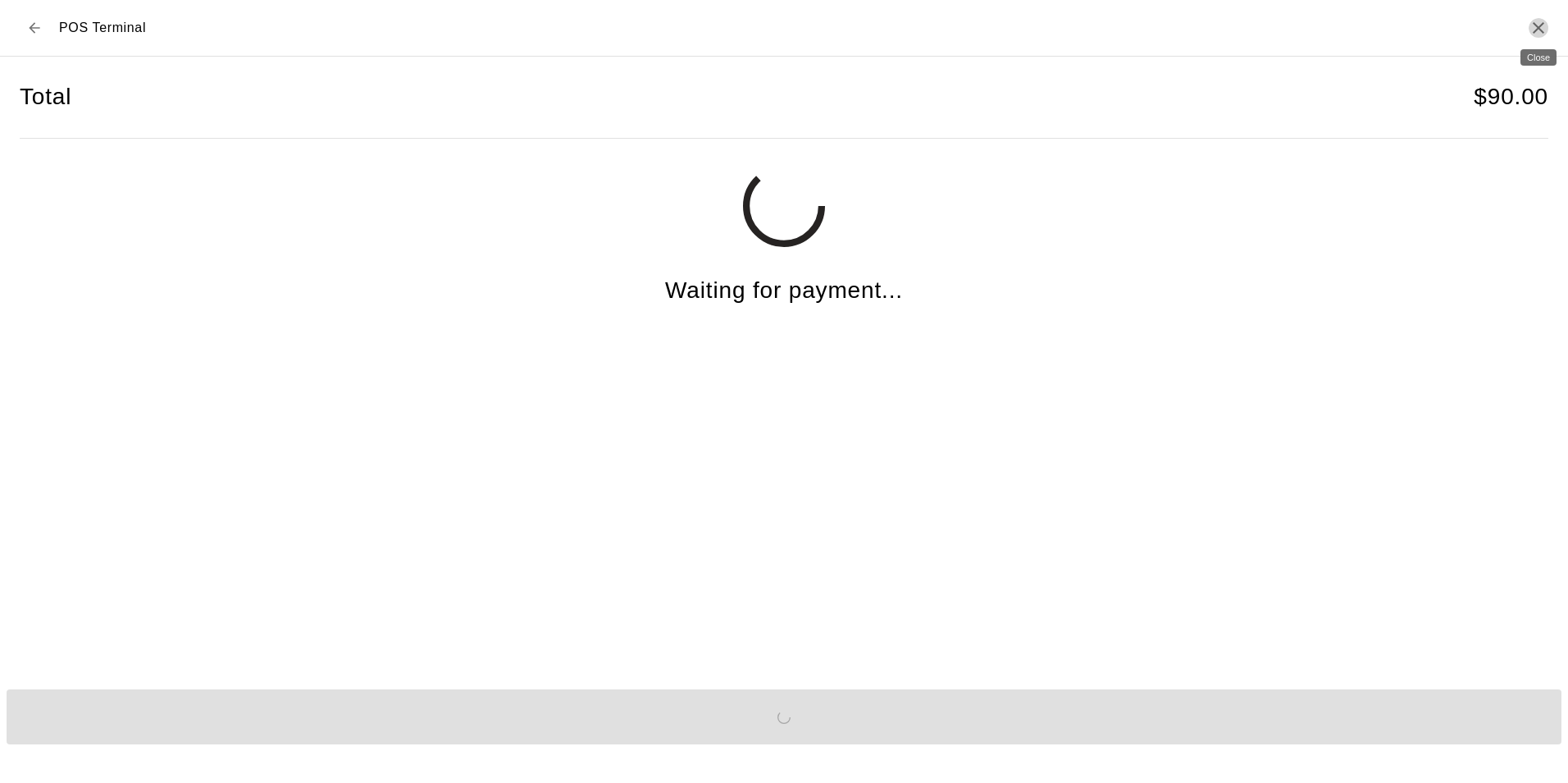
click at [1540, 30] on icon "Close" at bounding box center [1539, 28] width 20 height 20
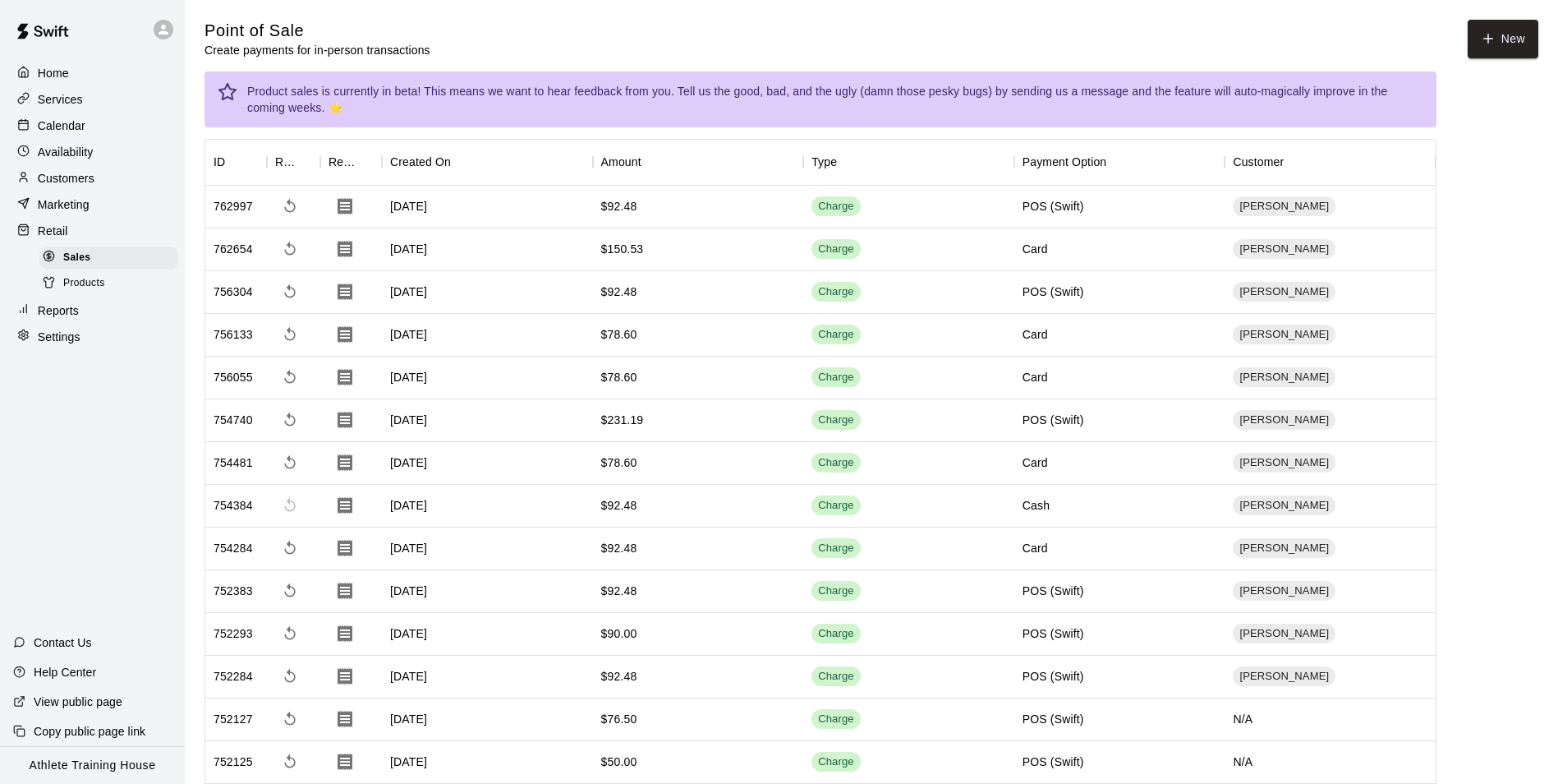
click at [55, 183] on p "Customers" at bounding box center [66, 178] width 57 height 17
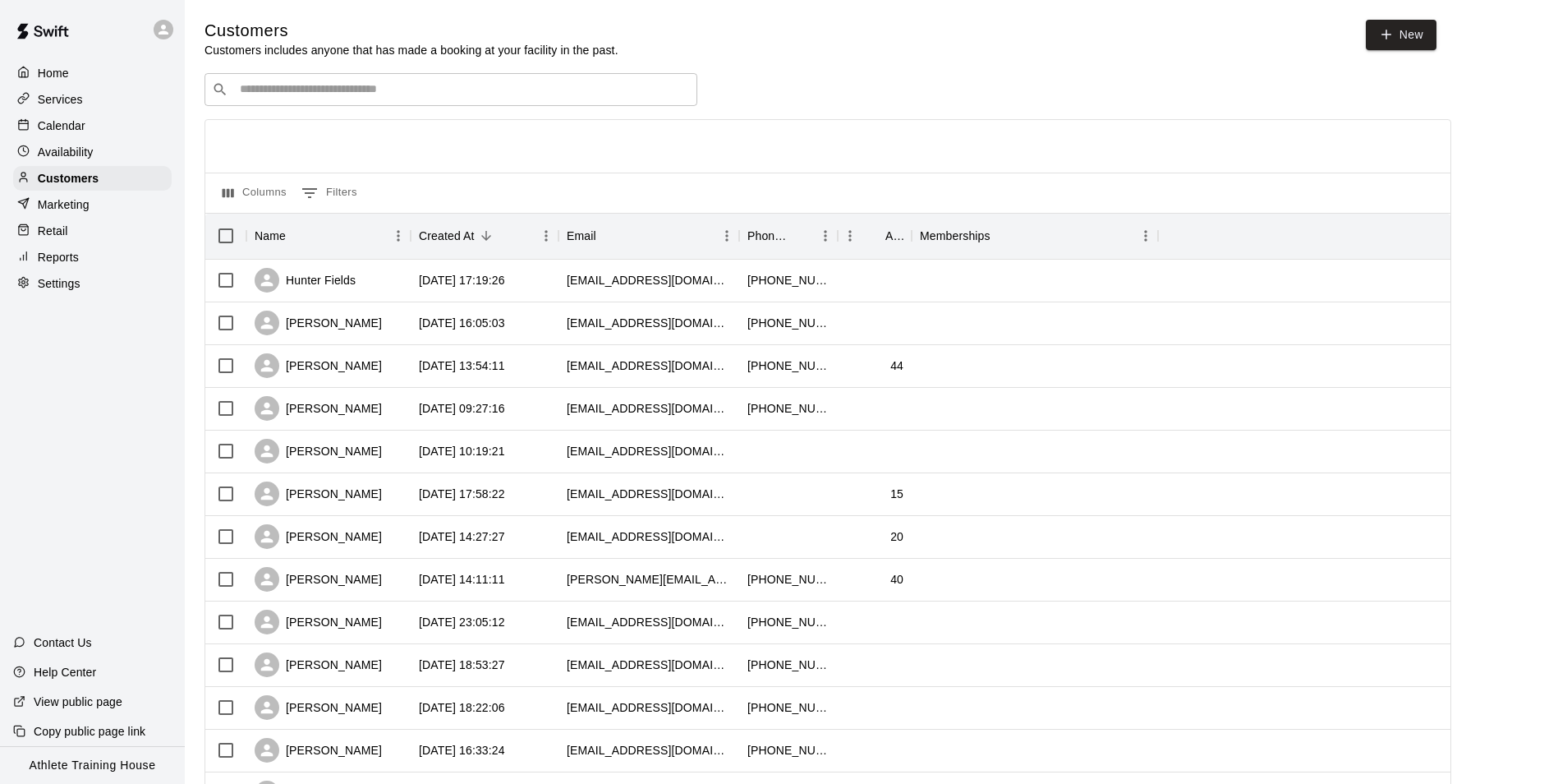
click at [1302, 50] on div "Customers Customers includes anyone that has made a booking at your facility in…" at bounding box center [820, 39] width 1232 height 39
click at [59, 231] on p "Retail" at bounding box center [53, 231] width 30 height 17
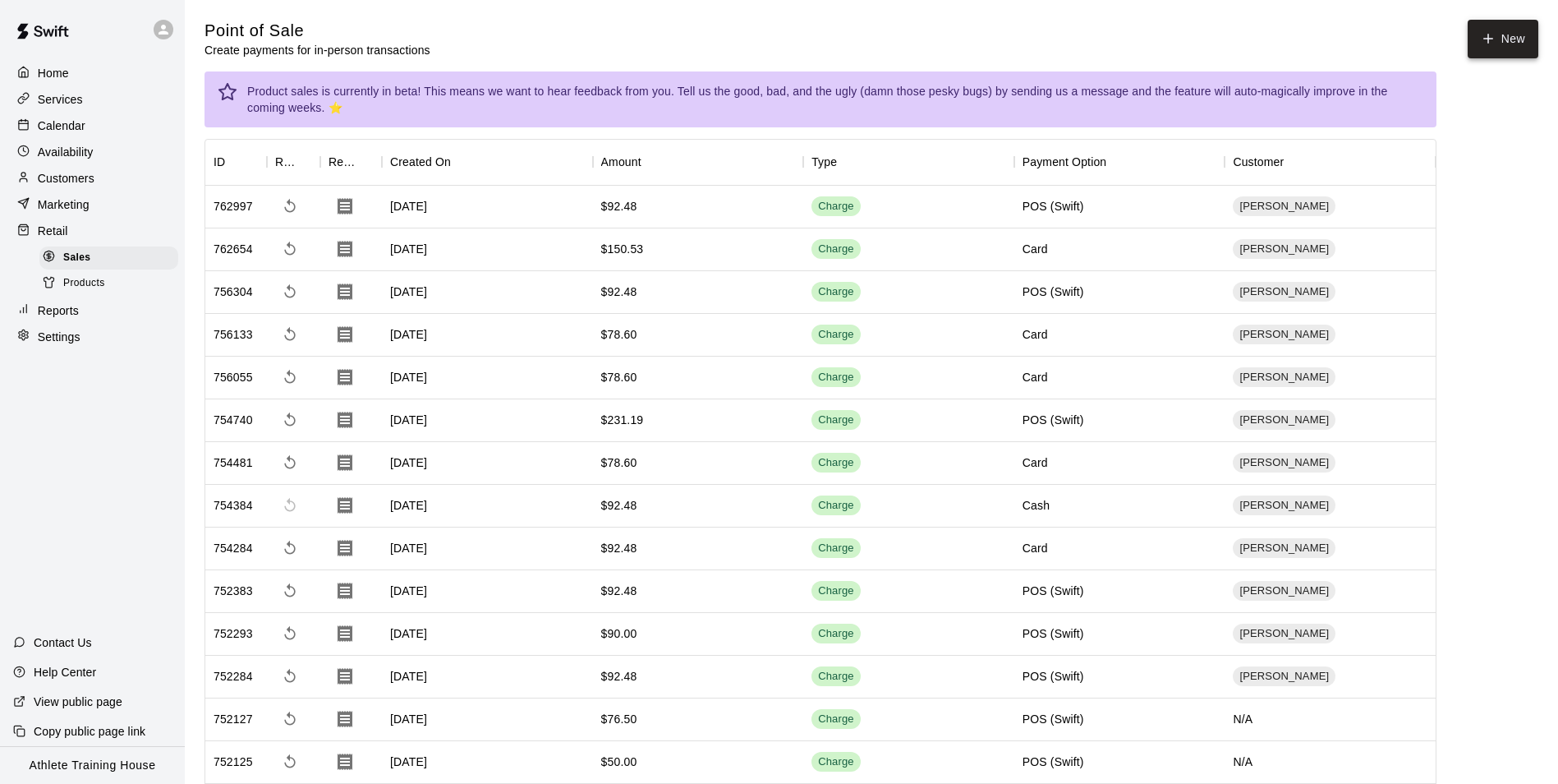
click at [1493, 33] on icon "button" at bounding box center [1488, 39] width 15 height 15
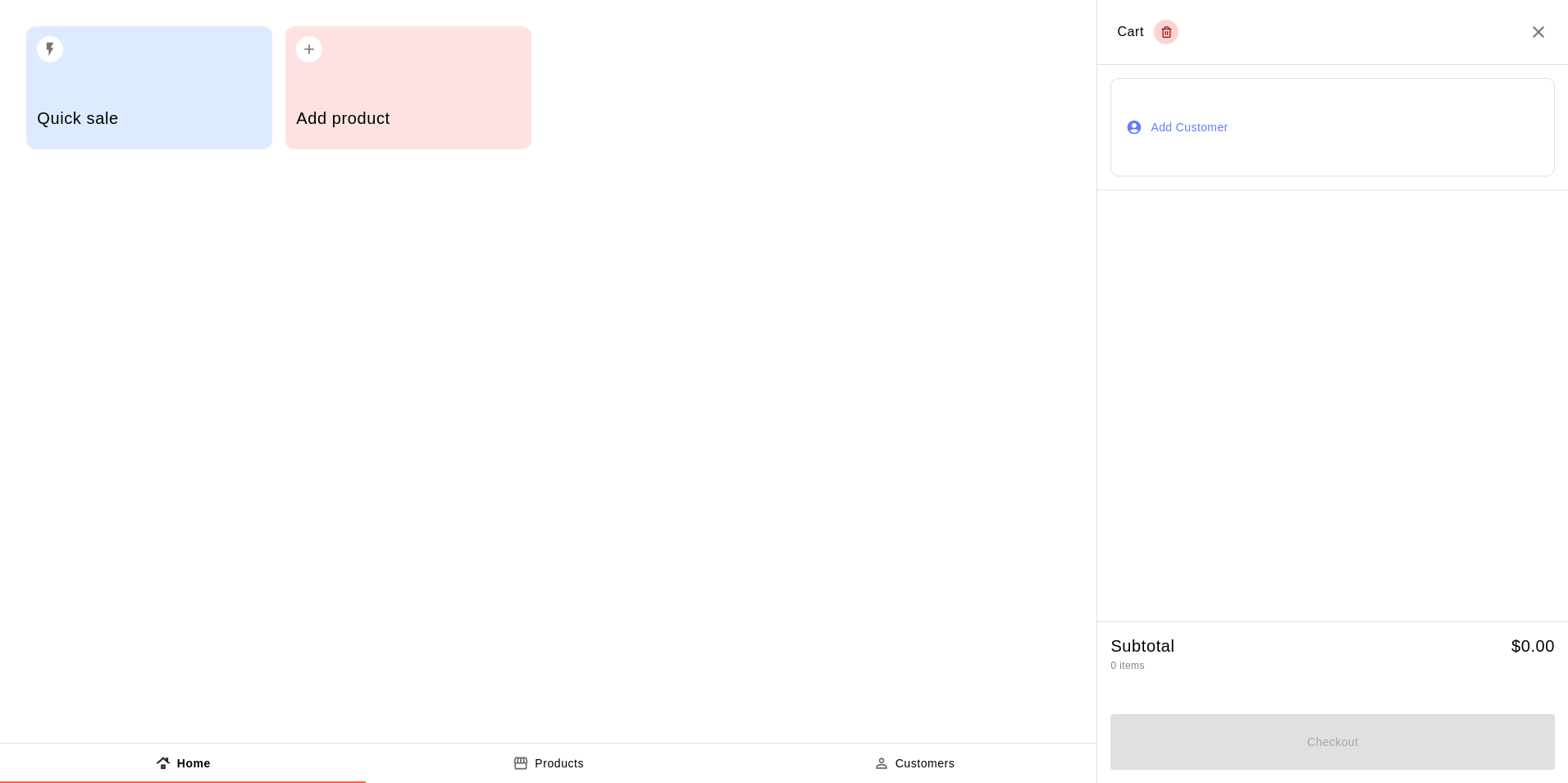
click at [1199, 120] on button "Add Customer" at bounding box center [1333, 127] width 445 height 99
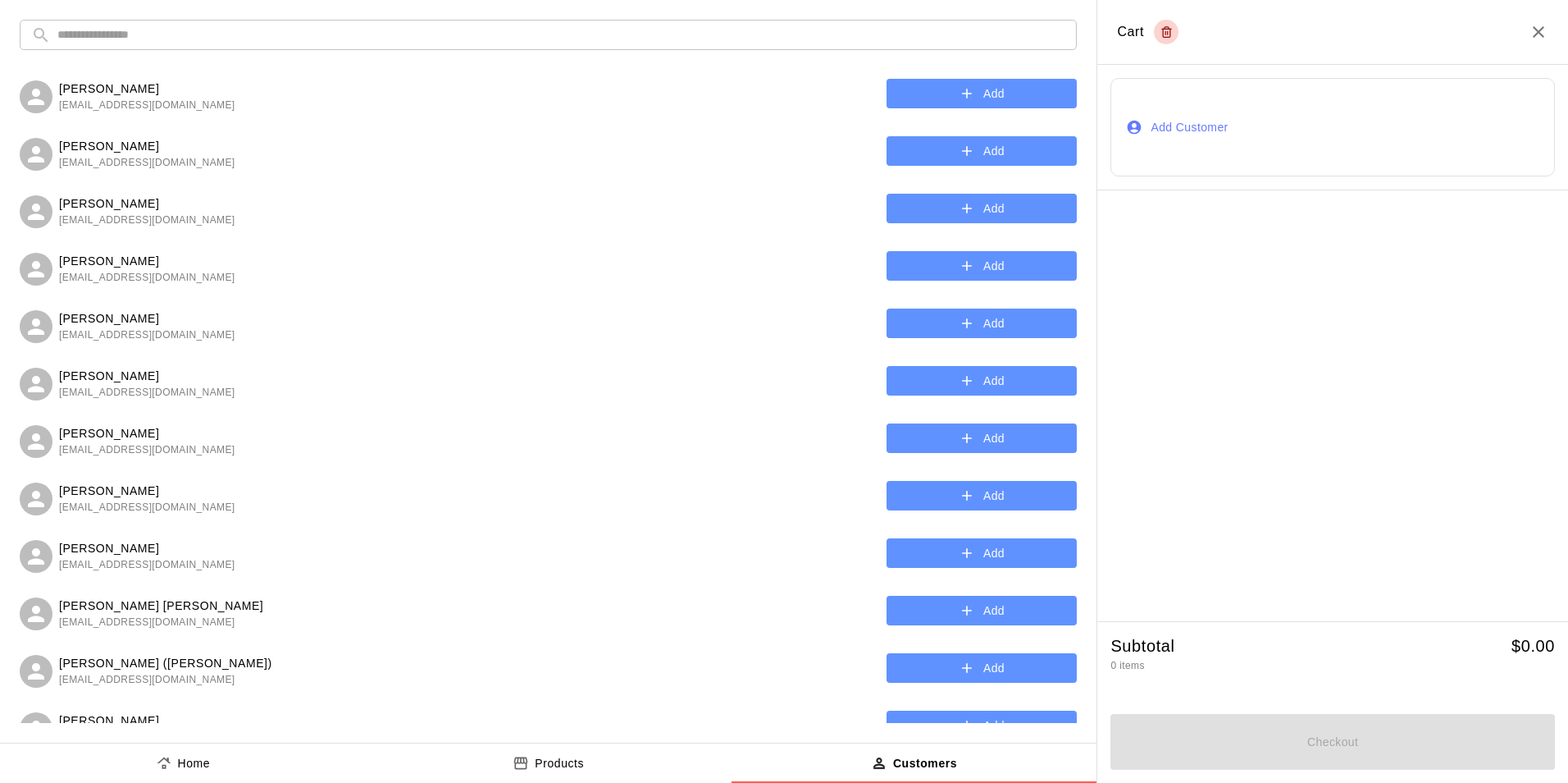
click at [192, 758] on p "Home" at bounding box center [194, 763] width 33 height 18
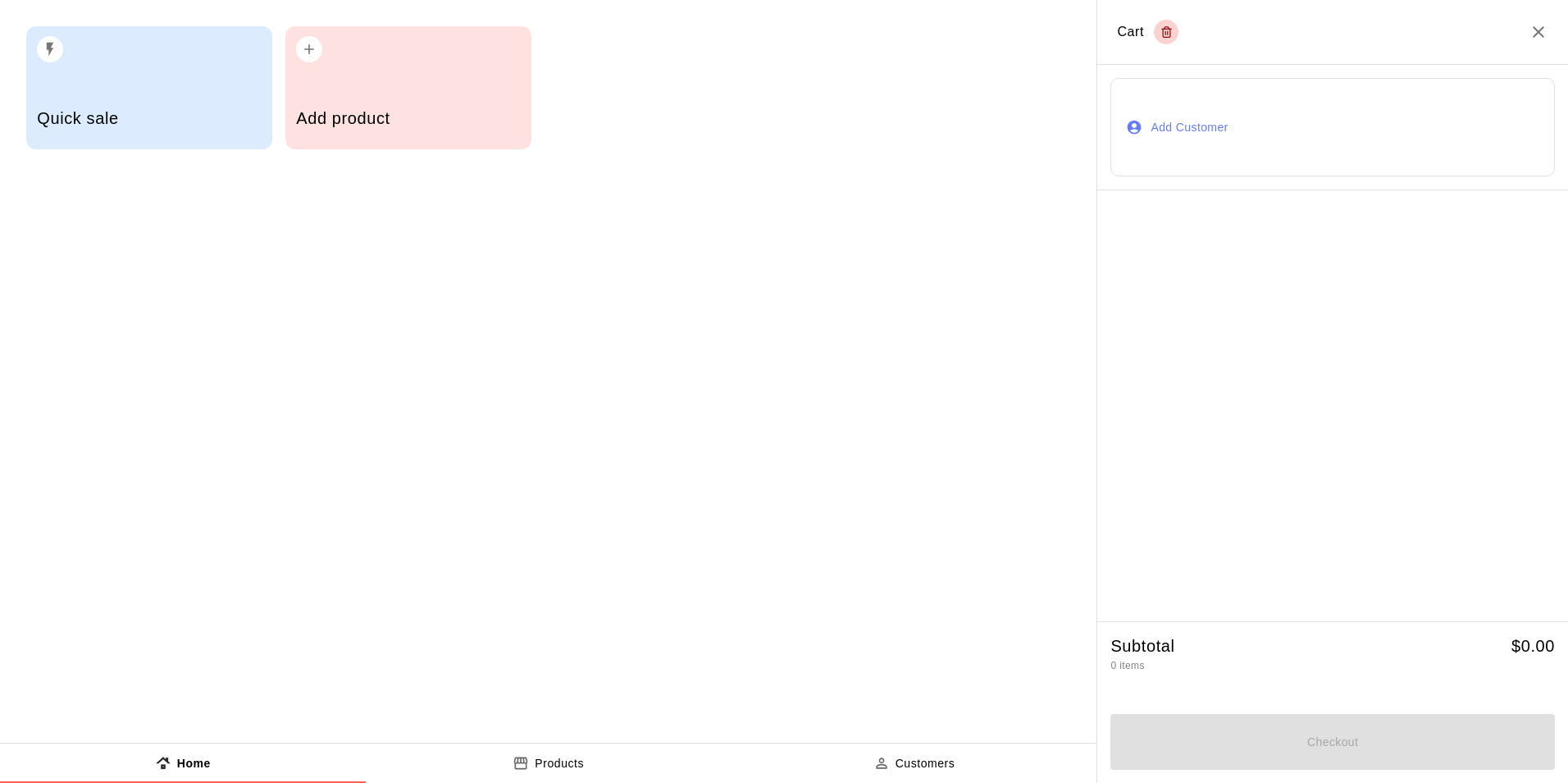
click at [1544, 35] on icon "Close" at bounding box center [1539, 32] width 20 height 20
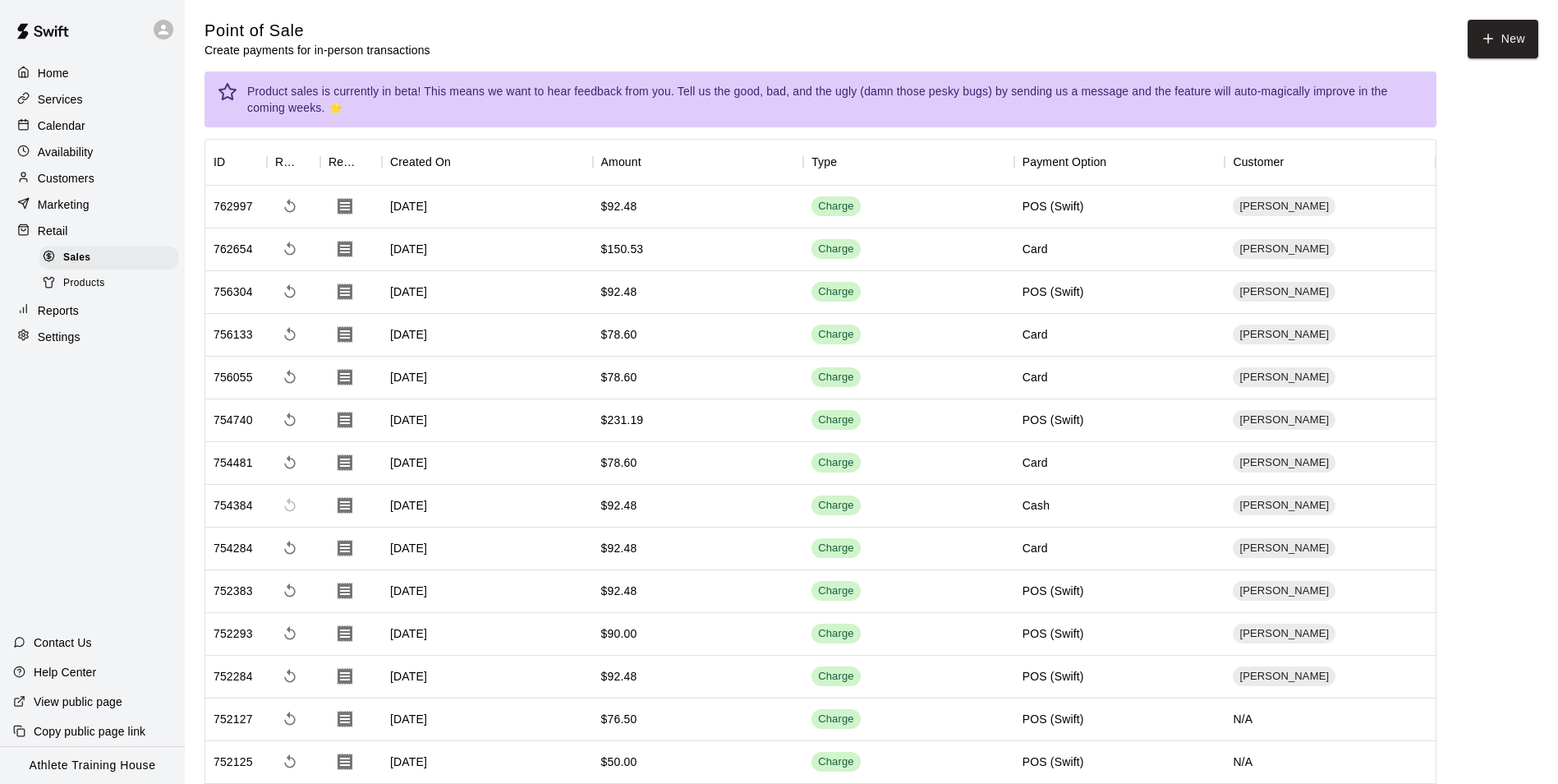
click at [61, 178] on p "Customers" at bounding box center [66, 178] width 57 height 17
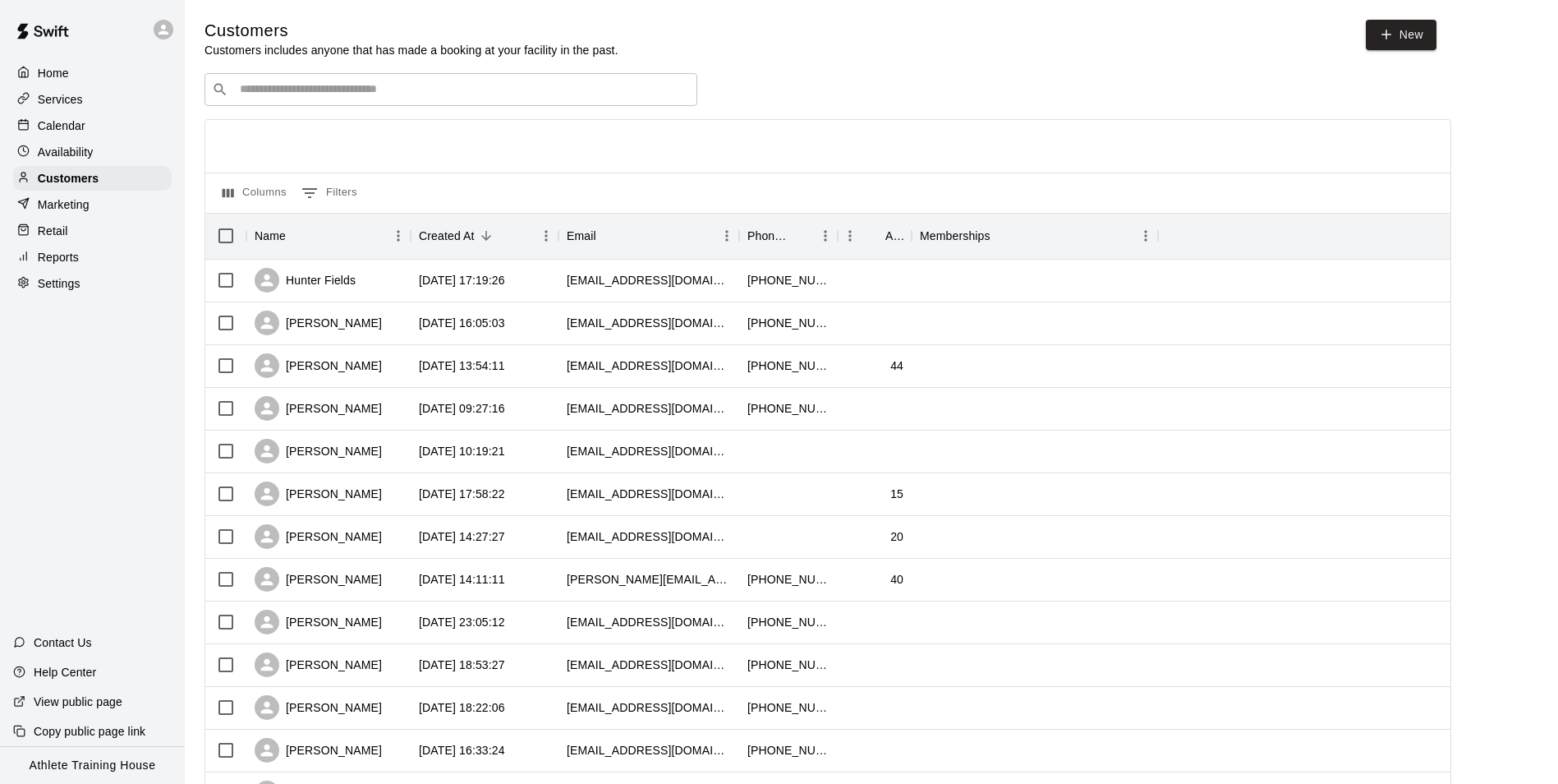
click at [67, 129] on p "Calendar" at bounding box center [61, 126] width 48 height 17
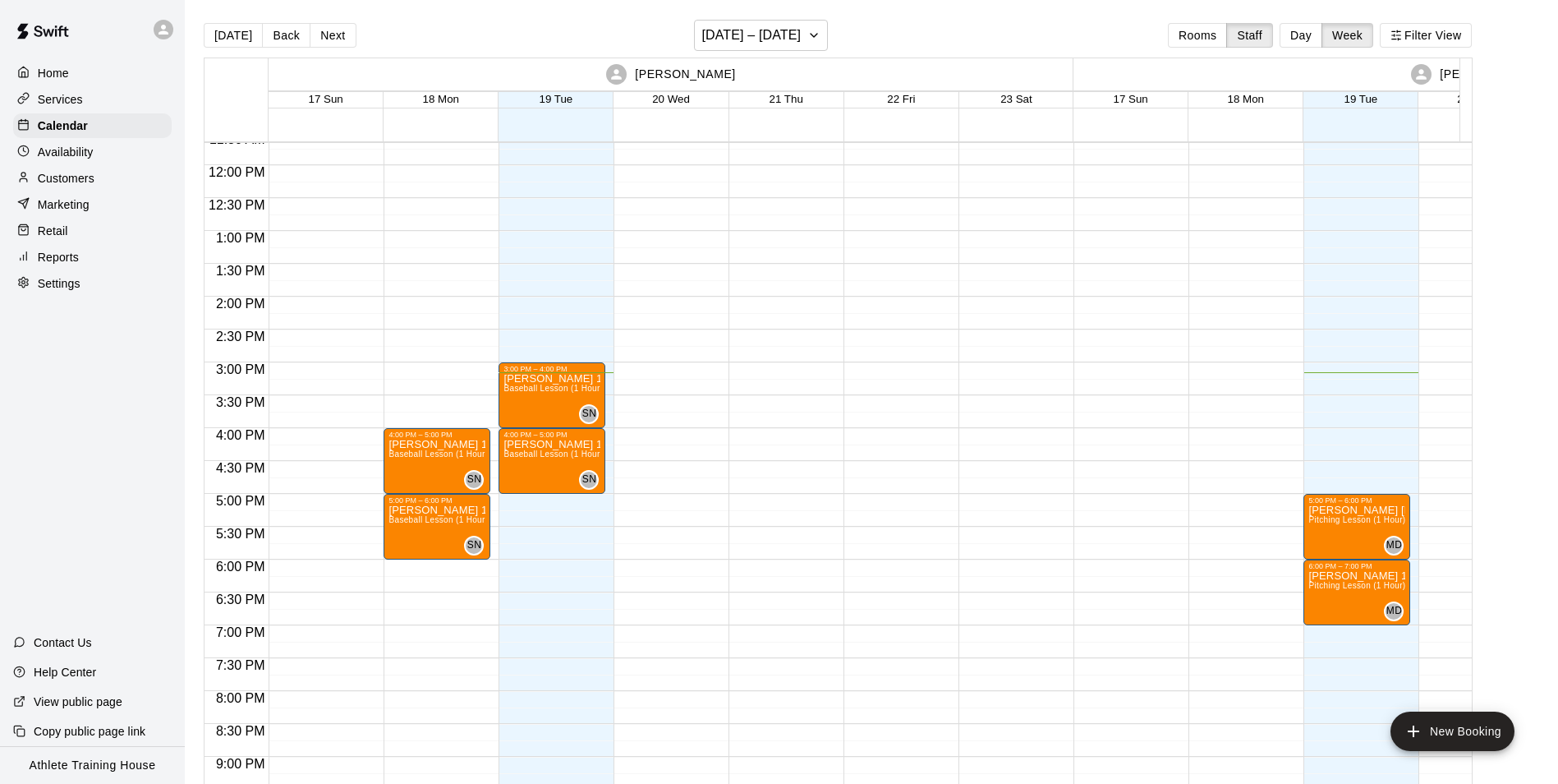
scroll to position [848, 0]
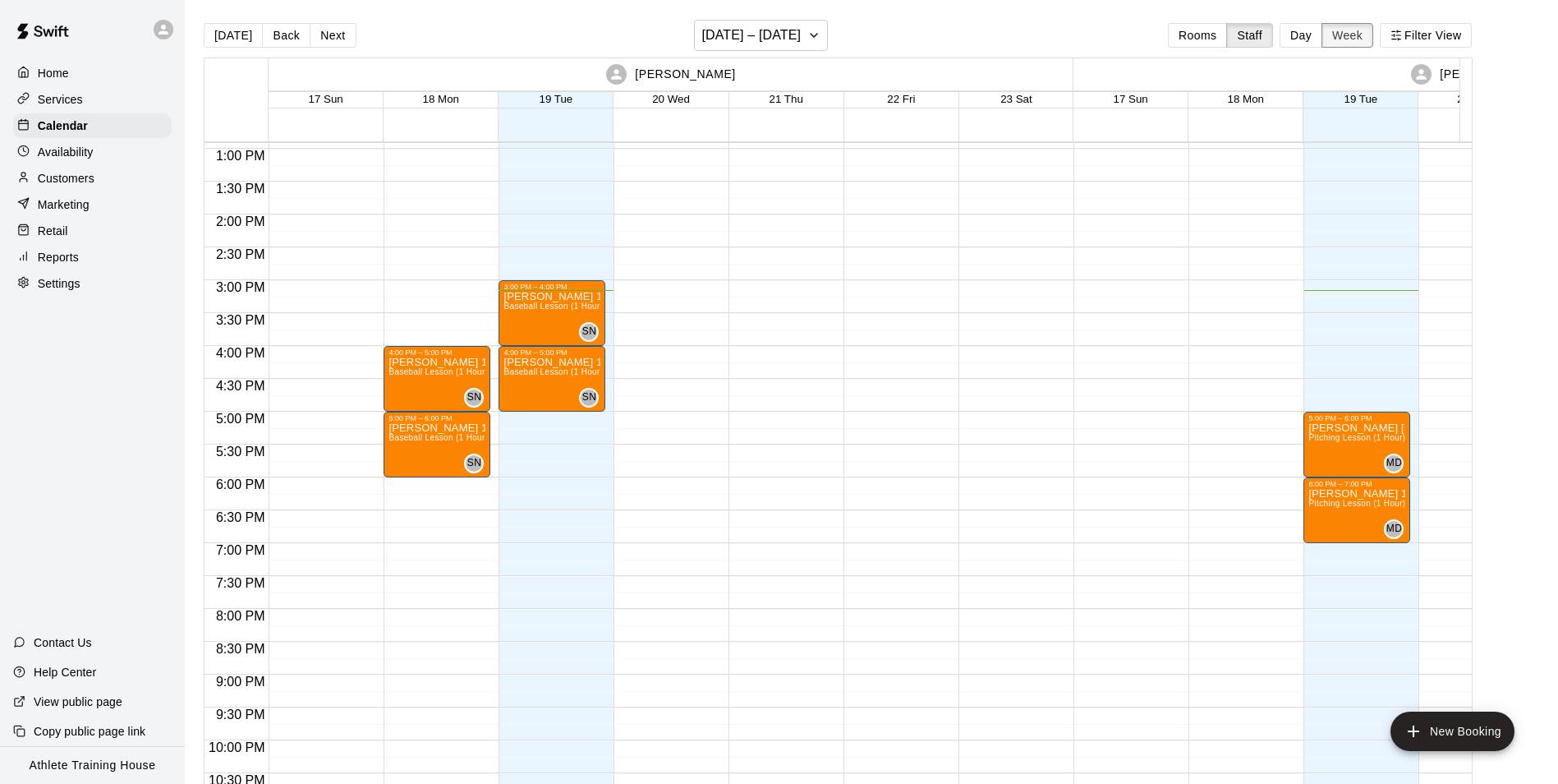
click at [1357, 30] on button "Week" at bounding box center [1348, 34] width 52 height 24
click at [1298, 38] on button "Day" at bounding box center [1301, 34] width 43 height 24
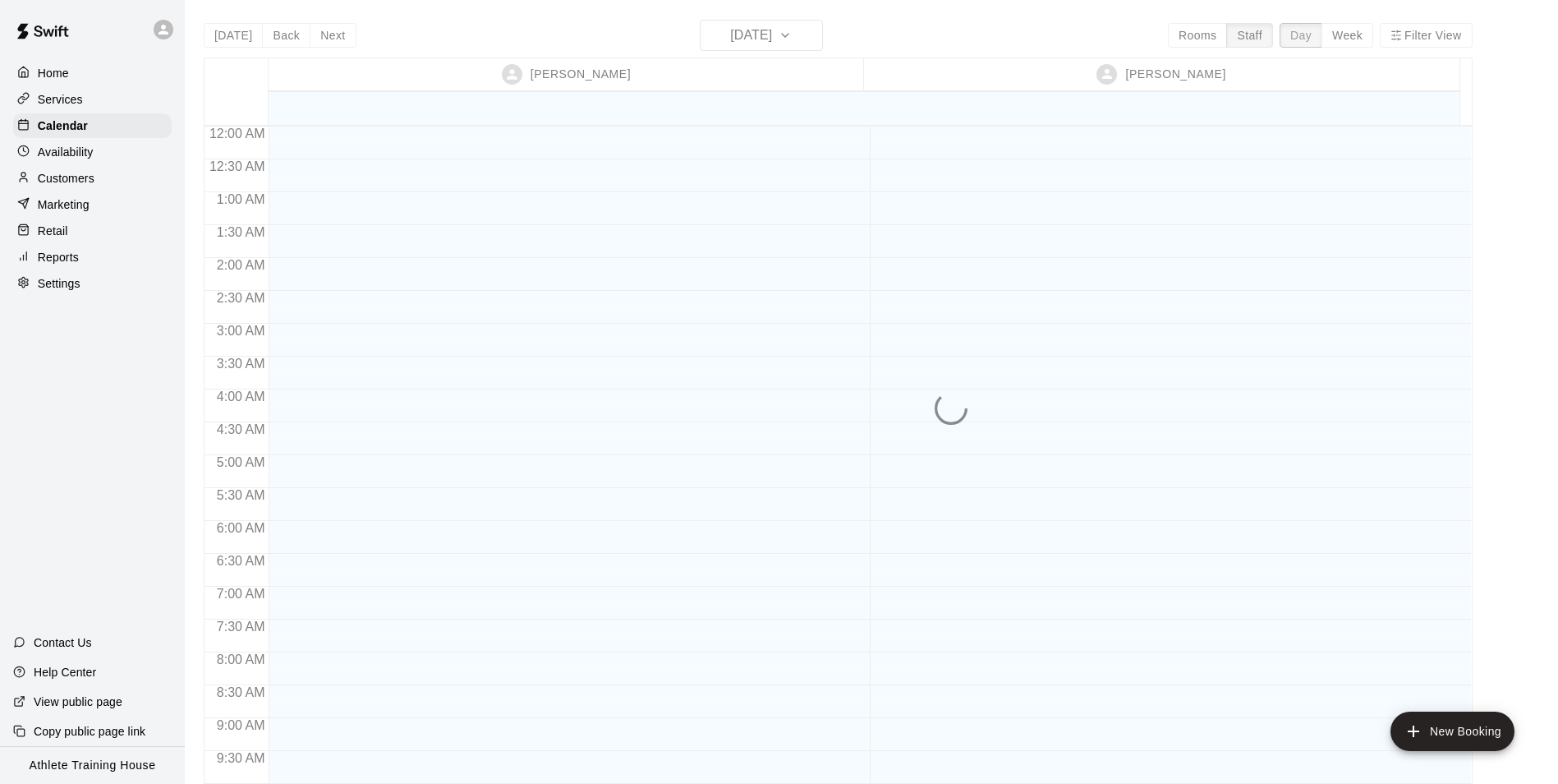
scroll to position [901, 0]
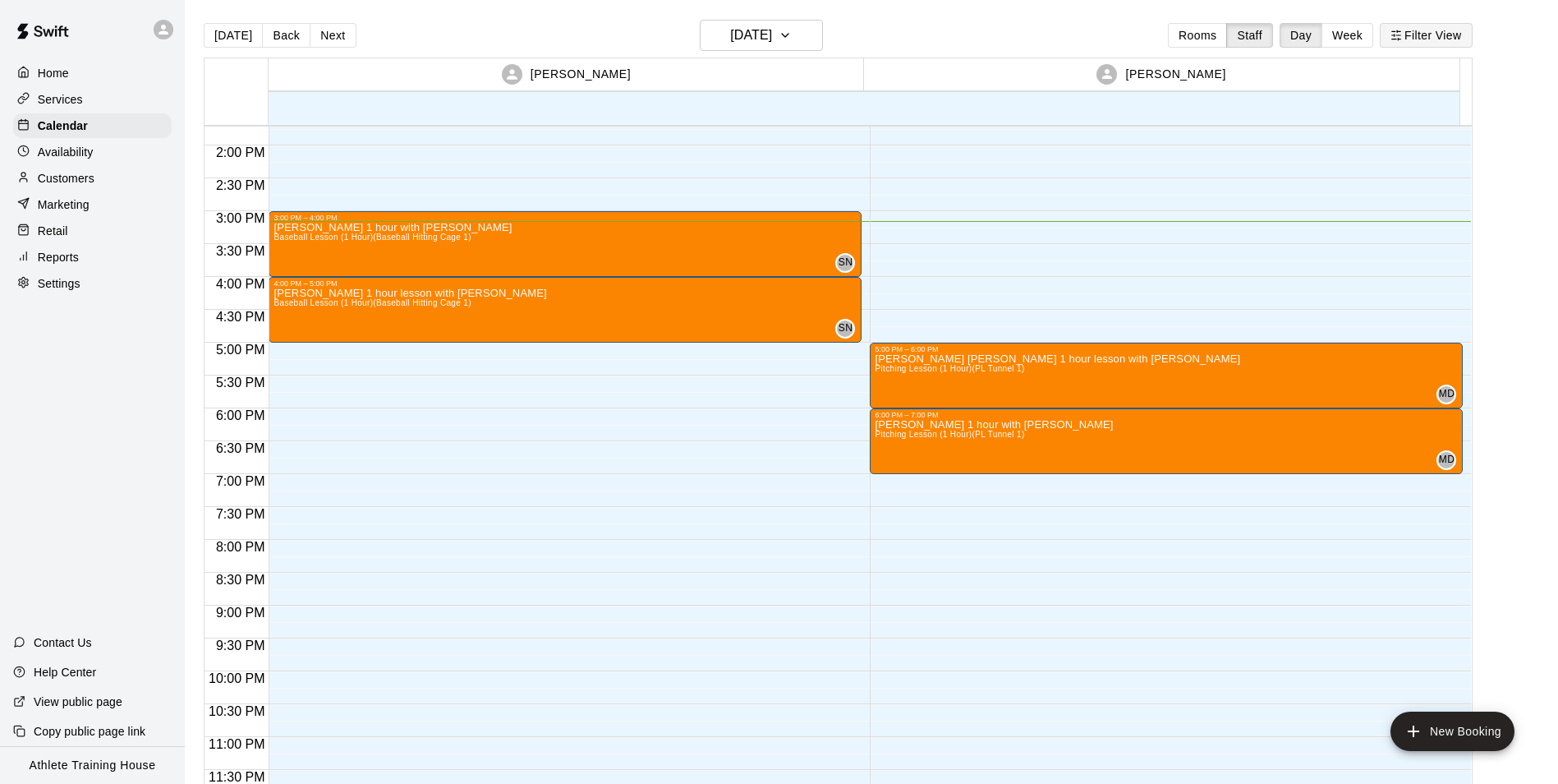
click at [1402, 40] on icon "button" at bounding box center [1396, 35] width 12 height 12
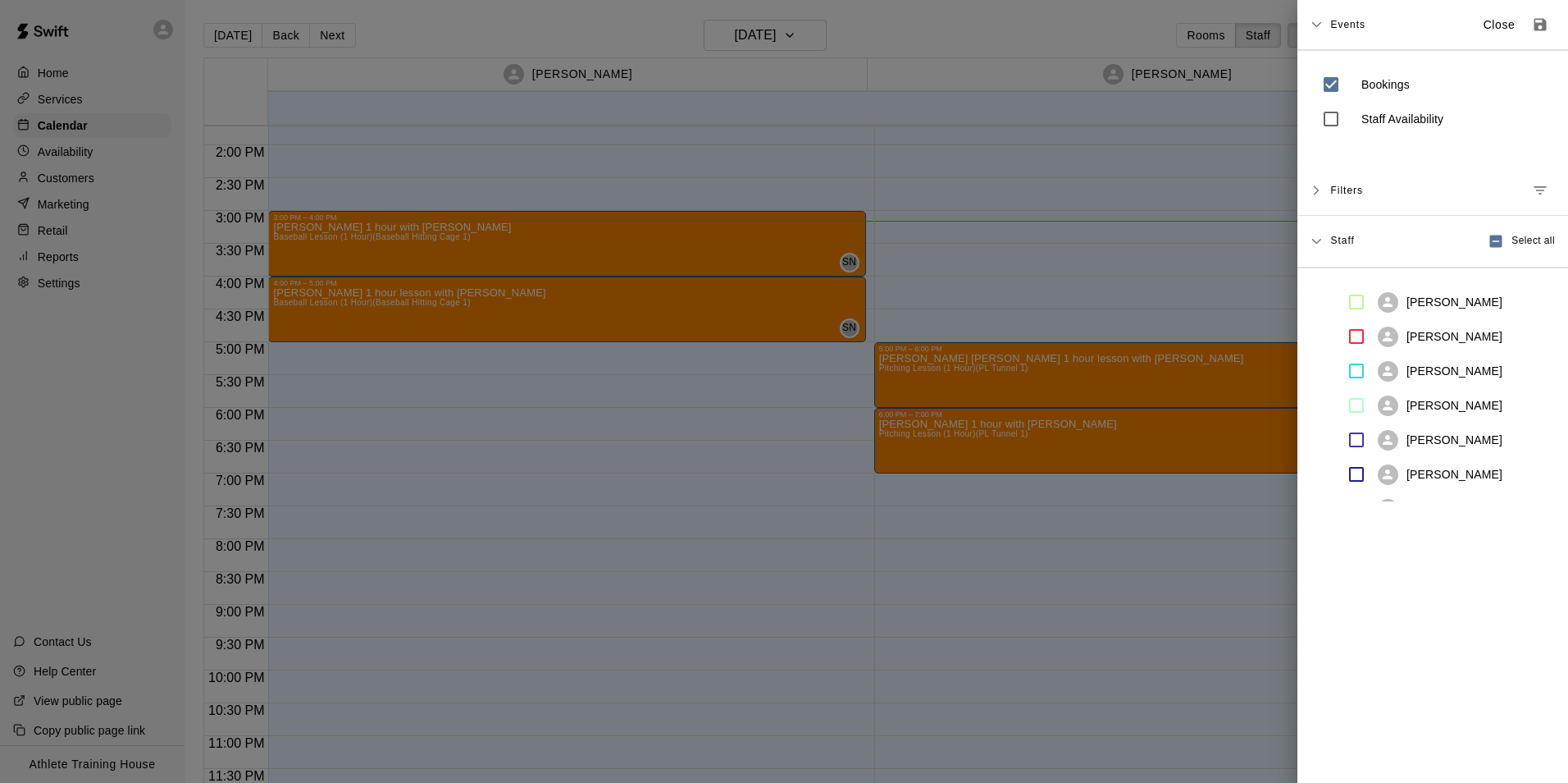
click at [1366, 194] on div "Filters" at bounding box center [1443, 190] width 225 height 29
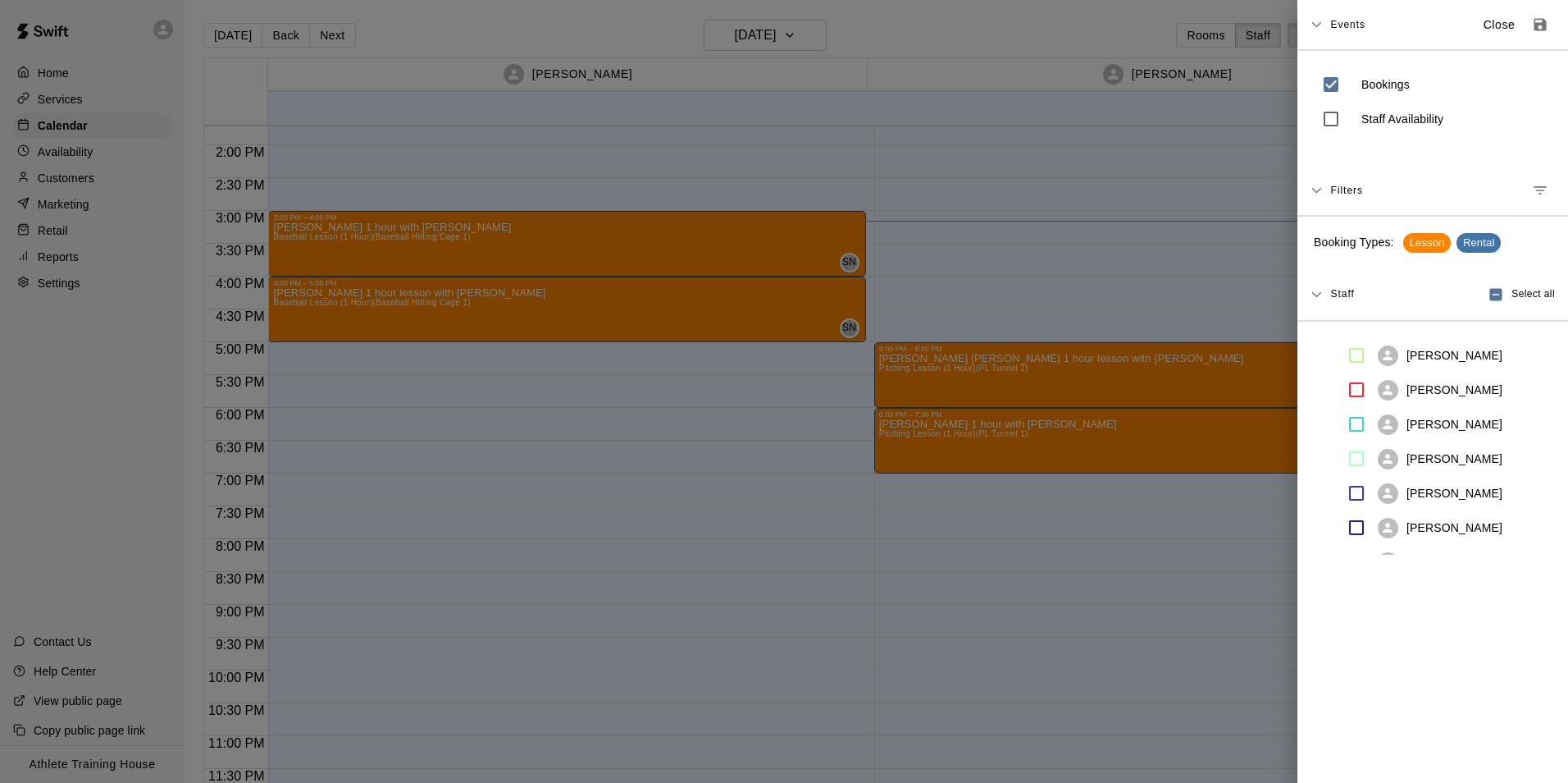
click at [1532, 192] on icon "Manage filters" at bounding box center [1540, 191] width 17 height 17
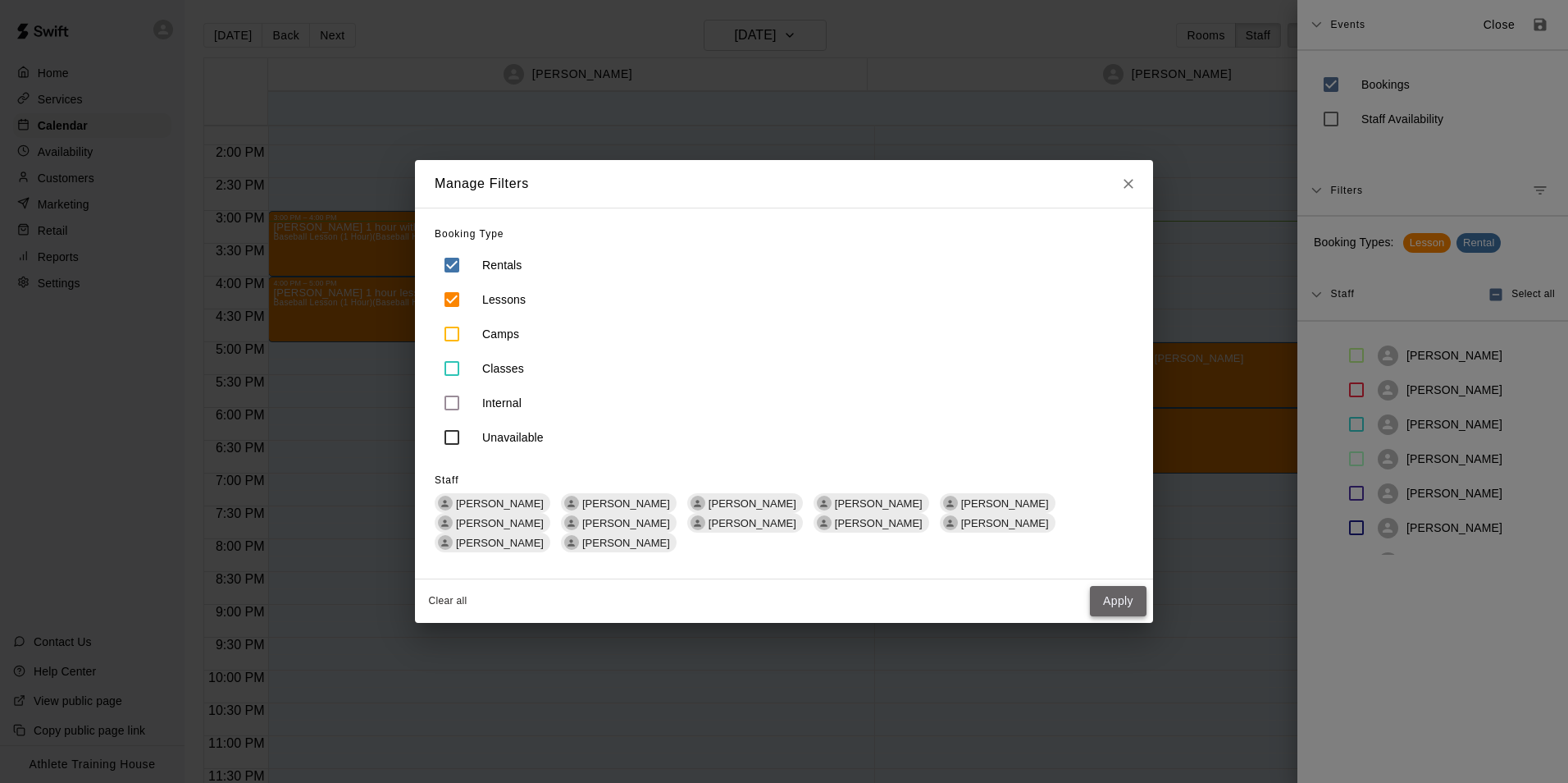
click at [1111, 591] on button "Apply" at bounding box center [1118, 601] width 57 height 30
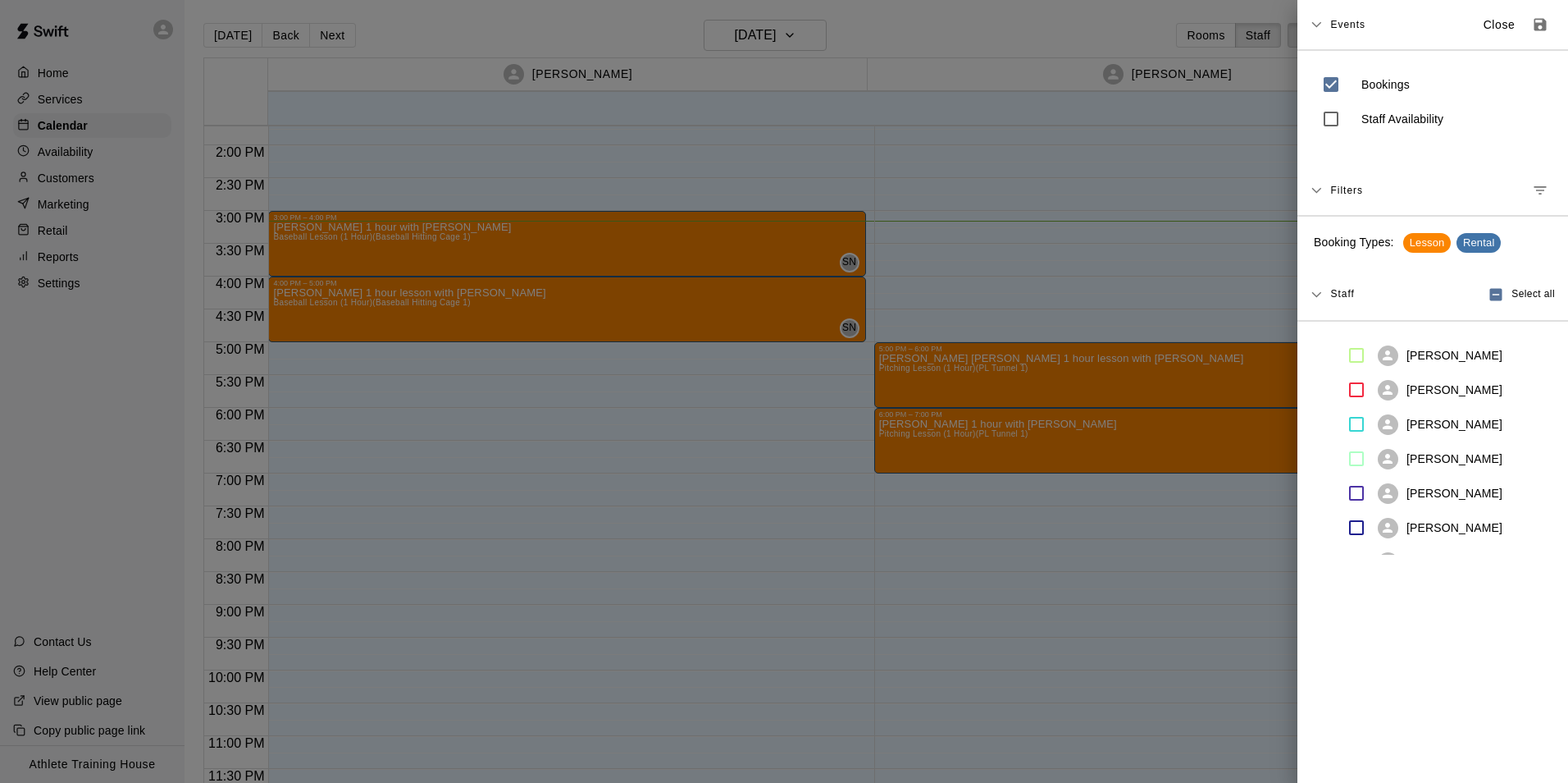
click at [1341, 23] on span "Events" at bounding box center [1348, 24] width 35 height 29
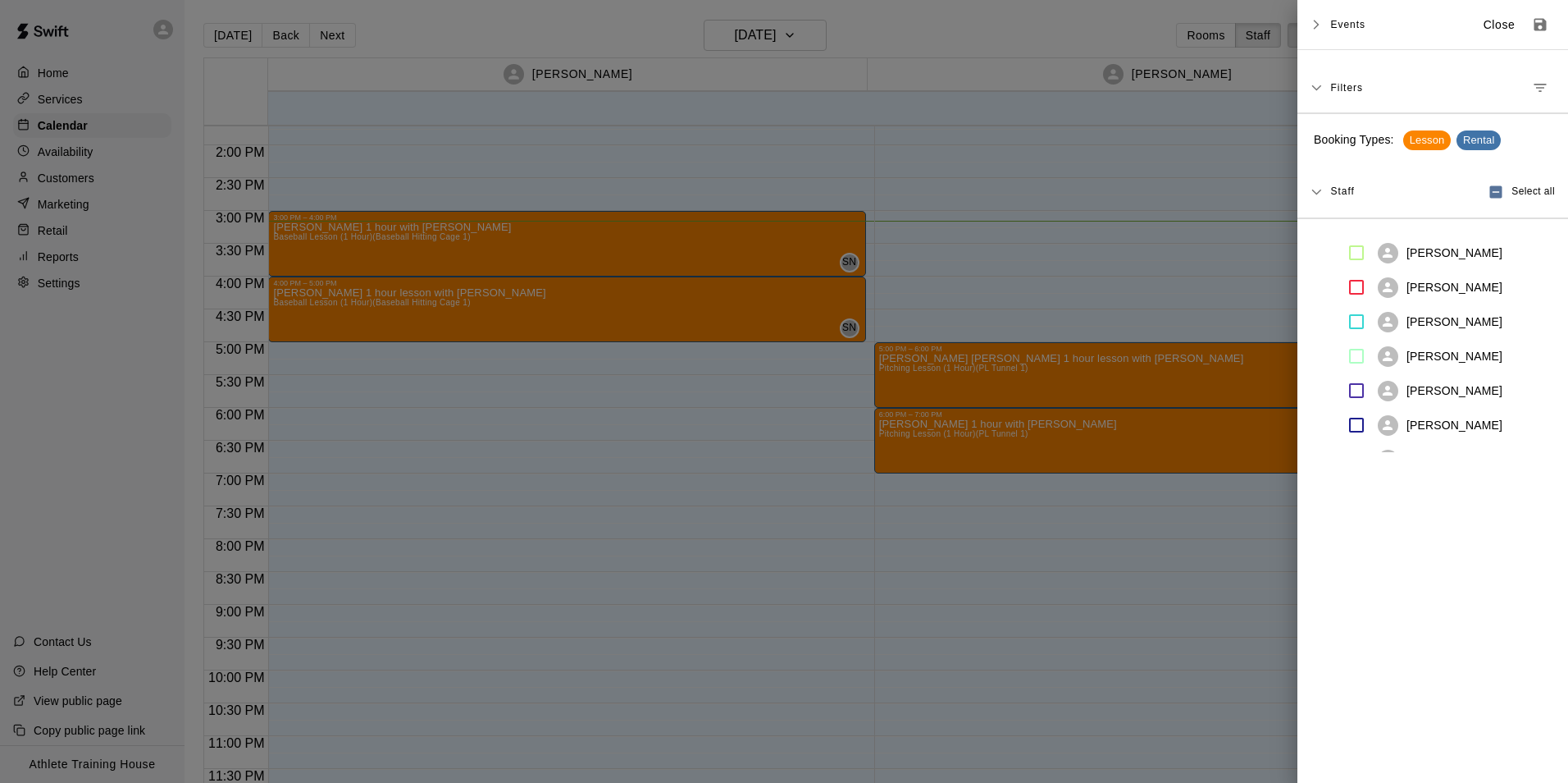
click at [1341, 23] on span "Events" at bounding box center [1348, 24] width 35 height 29
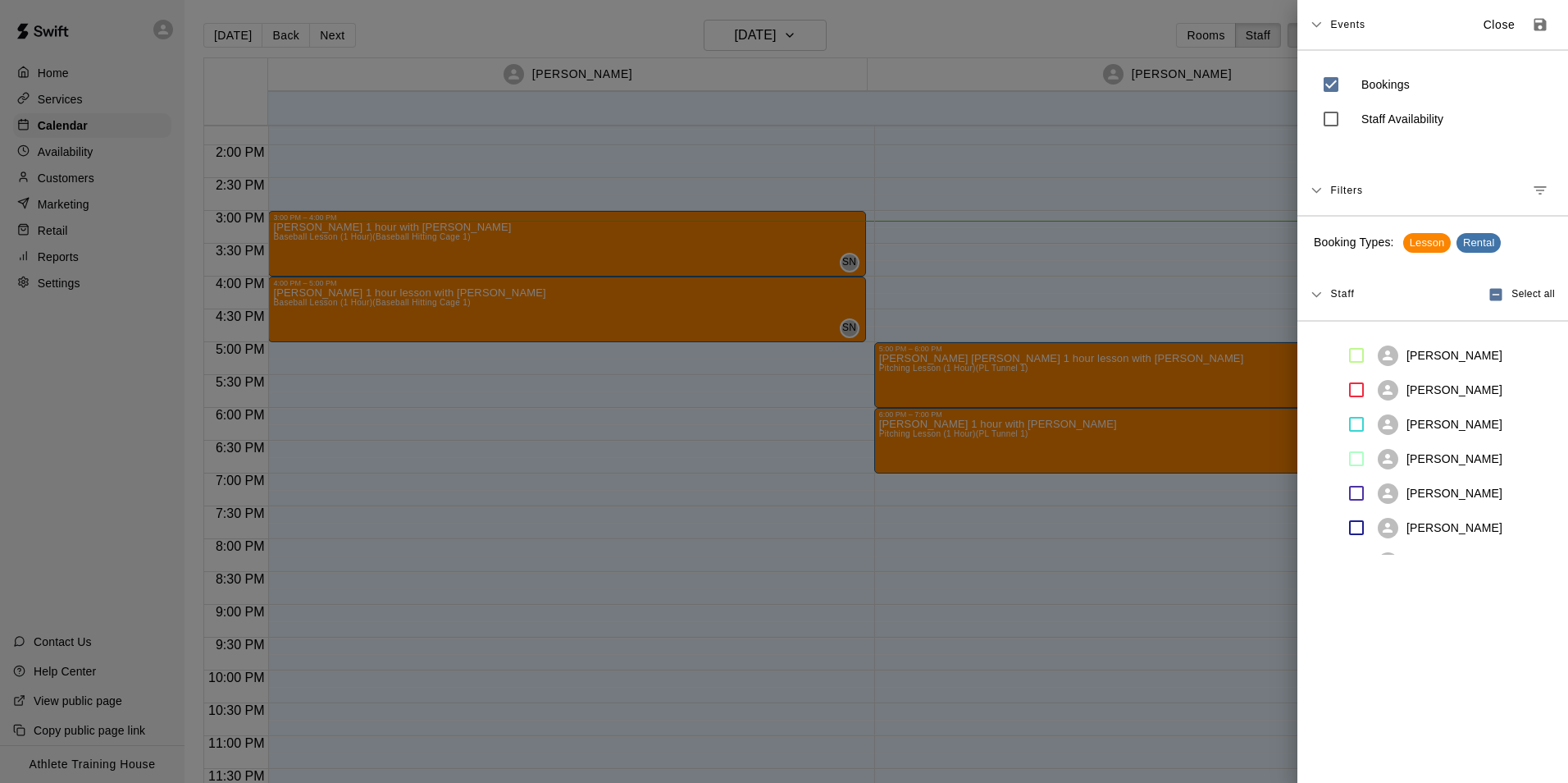
click at [1348, 289] on span "Staff" at bounding box center [1342, 293] width 23 height 13
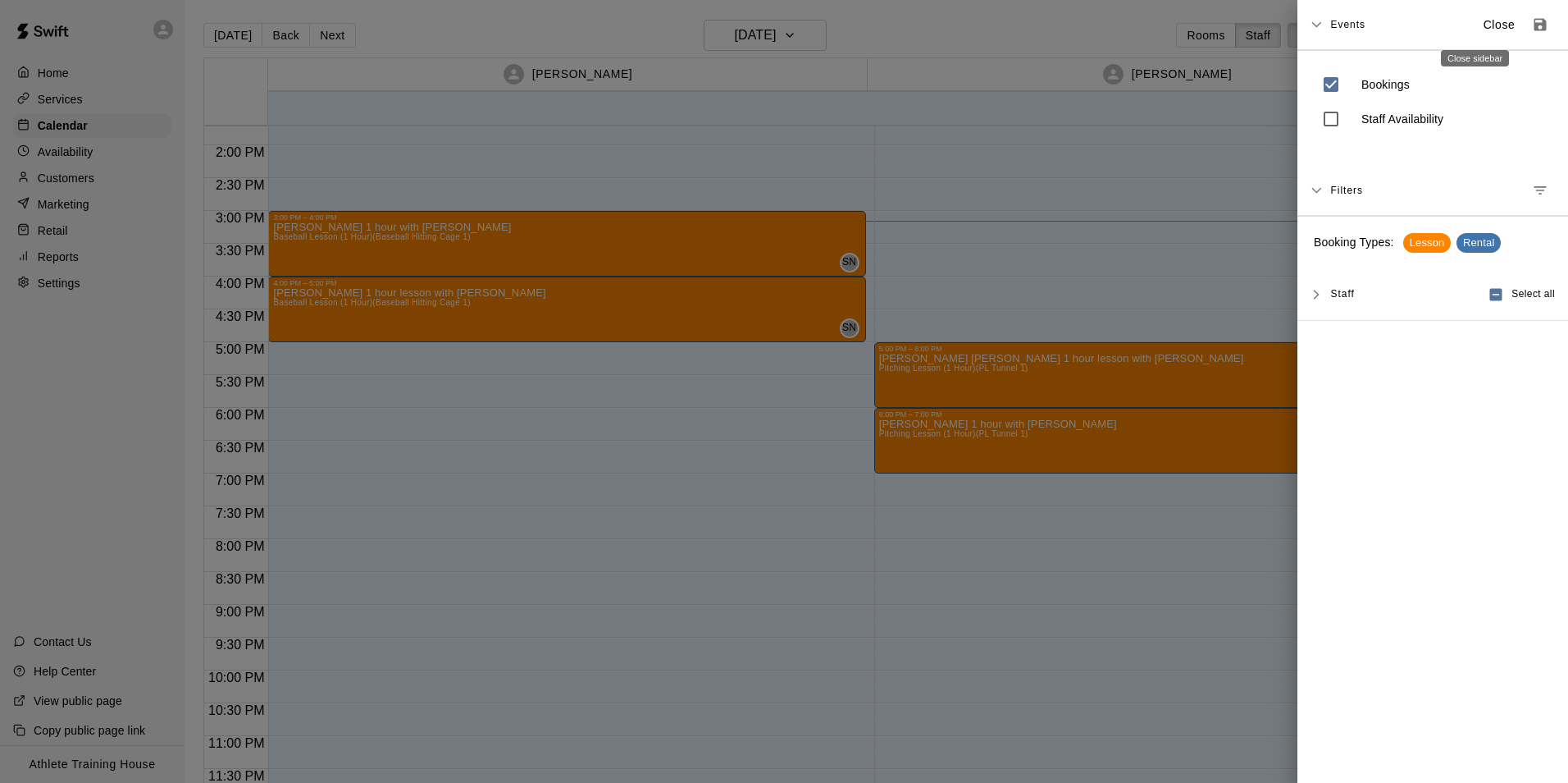
click at [1484, 23] on p "Close" at bounding box center [1499, 25] width 32 height 18
